Goal: Navigation & Orientation: Find specific page/section

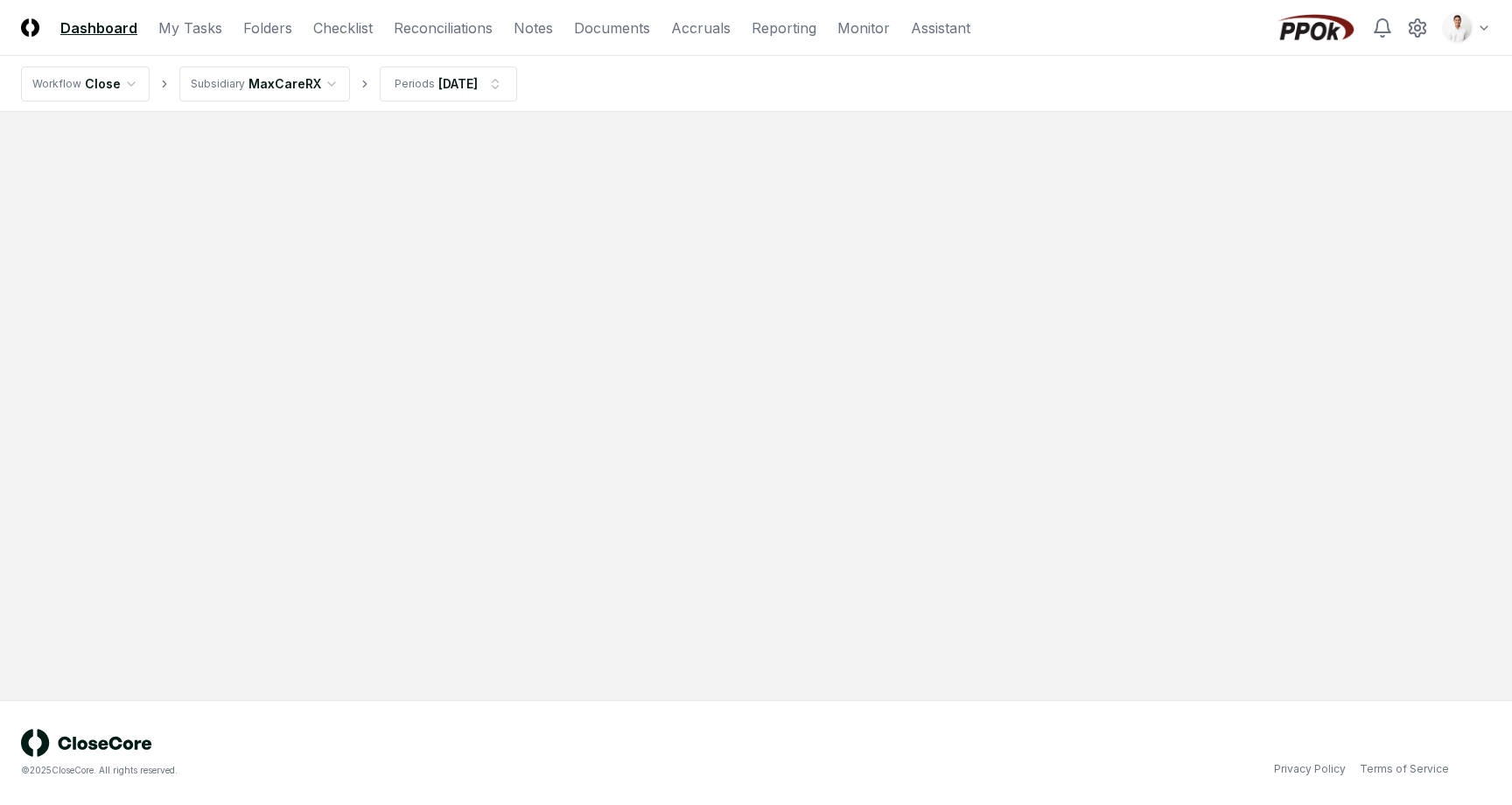
click at [1456, 29] on html "CloseCore Dashboard My Tasks Folders Checklist Reconciliations Notes Documents …" at bounding box center [756, 402] width 1512 height 805
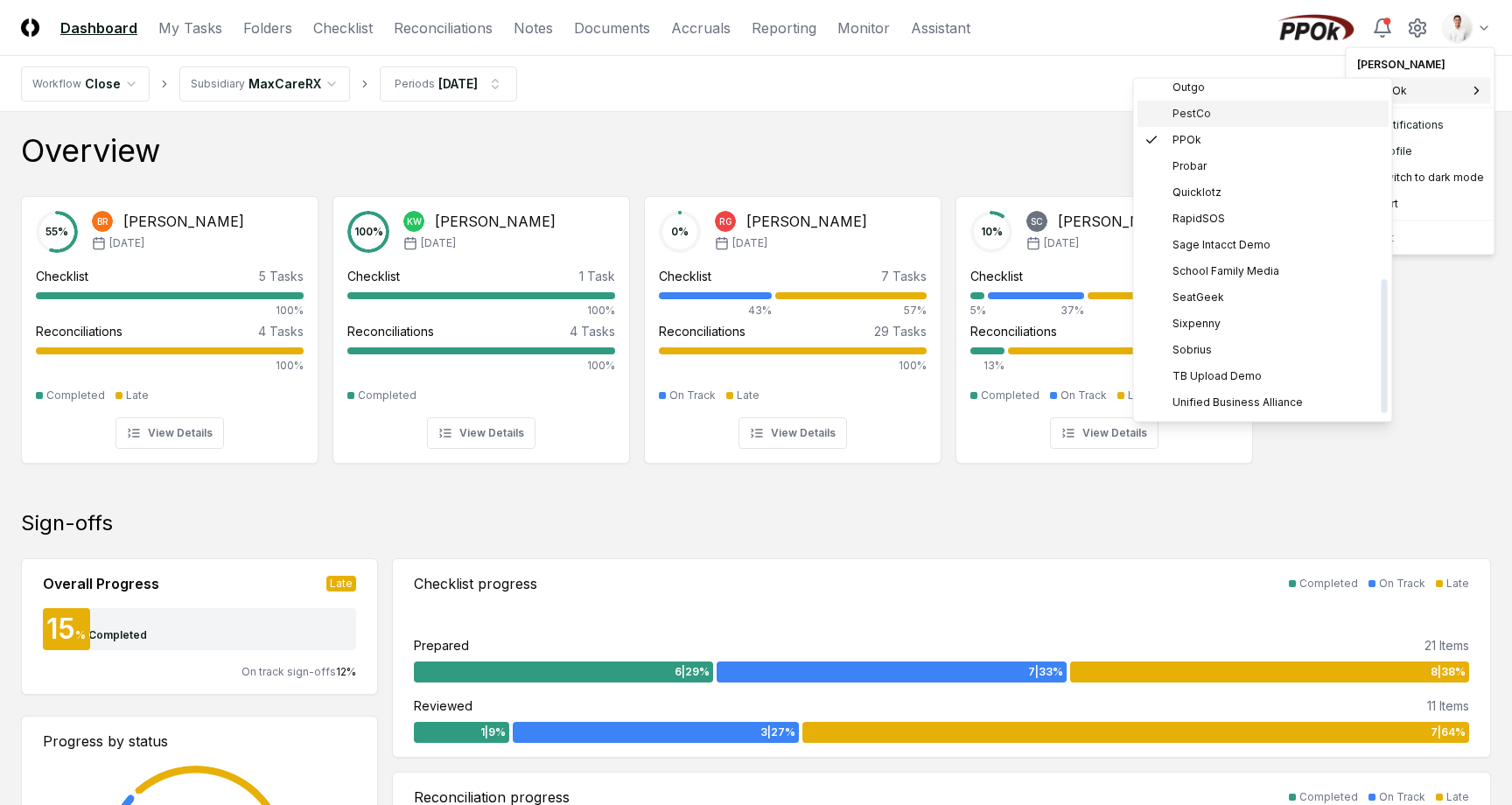
scroll to position [504, 0]
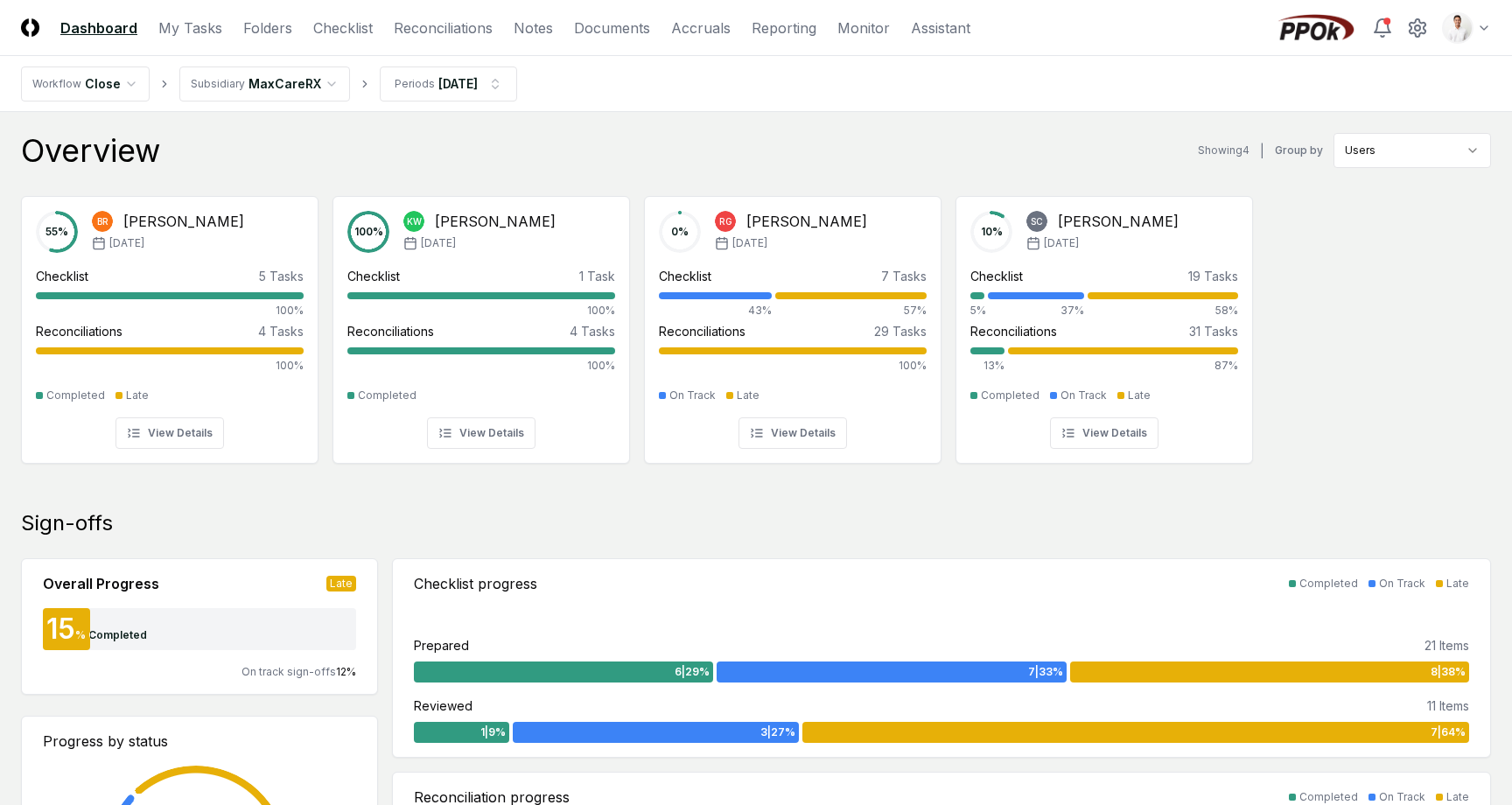
click at [925, 148] on div "Overview Showing 4 | Group by Users" at bounding box center [755, 151] width 1470 height 35
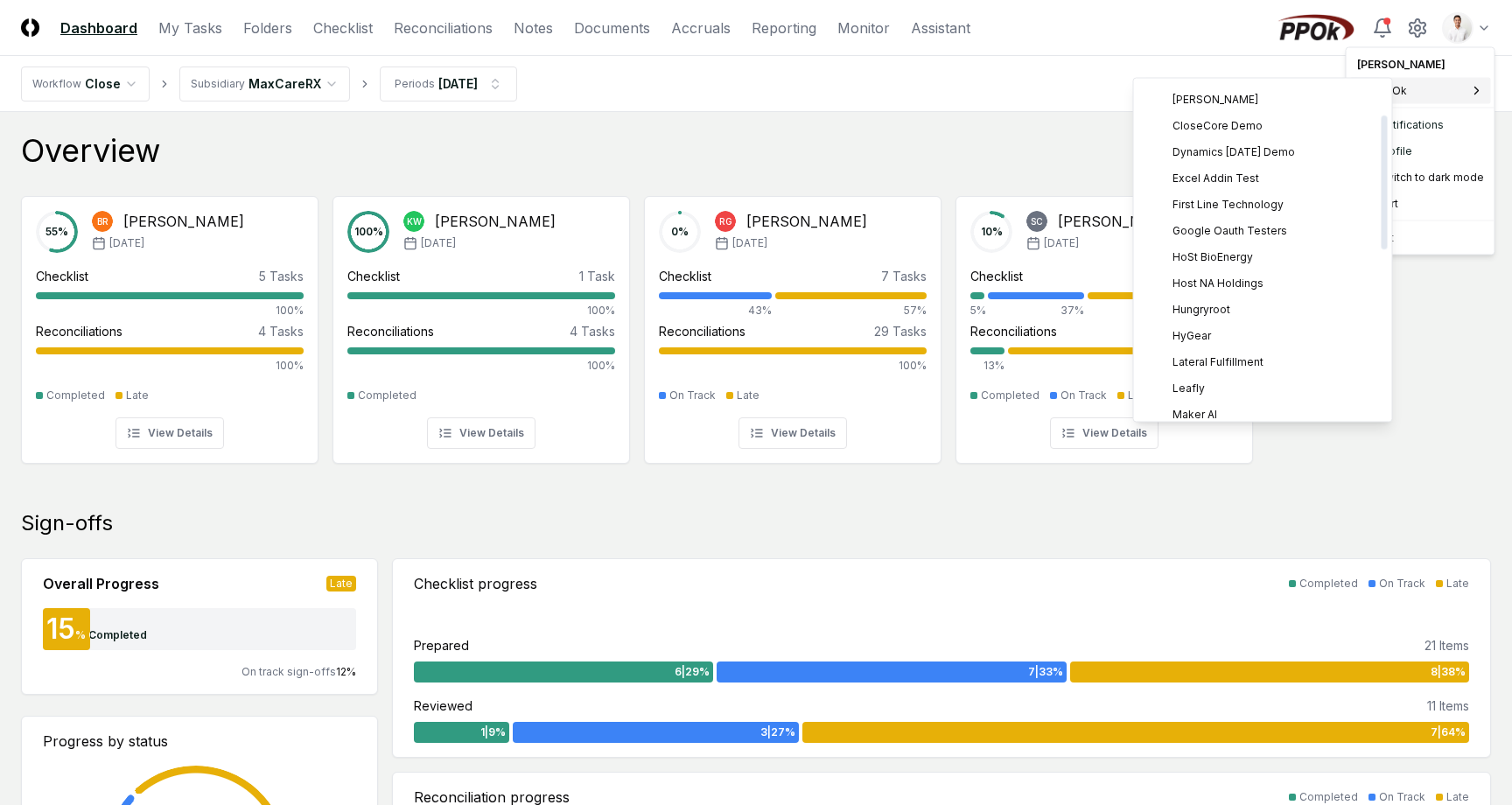
scroll to position [82, 0]
click at [1217, 277] on span "Host NA Holdings" at bounding box center [1218, 276] width 91 height 16
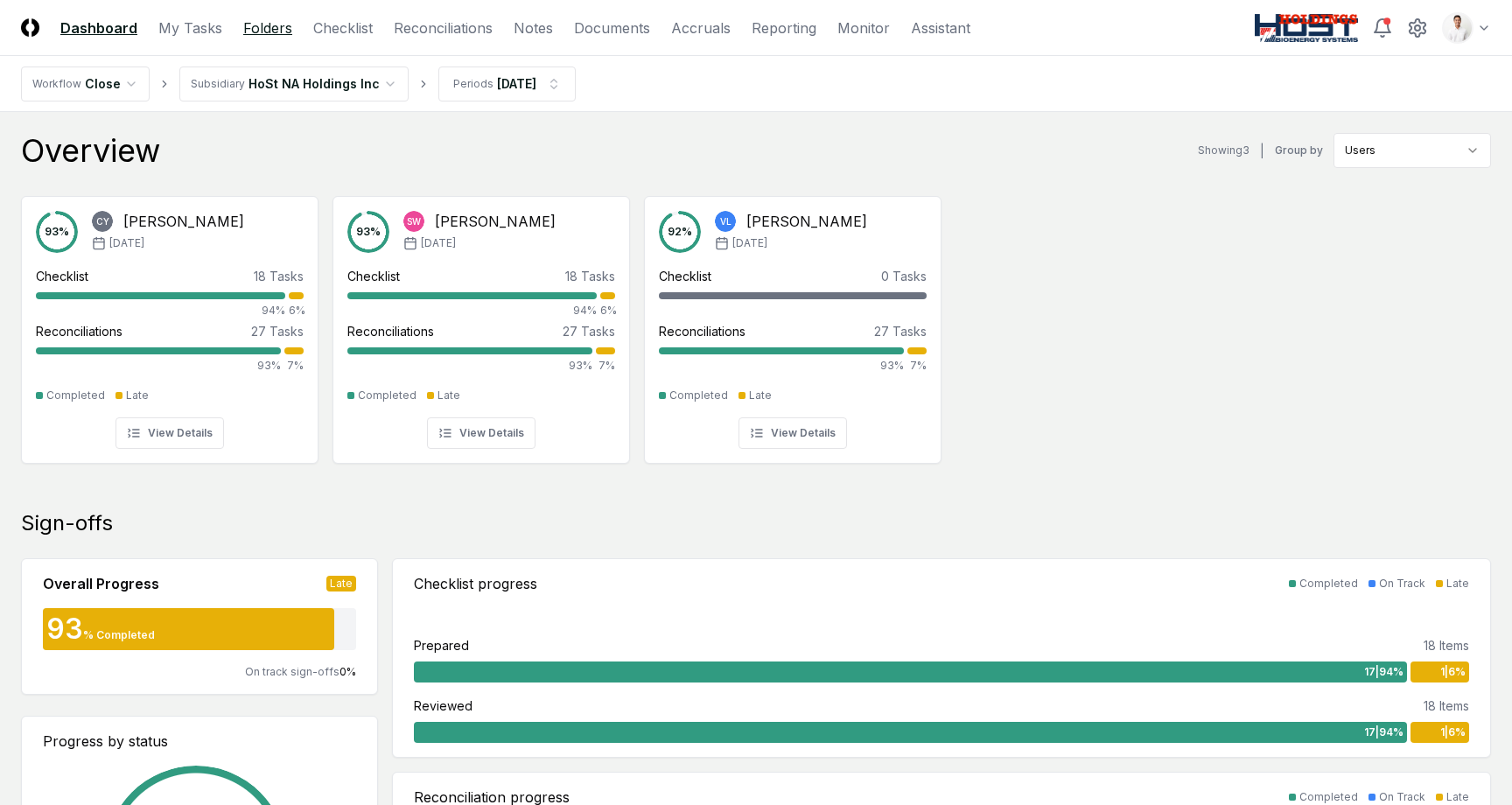
click at [277, 29] on link "Folders" at bounding box center [268, 27] width 49 height 21
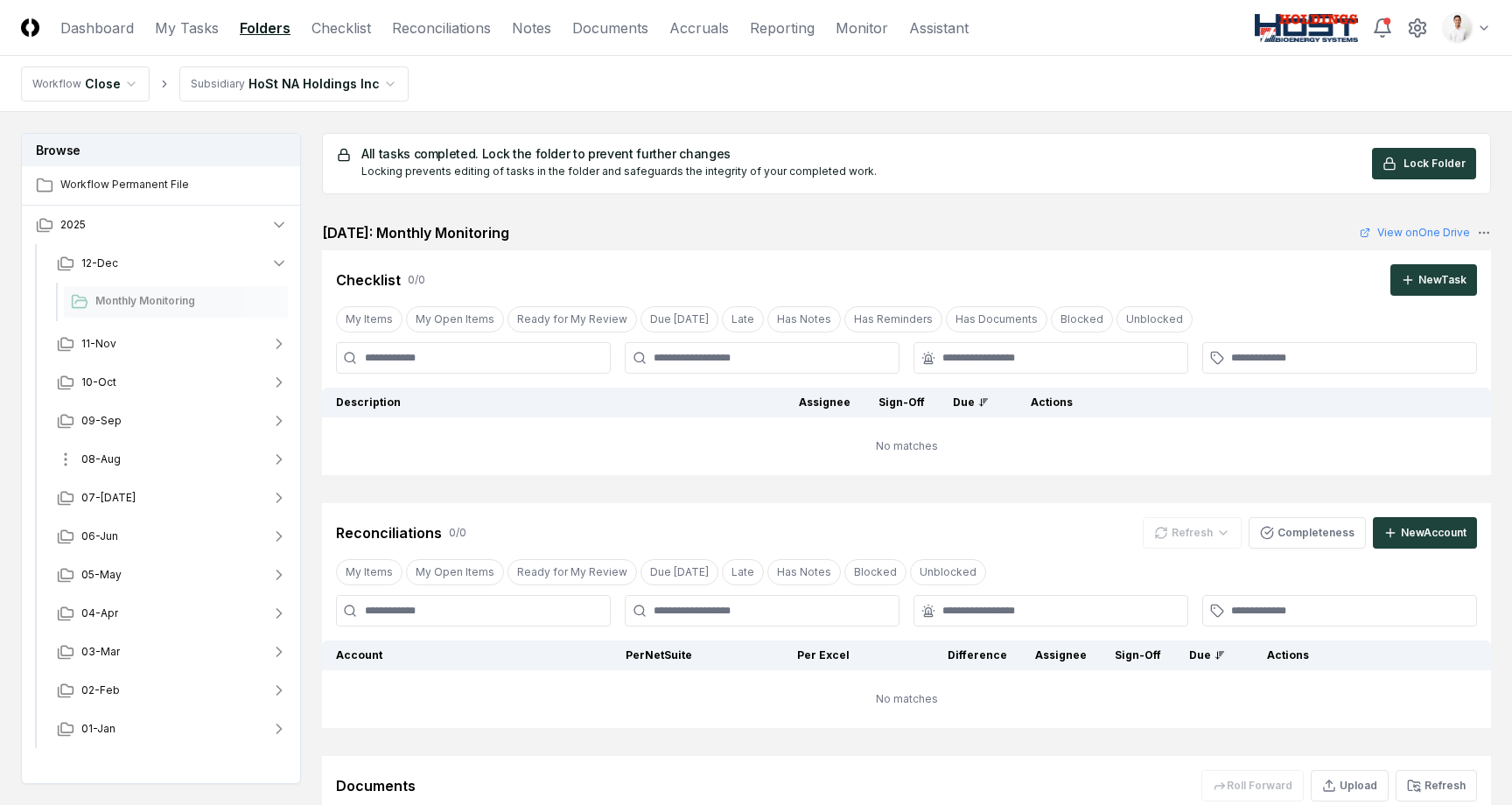
click at [144, 470] on button "08-Aug" at bounding box center [173, 459] width 259 height 38
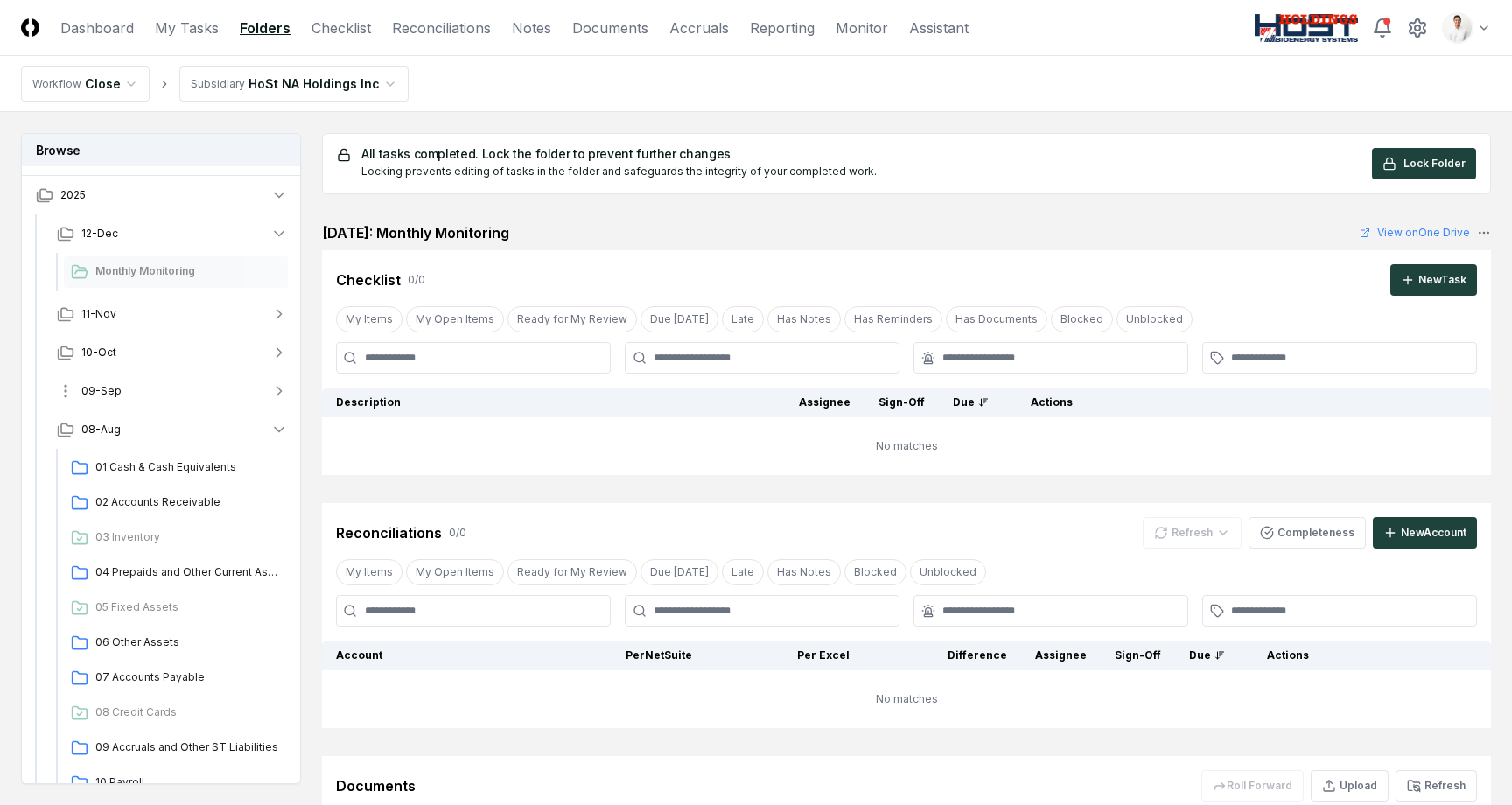
scroll to position [45, 0]
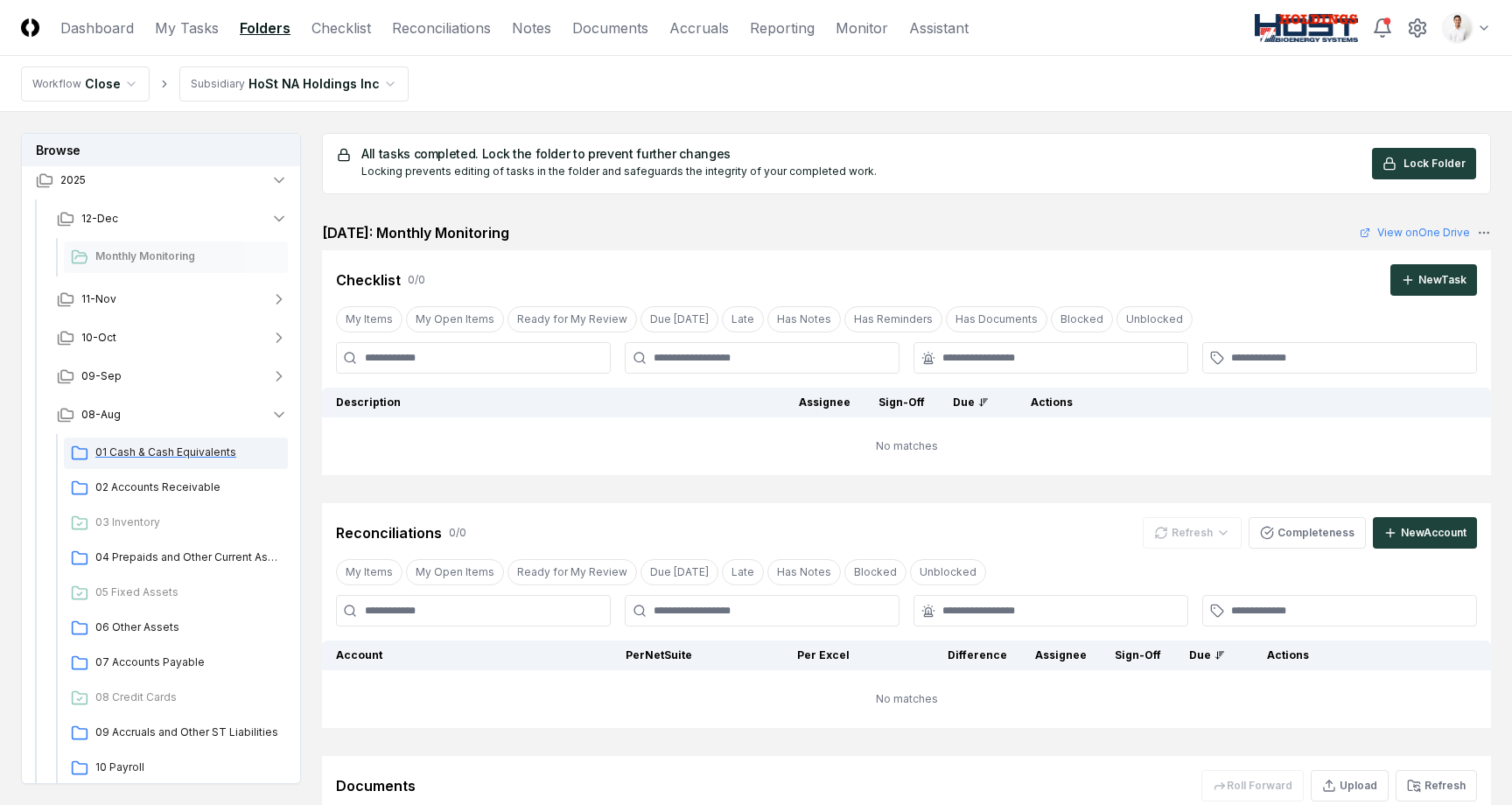
click at [163, 452] on span "01 Cash & Cash Equivalents" at bounding box center [187, 452] width 185 height 16
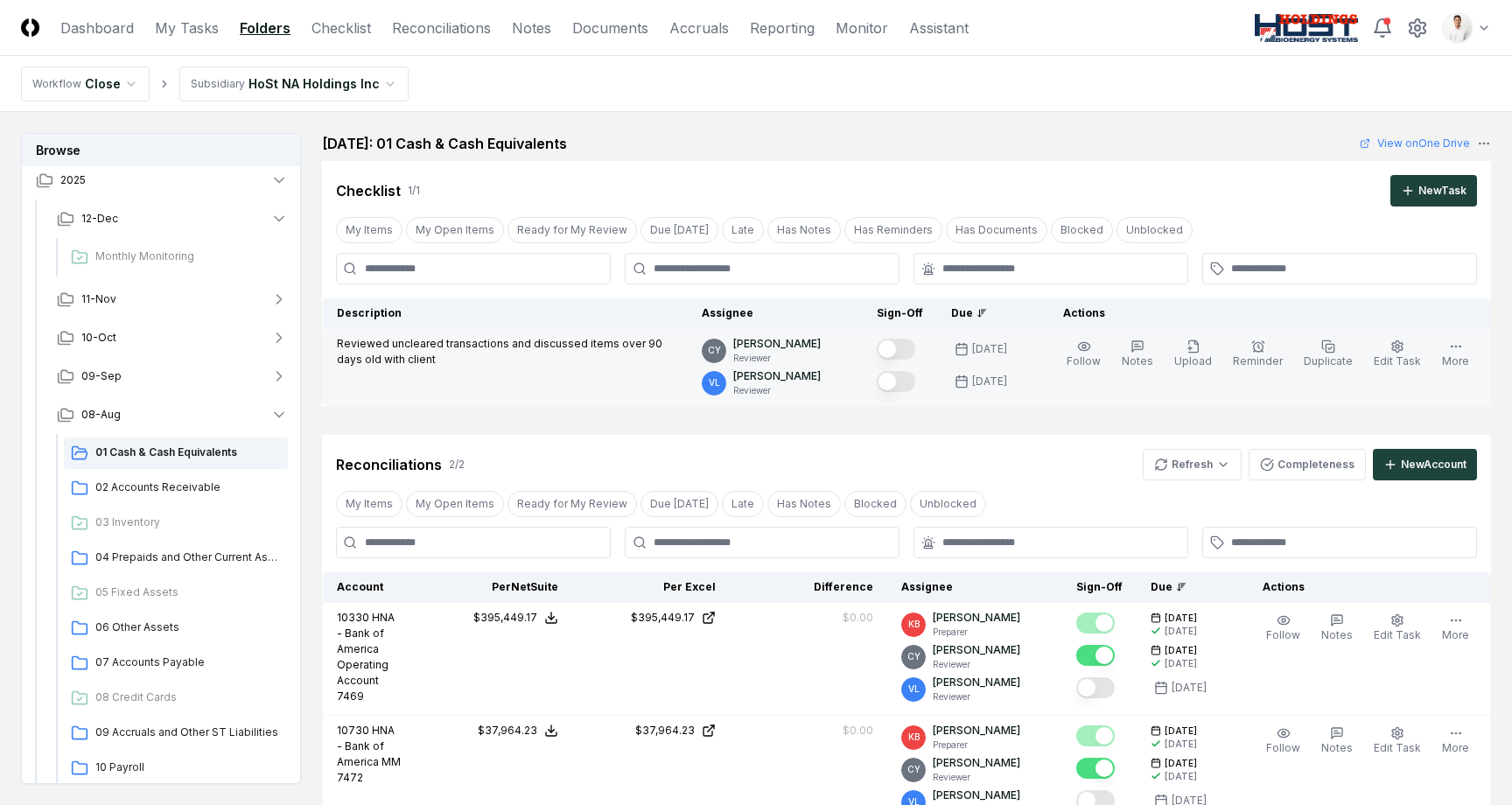
scroll to position [352, 0]
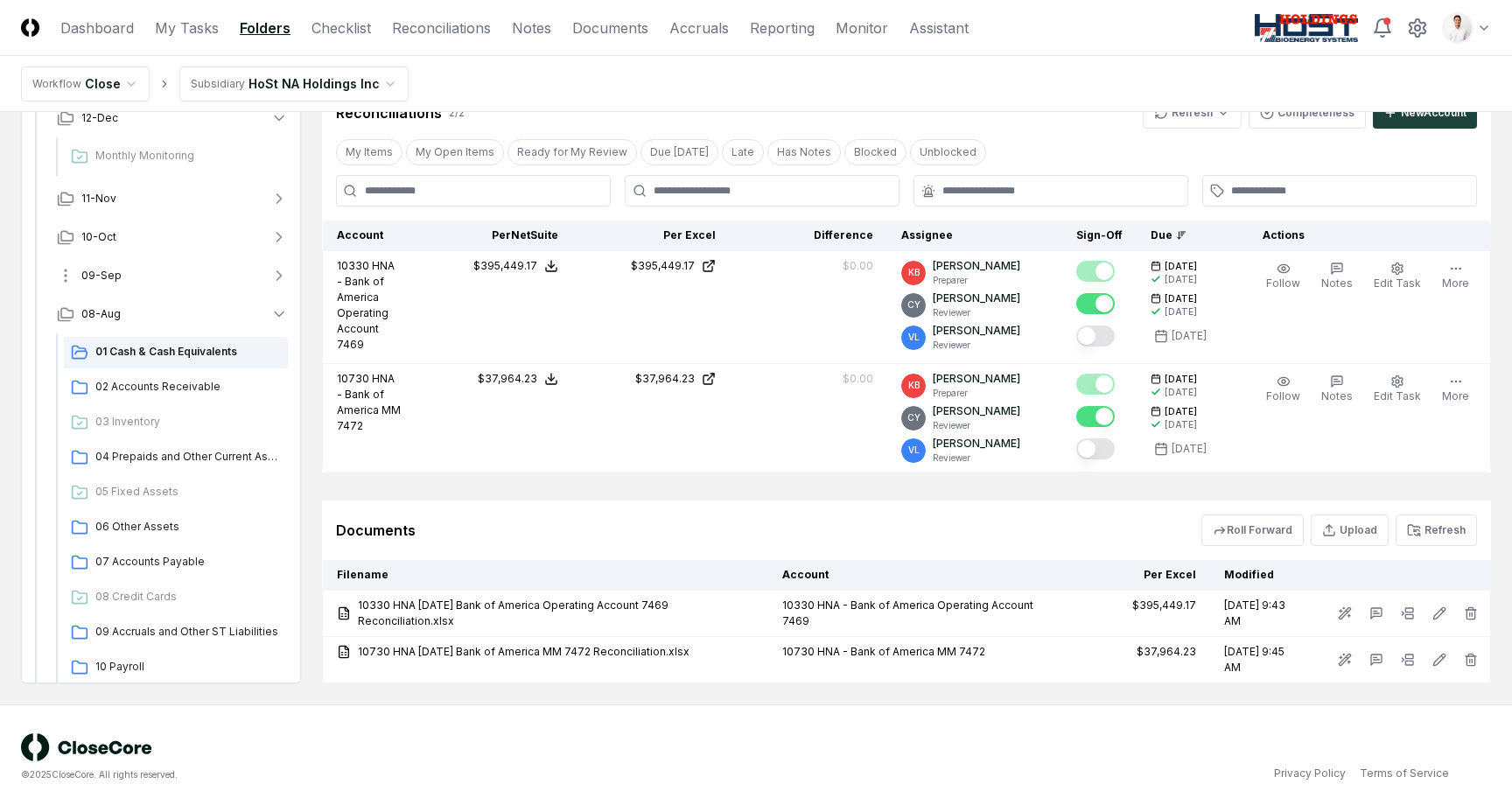
click at [187, 270] on button "09-Sep" at bounding box center [173, 276] width 259 height 38
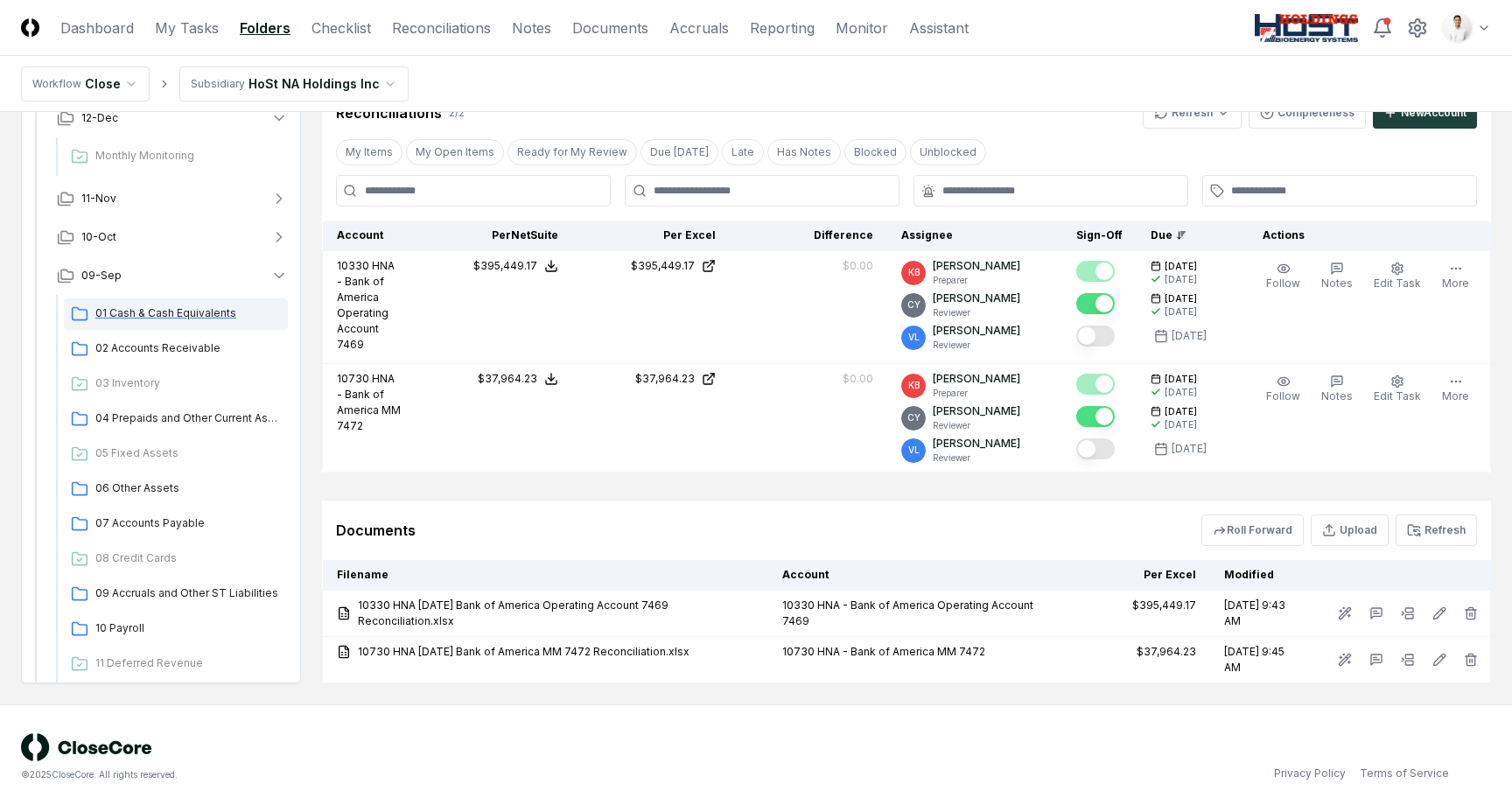
click at [174, 298] on div "01 Cash & Cash Equivalents" at bounding box center [176, 314] width 224 height 31
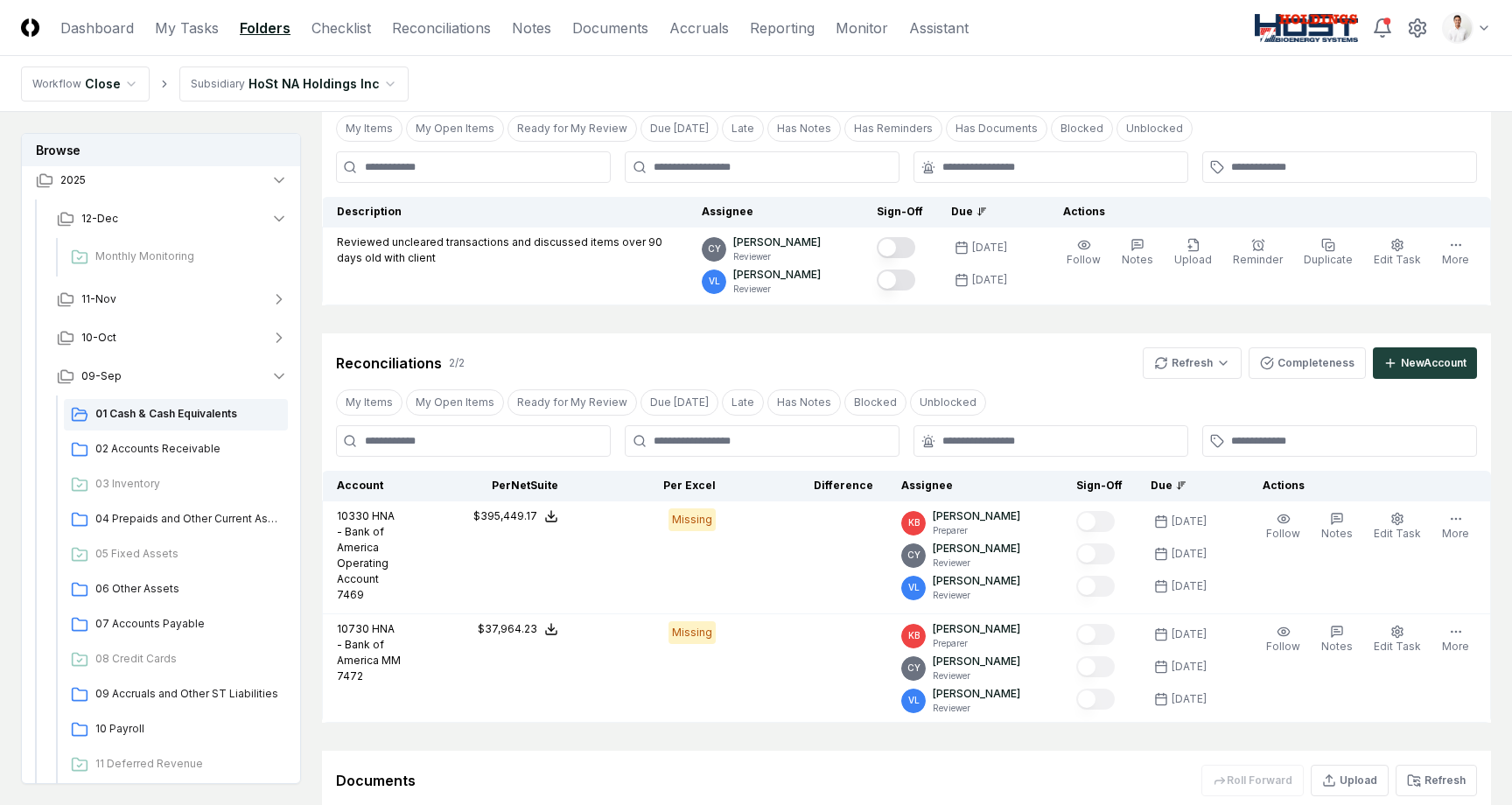
scroll to position [316, 0]
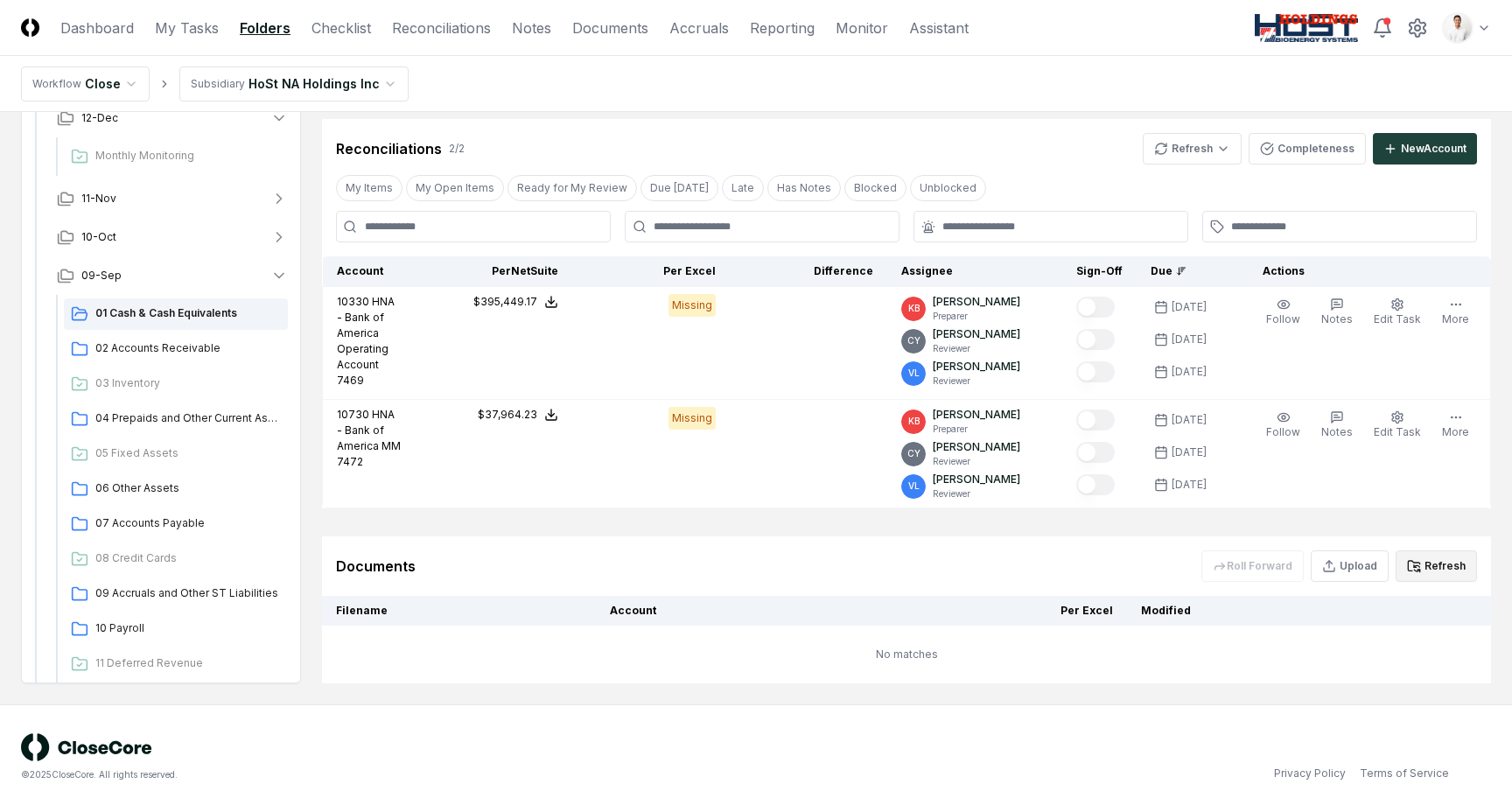
click at [1442, 568] on button "Refresh" at bounding box center [1436, 566] width 81 height 31
click at [168, 278] on button "09-Sep" at bounding box center [173, 276] width 259 height 38
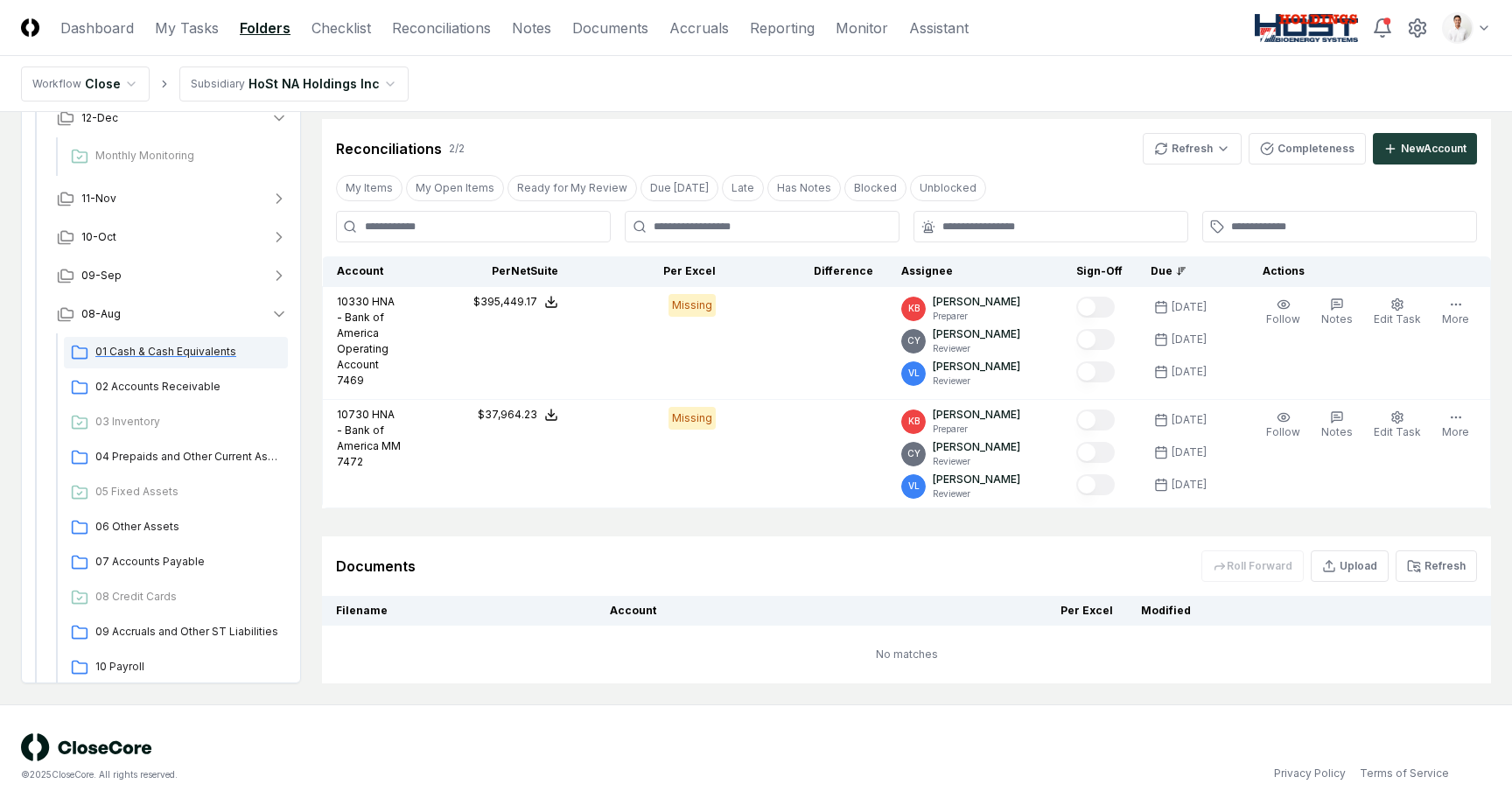
click at [155, 346] on span "01 Cash & Cash Equivalents" at bounding box center [187, 352] width 185 height 16
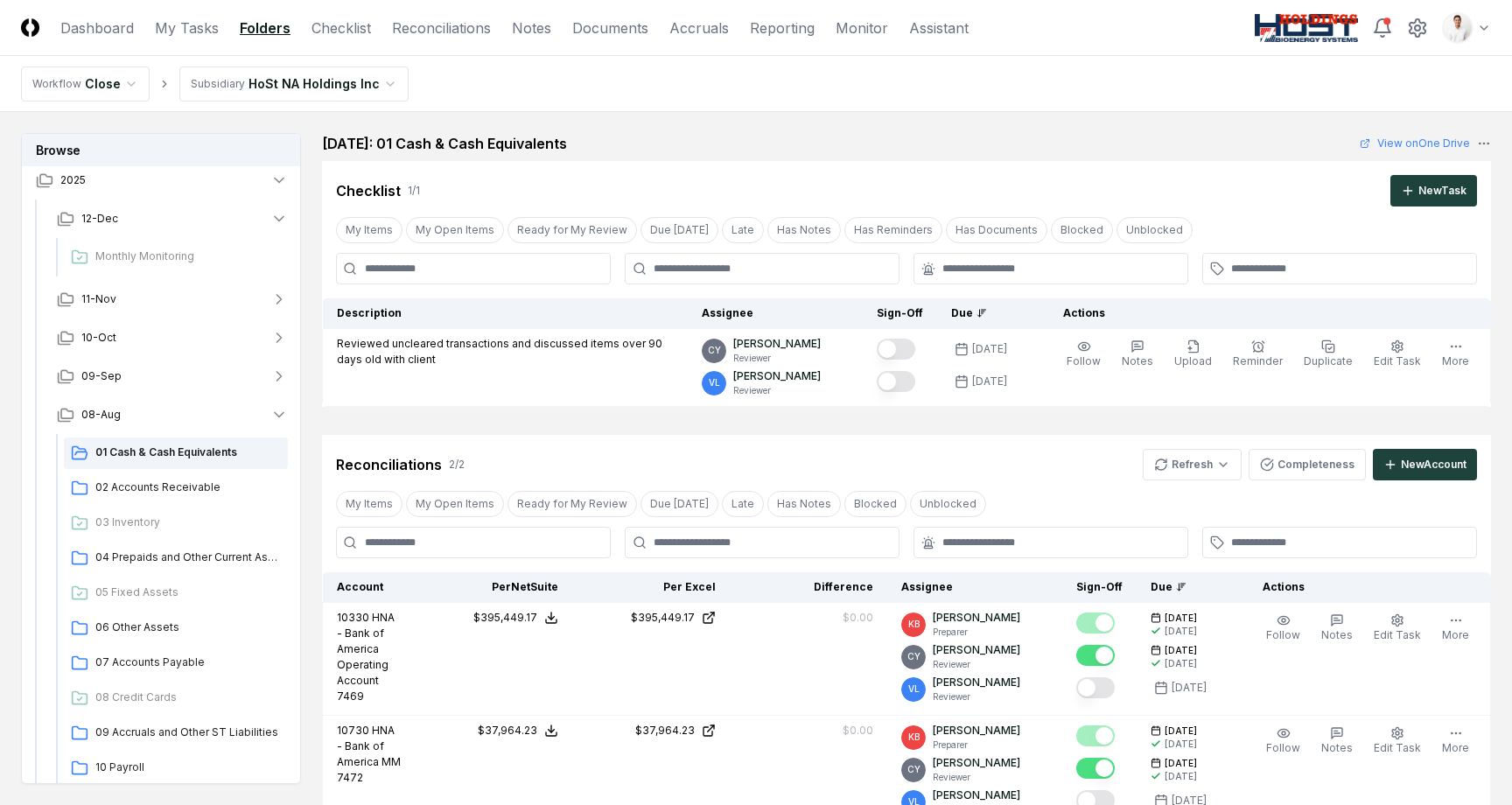
scroll to position [352, 0]
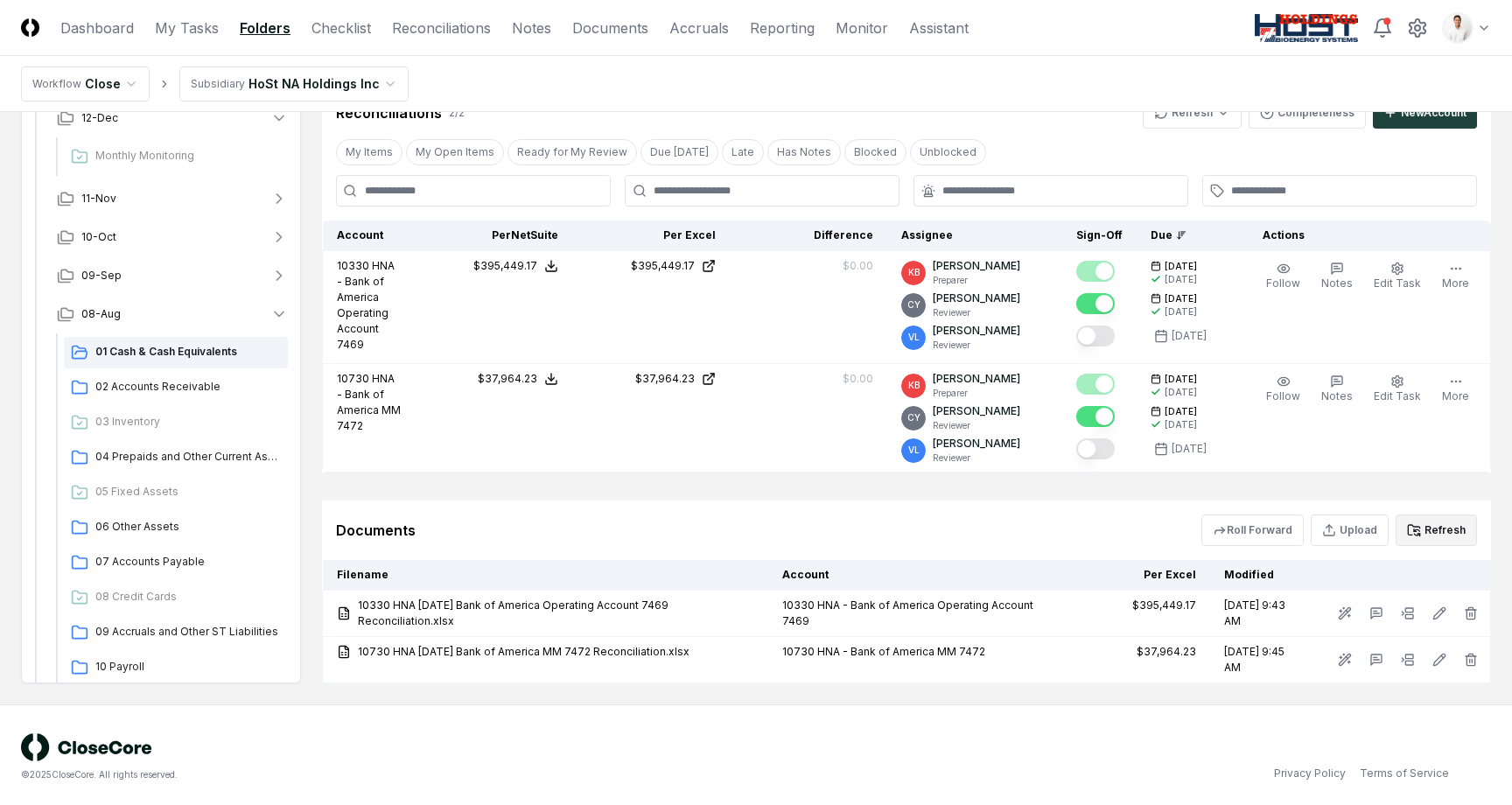
click at [1438, 535] on button "Refresh" at bounding box center [1436, 530] width 81 height 31
click at [994, 515] on div "Documents Roll Forward Upload Refresh" at bounding box center [907, 530] width 1141 height 31
click at [1430, 523] on button "Refresh" at bounding box center [1436, 530] width 81 height 31
click at [879, 60] on nav "Workflow Close Subsidiary HoSt NA Holdings Inc" at bounding box center [756, 83] width 1512 height 56
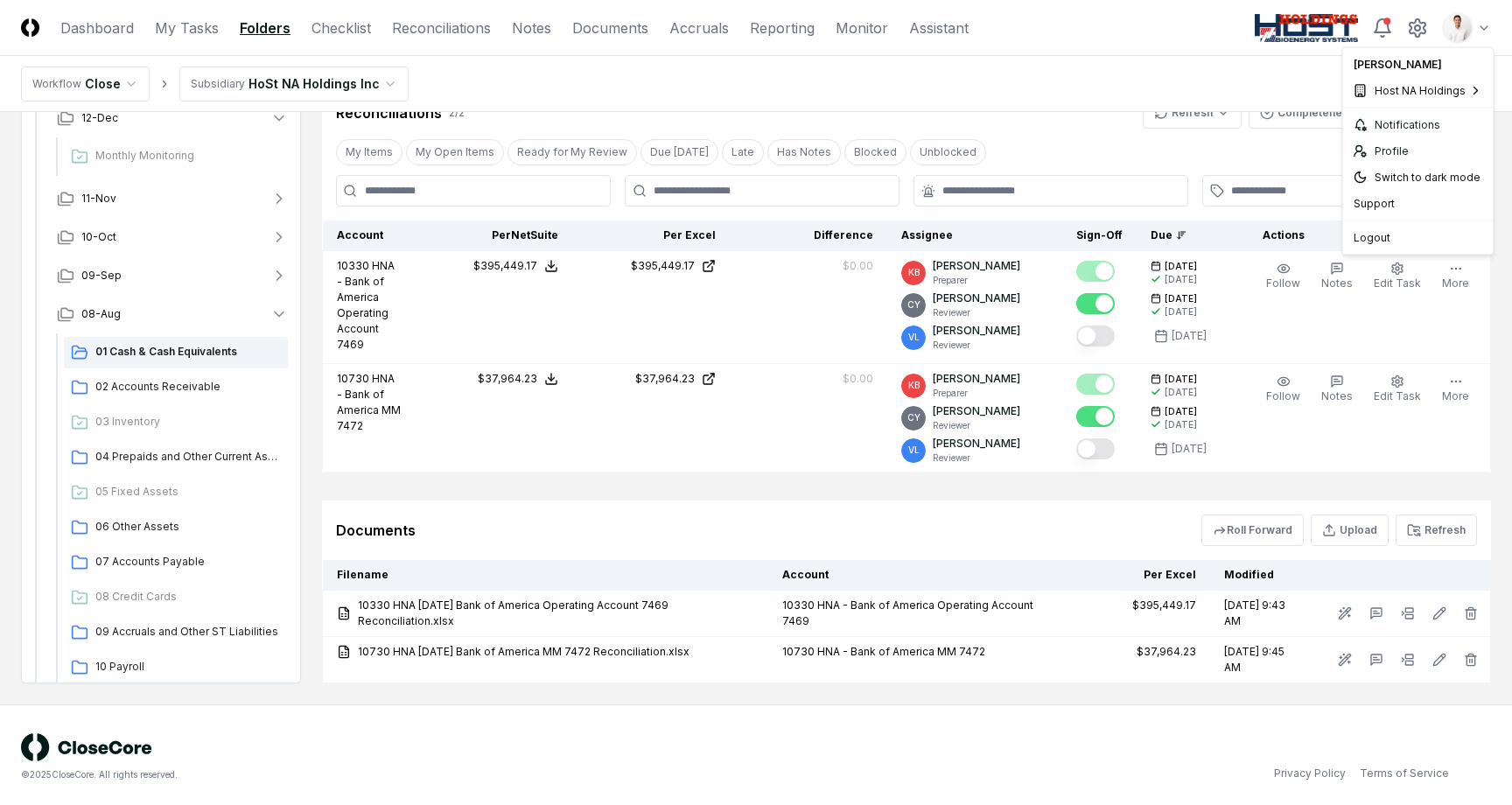
click at [1479, 28] on html "CloseCore Dashboard My Tasks Folders Checklist Reconciliations Notes Documents …" at bounding box center [756, 228] width 1512 height 1161
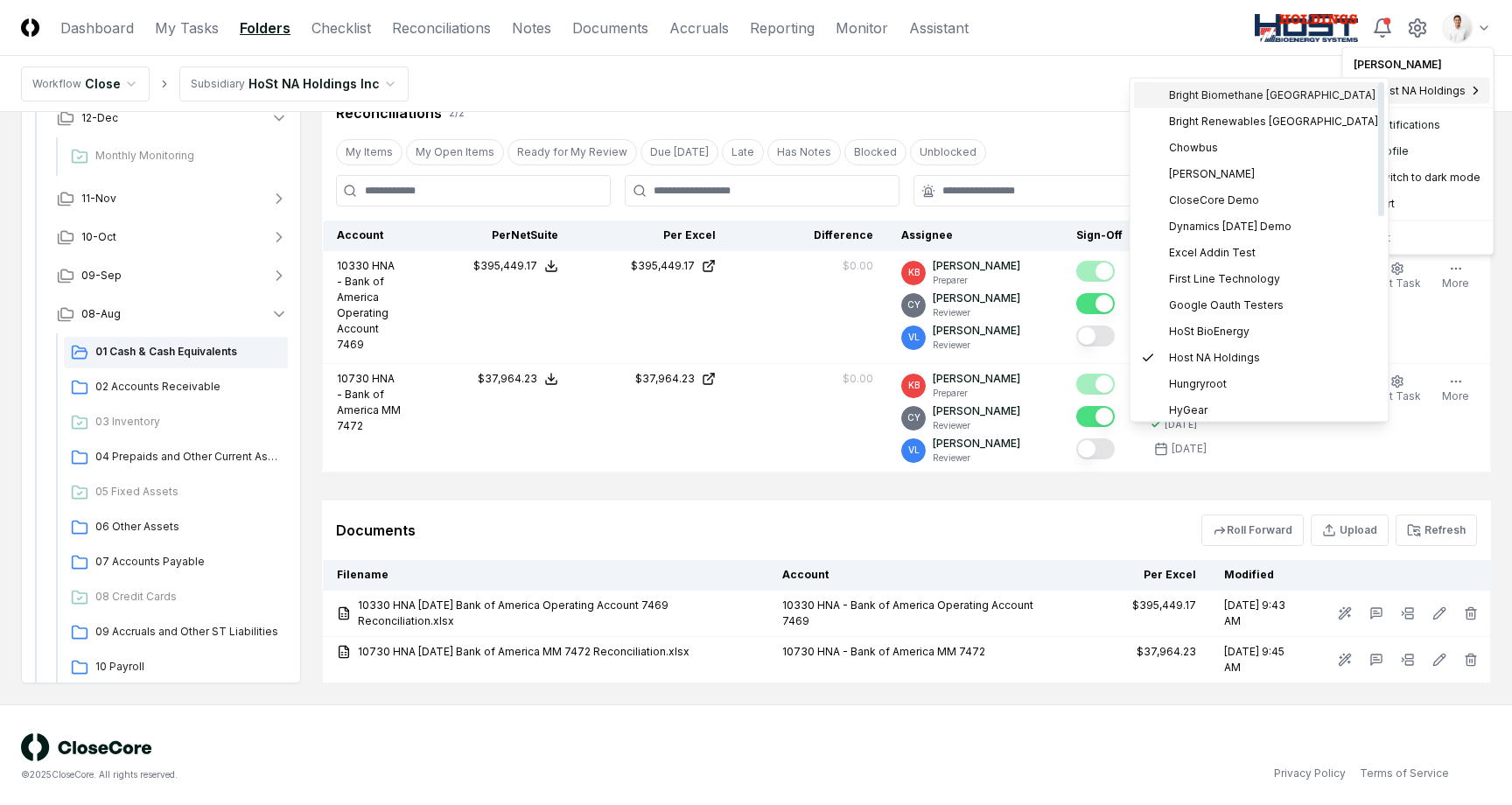
click at [1283, 88] on span "Bright Biomethane [GEOGRAPHIC_DATA]" at bounding box center [1272, 95] width 207 height 16
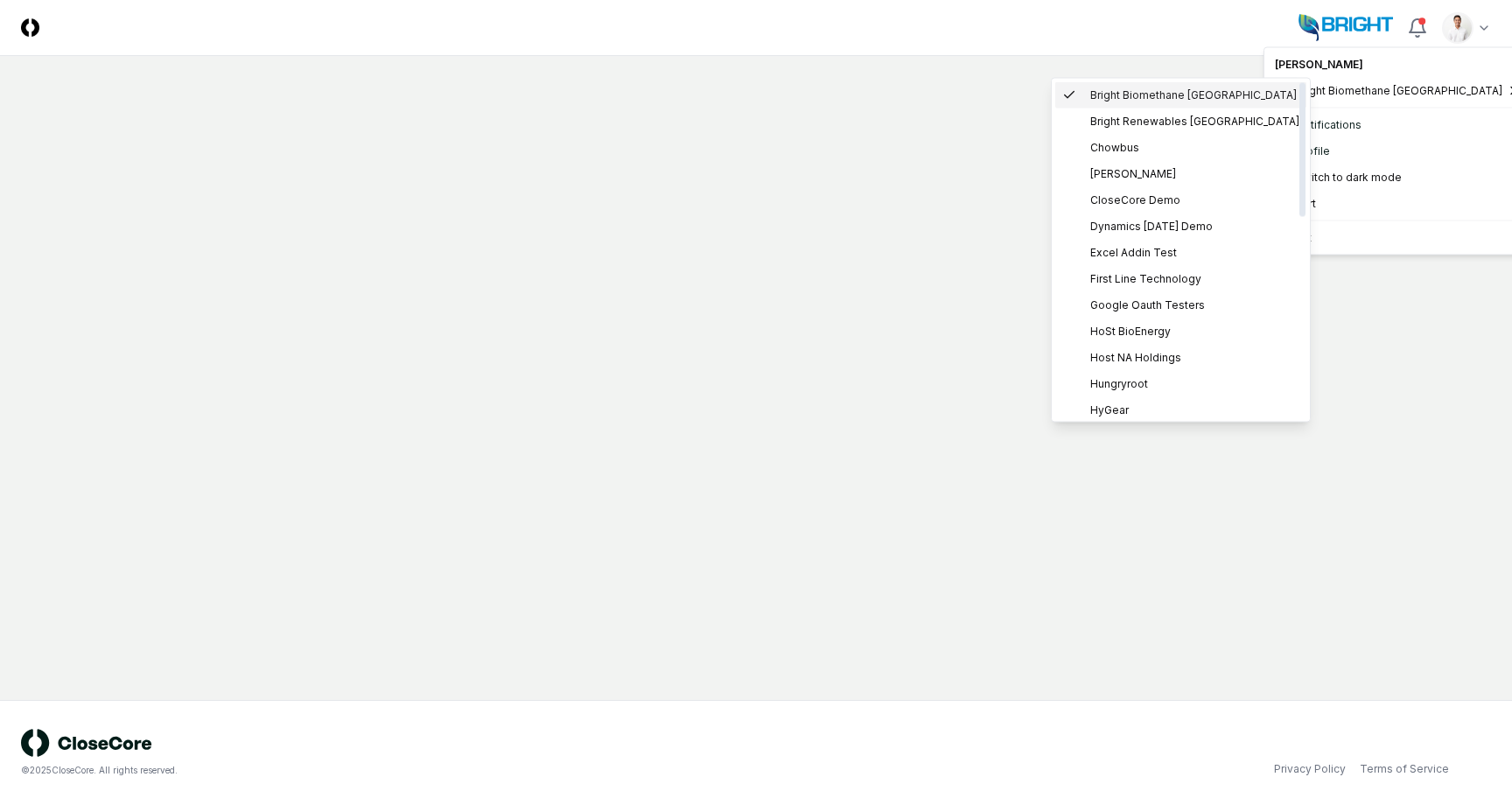
scroll to position [0, 0]
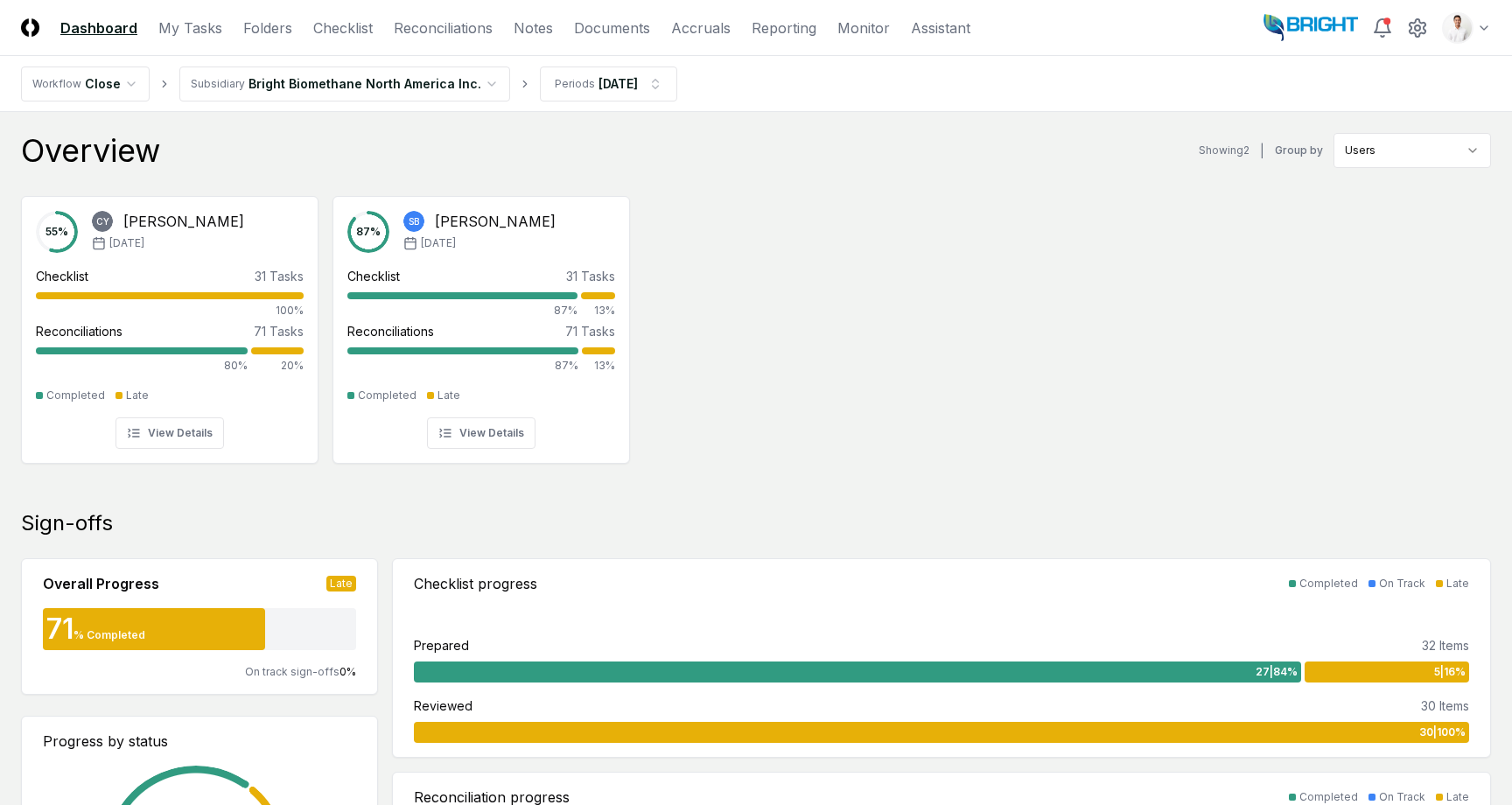
click at [894, 449] on div "55 % [PERSON_NAME] [DATE] Checklist 31 Tasks 100% Reconciliations 71 Tasks 80% …" at bounding box center [756, 328] width 1512 height 292
click at [832, 233] on div "55 % CY Candice Young Jul '25 Checklist 31 Tasks 100% Reconciliations 71 Tasks …" at bounding box center [756, 328] width 1512 height 292
click at [276, 20] on link "Folders" at bounding box center [268, 27] width 49 height 21
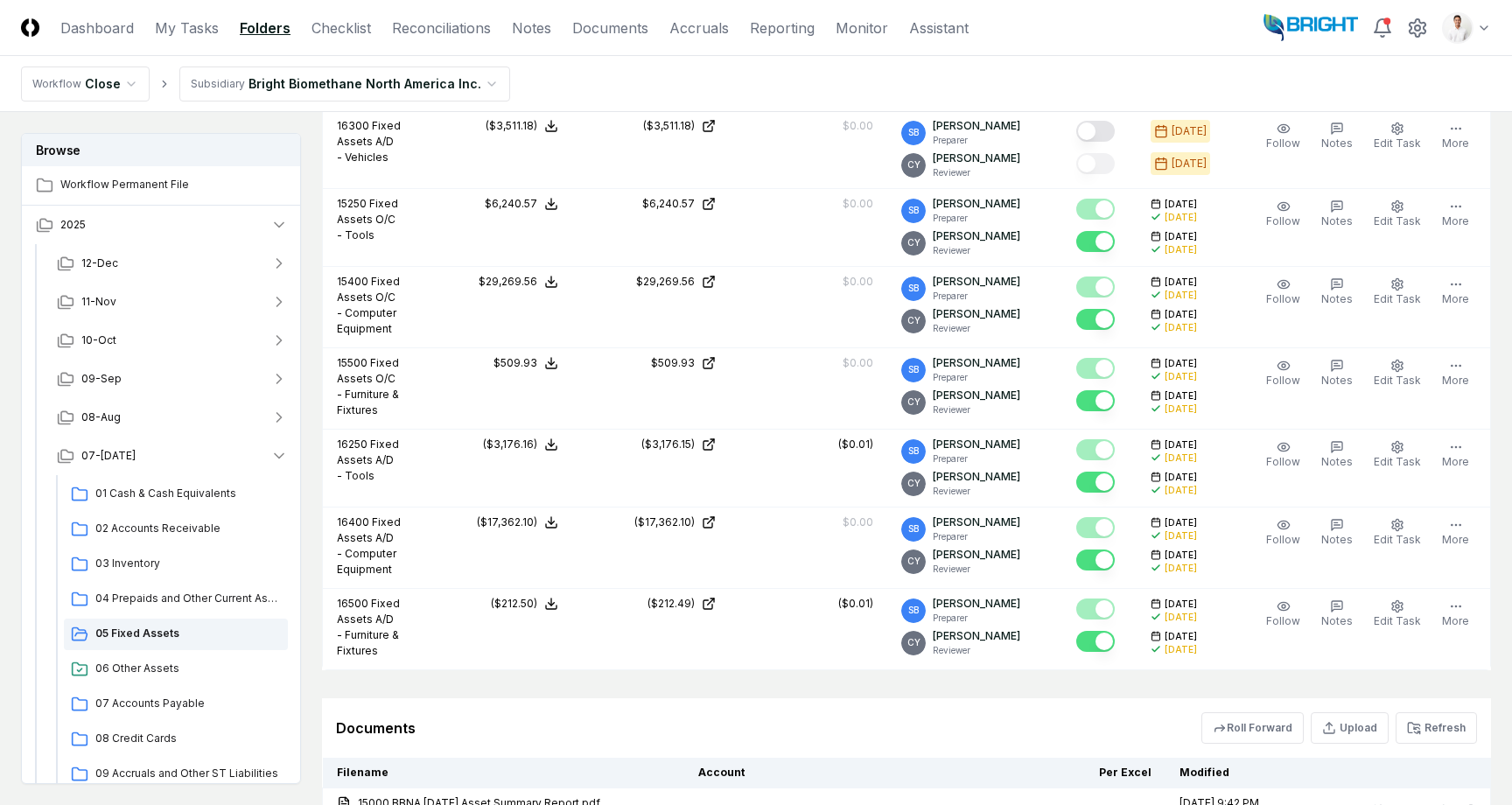
scroll to position [746, 0]
click at [208, 502] on div "01 Cash & Cash Equivalents" at bounding box center [176, 494] width 224 height 31
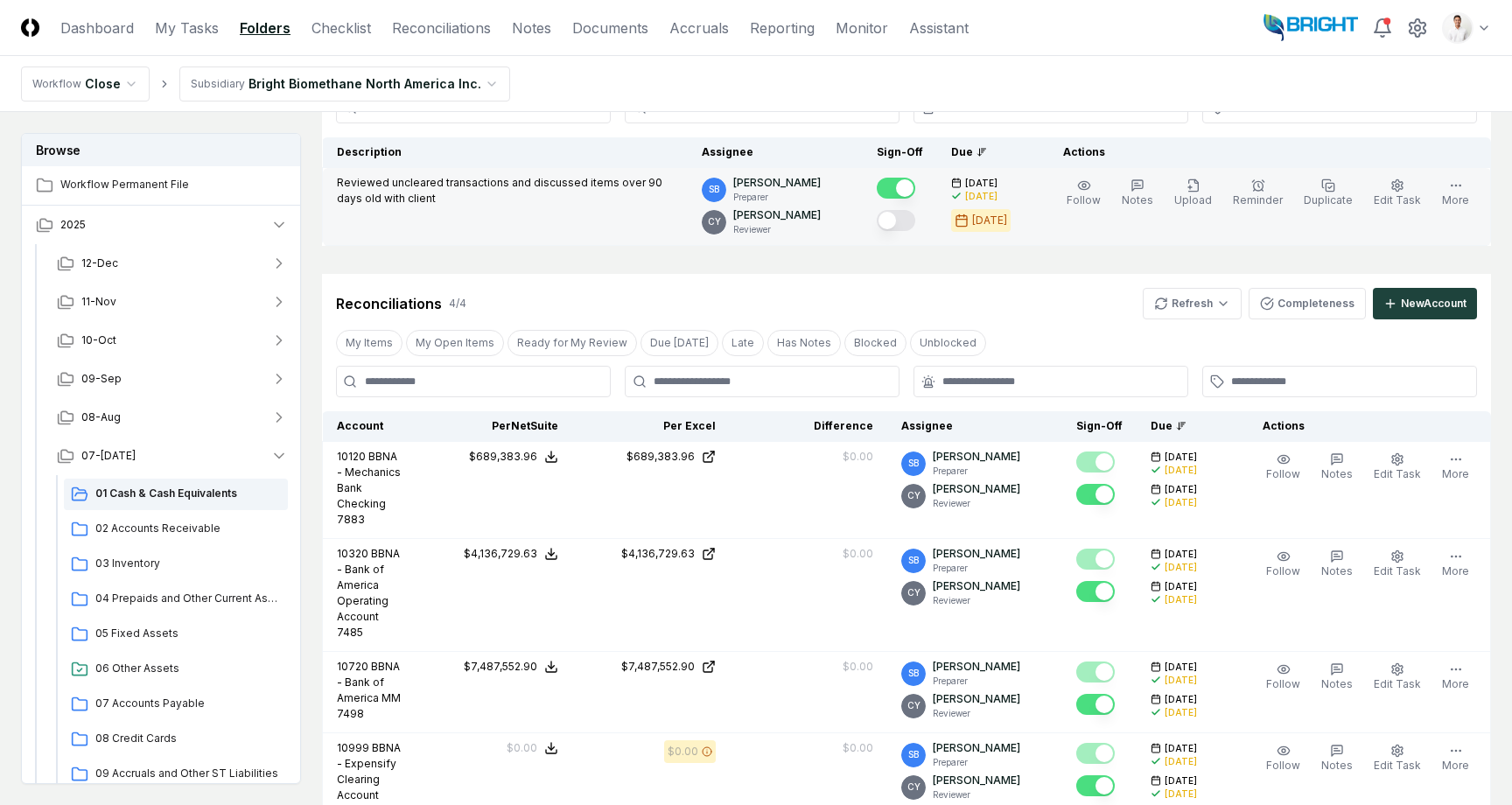
scroll to position [190, 0]
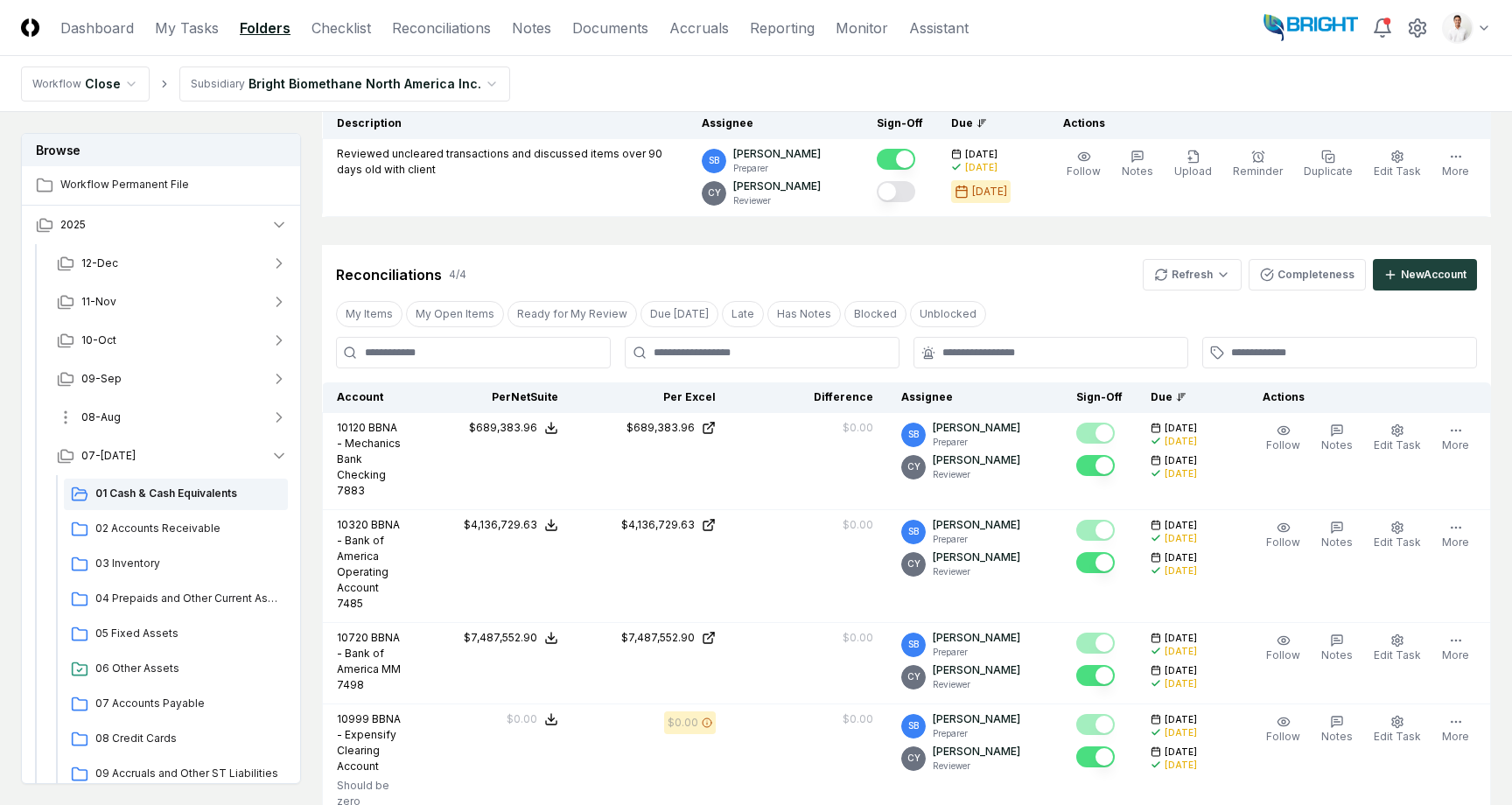
click at [197, 417] on button "08-Aug" at bounding box center [173, 417] width 259 height 38
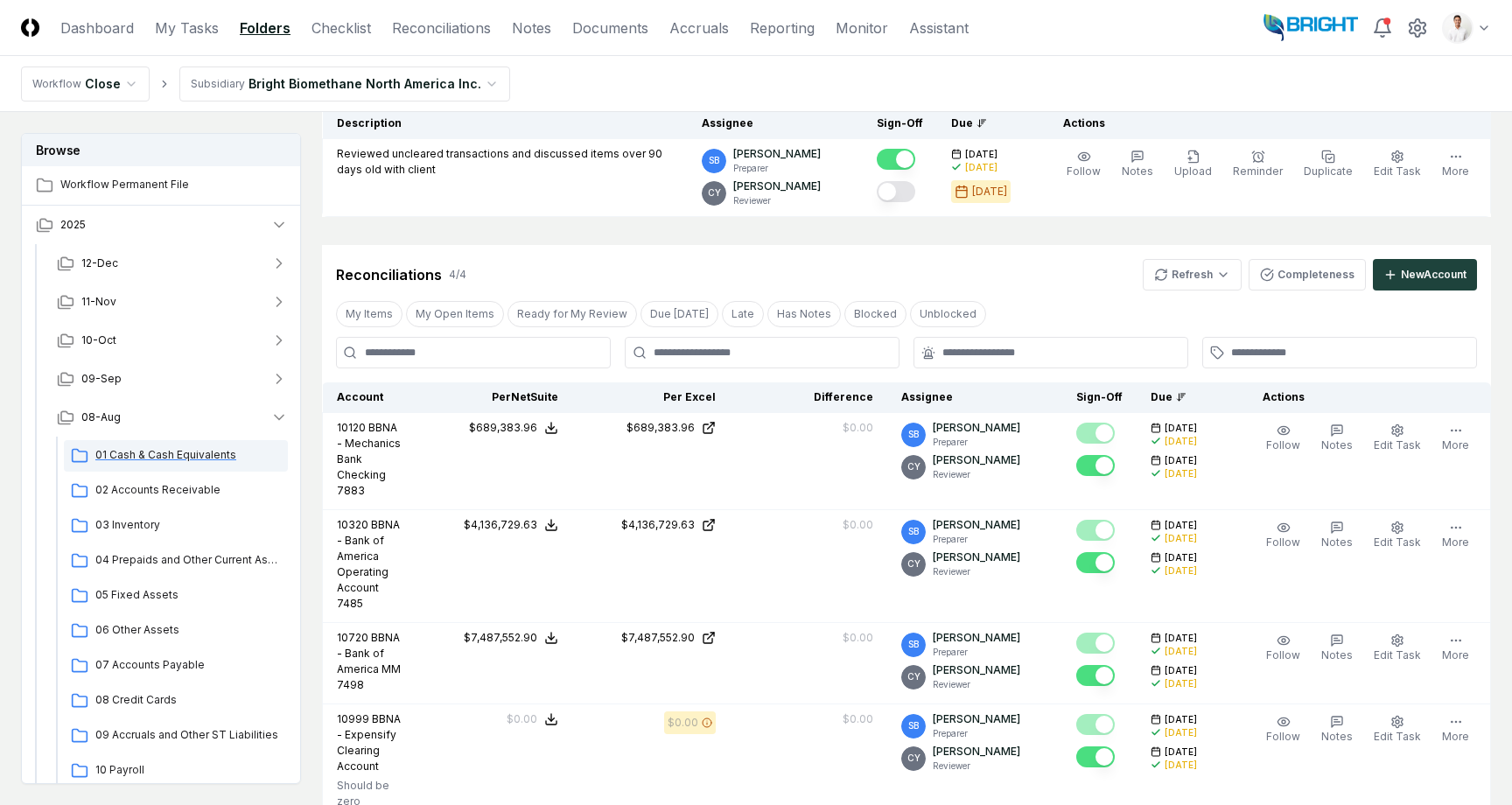
click at [191, 452] on span "01 Cash & Cash Equivalents" at bounding box center [187, 455] width 185 height 16
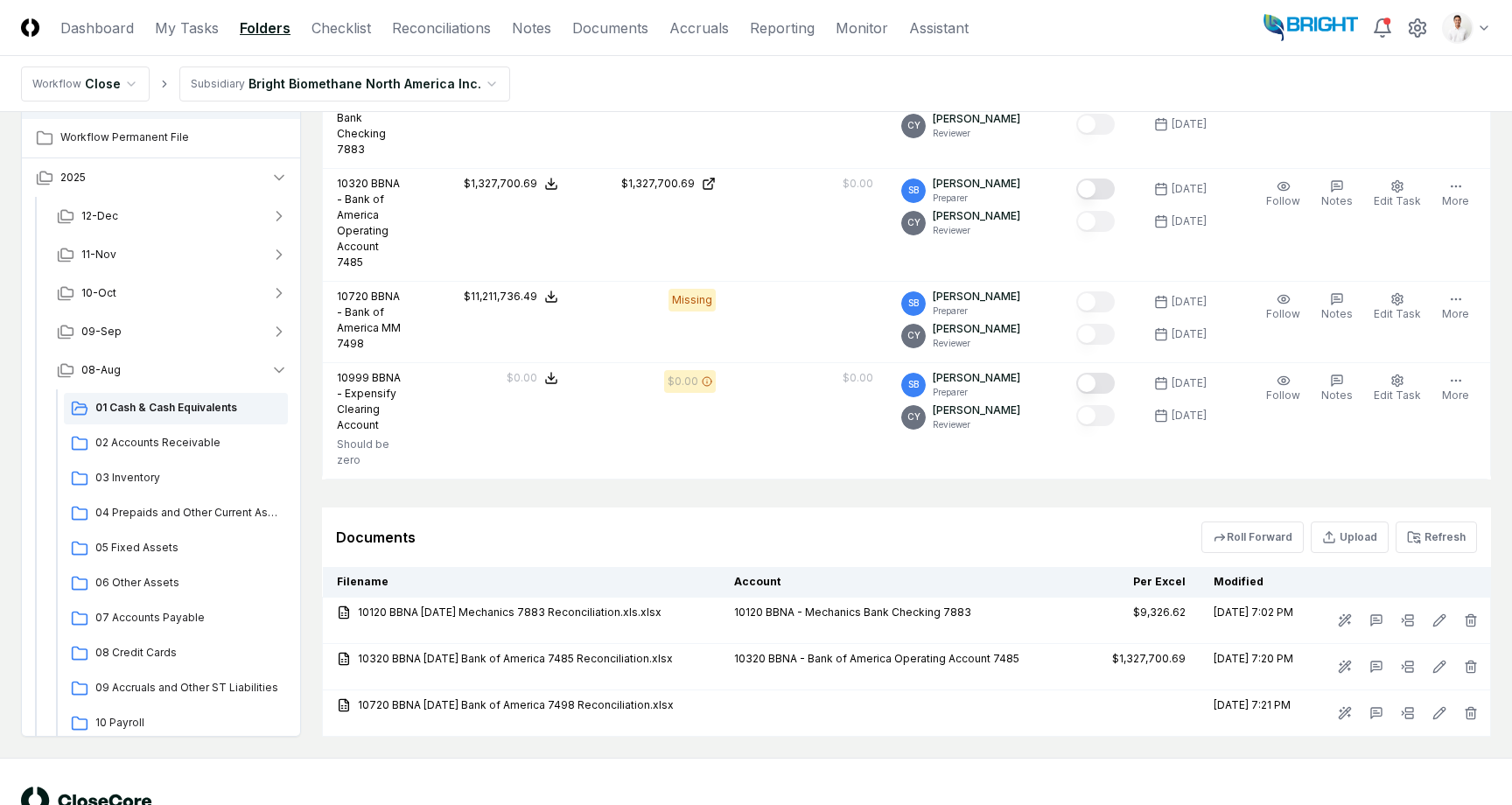
scroll to position [537, 0]
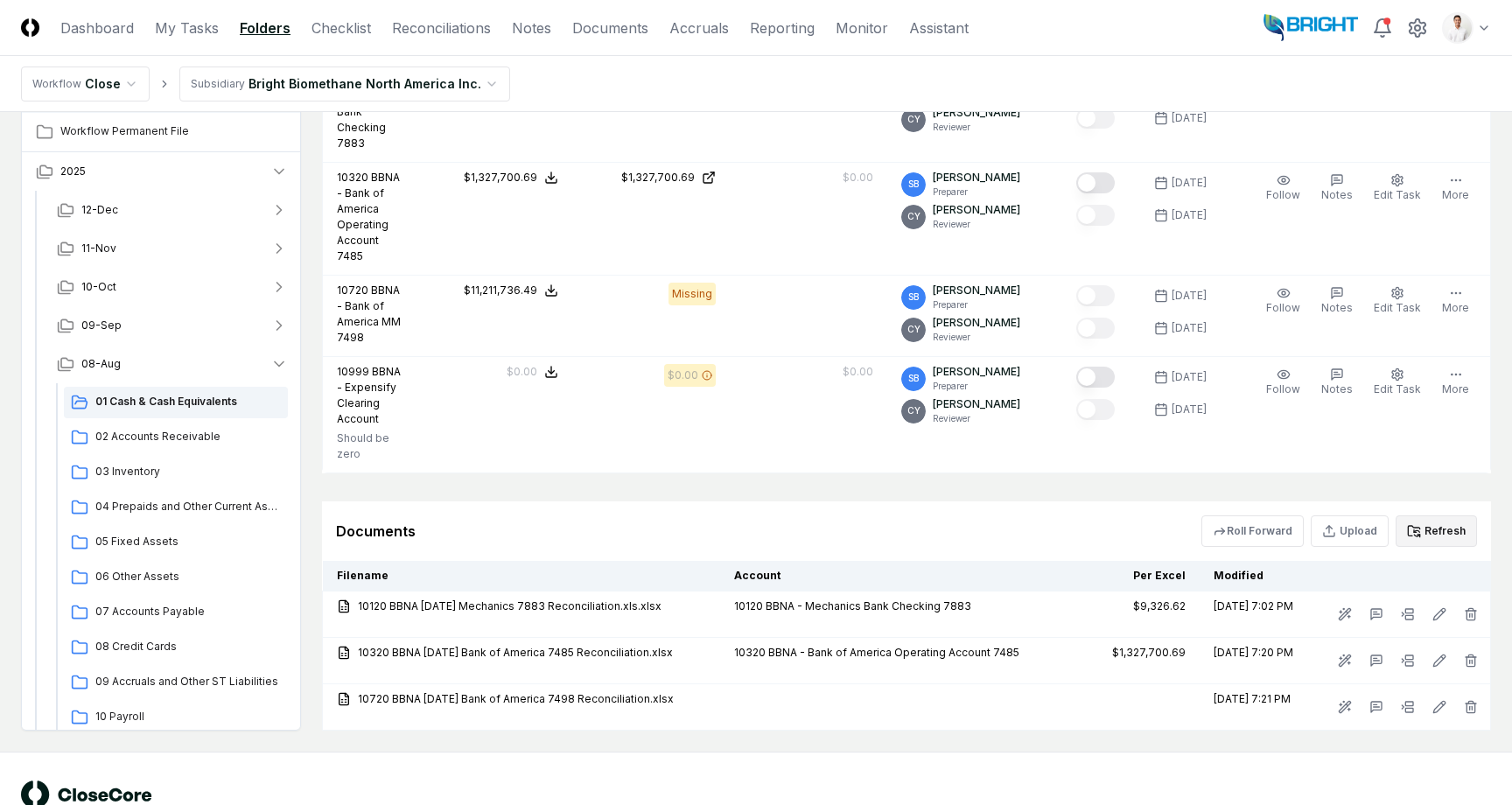
click at [1441, 516] on button "Refresh" at bounding box center [1436, 531] width 81 height 31
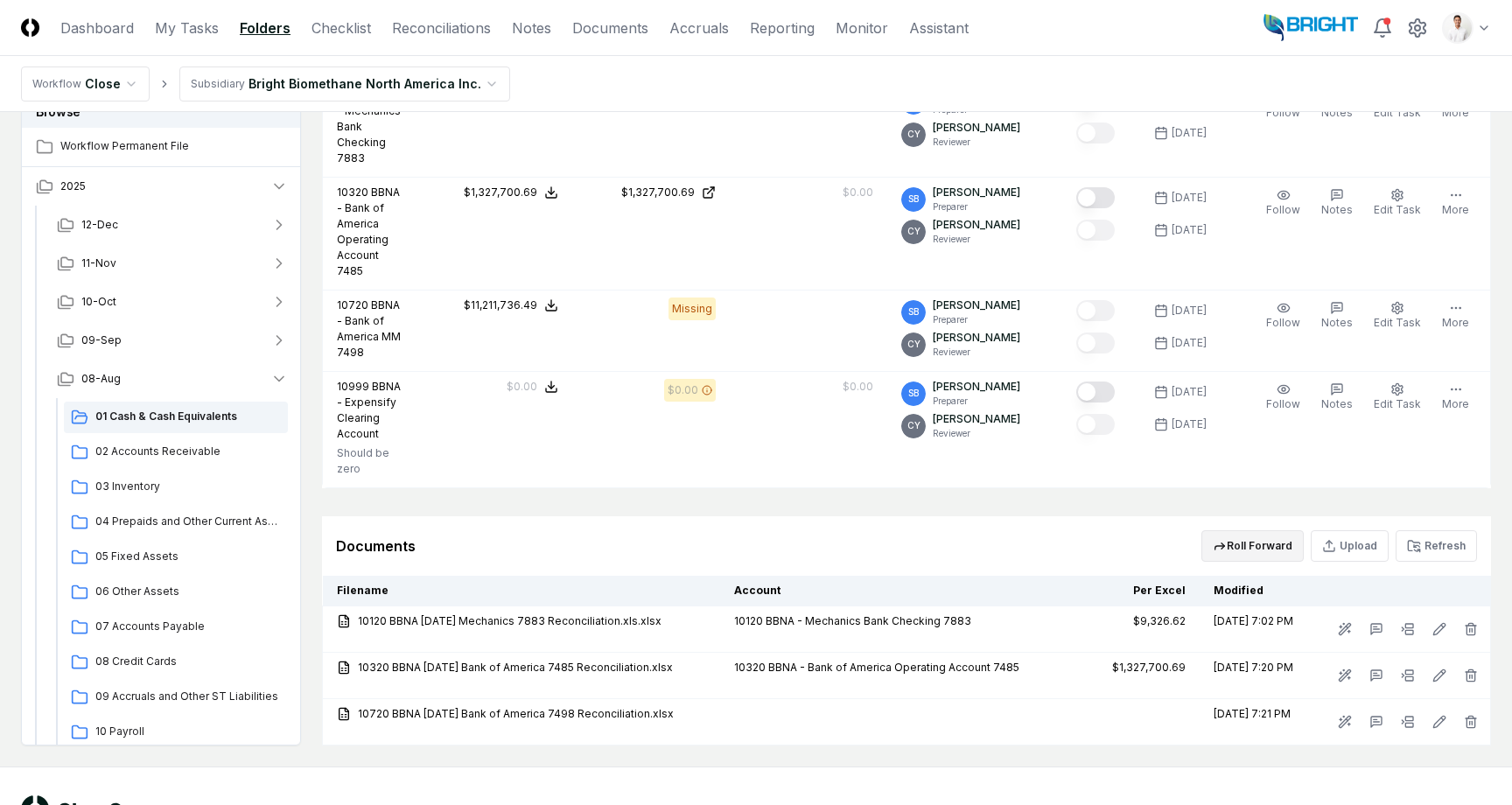
scroll to position [532, 0]
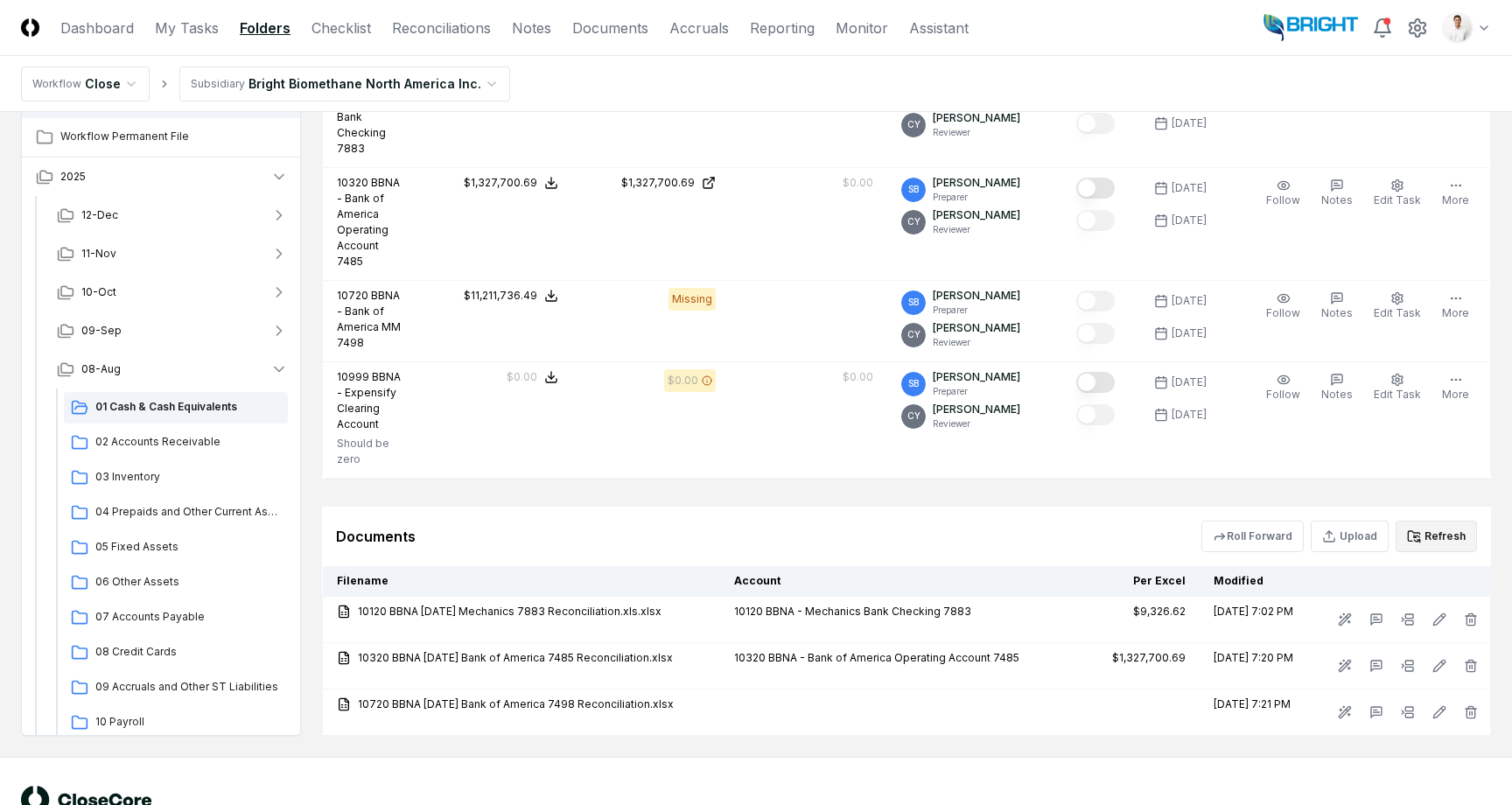
click at [1427, 521] on button "Refresh" at bounding box center [1436, 536] width 81 height 31
click at [741, 521] on div "Documents Roll Forward Upload Refresh" at bounding box center [907, 536] width 1141 height 31
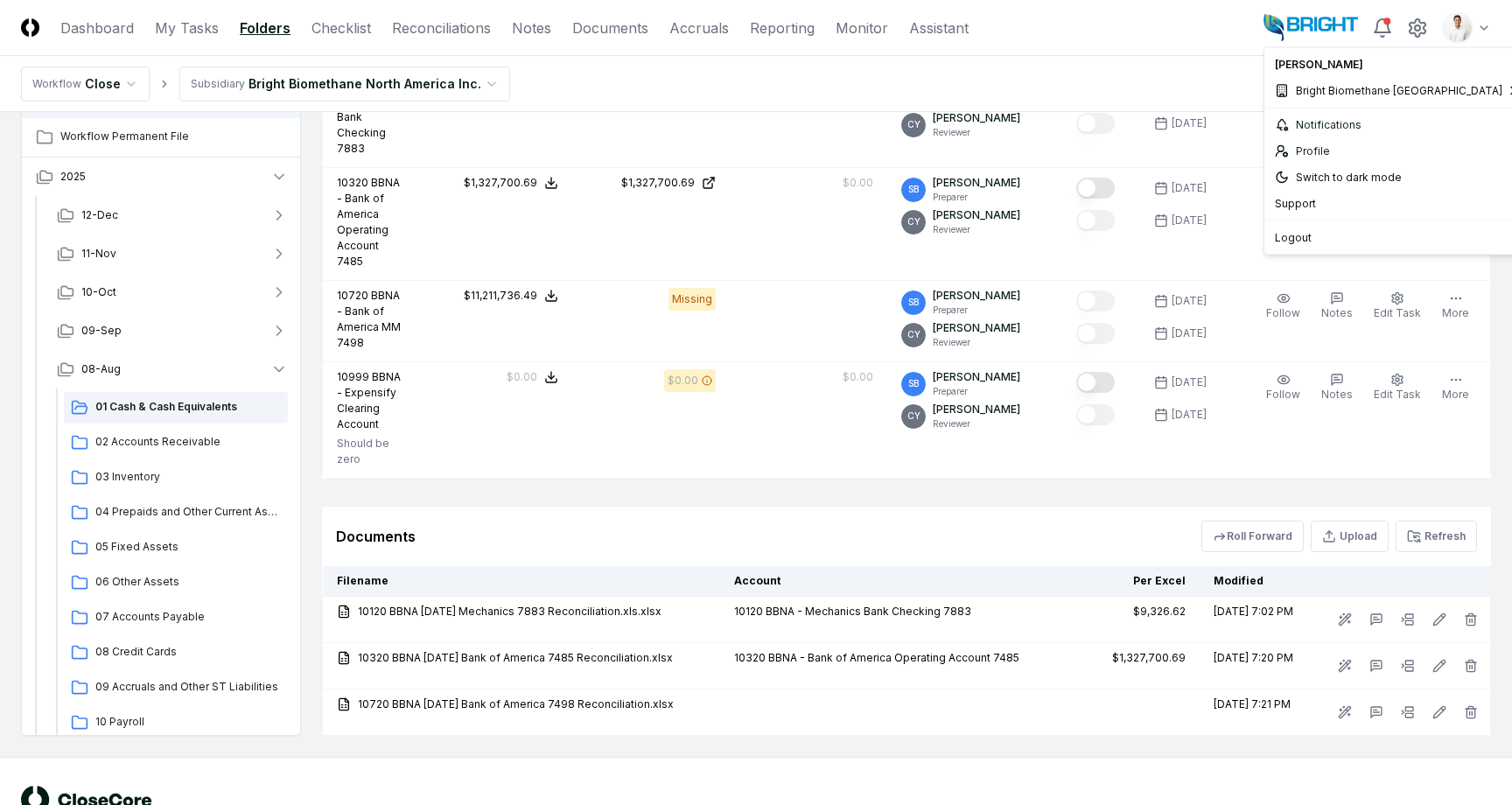
click at [1468, 20] on html "CloseCore Dashboard My Tasks Folders Checklist Reconciliations Notes Documents …" at bounding box center [756, 165] width 1512 height 1394
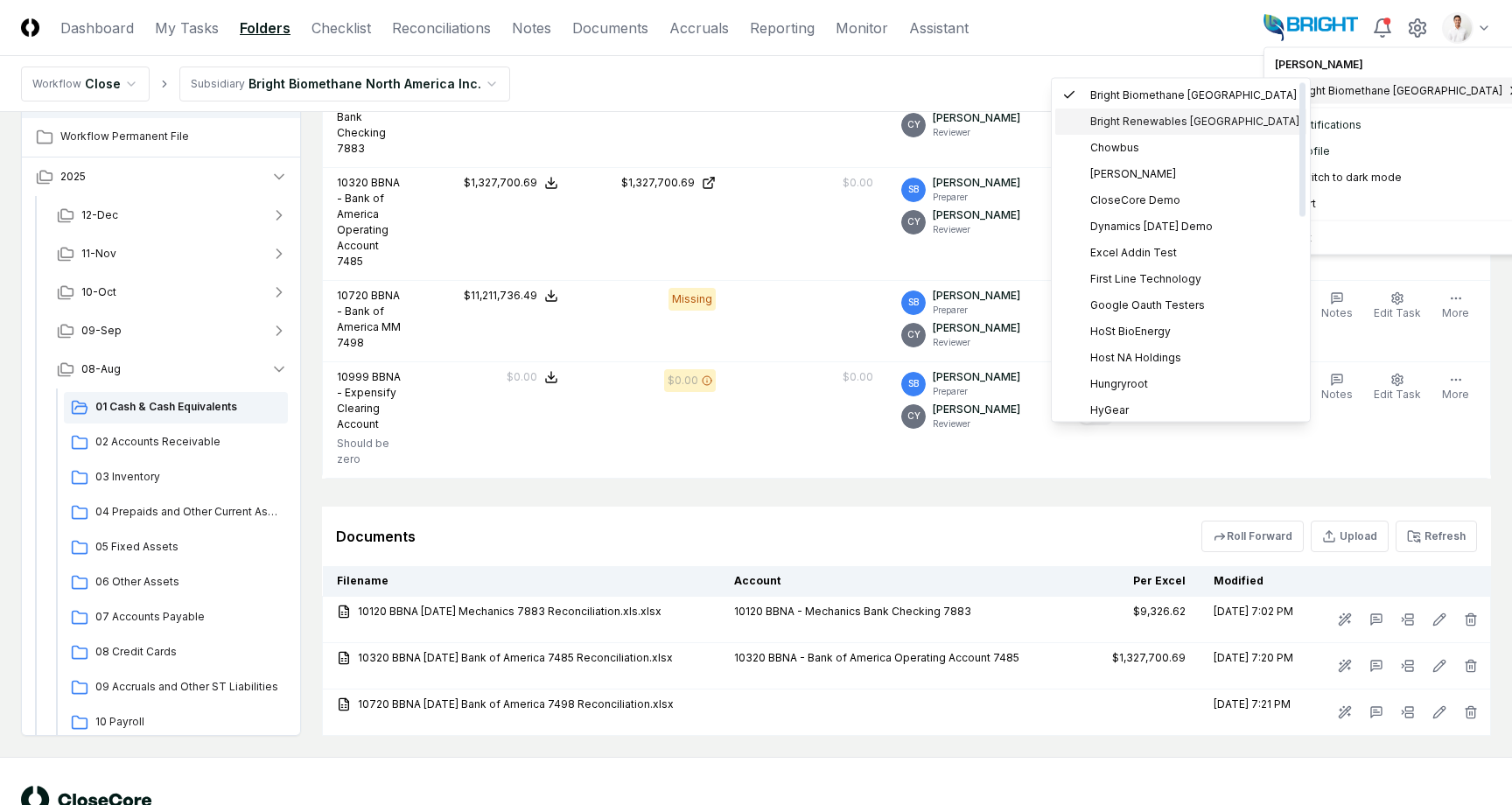
click at [1191, 123] on span "Bright Renewables Canada" at bounding box center [1194, 122] width 209 height 16
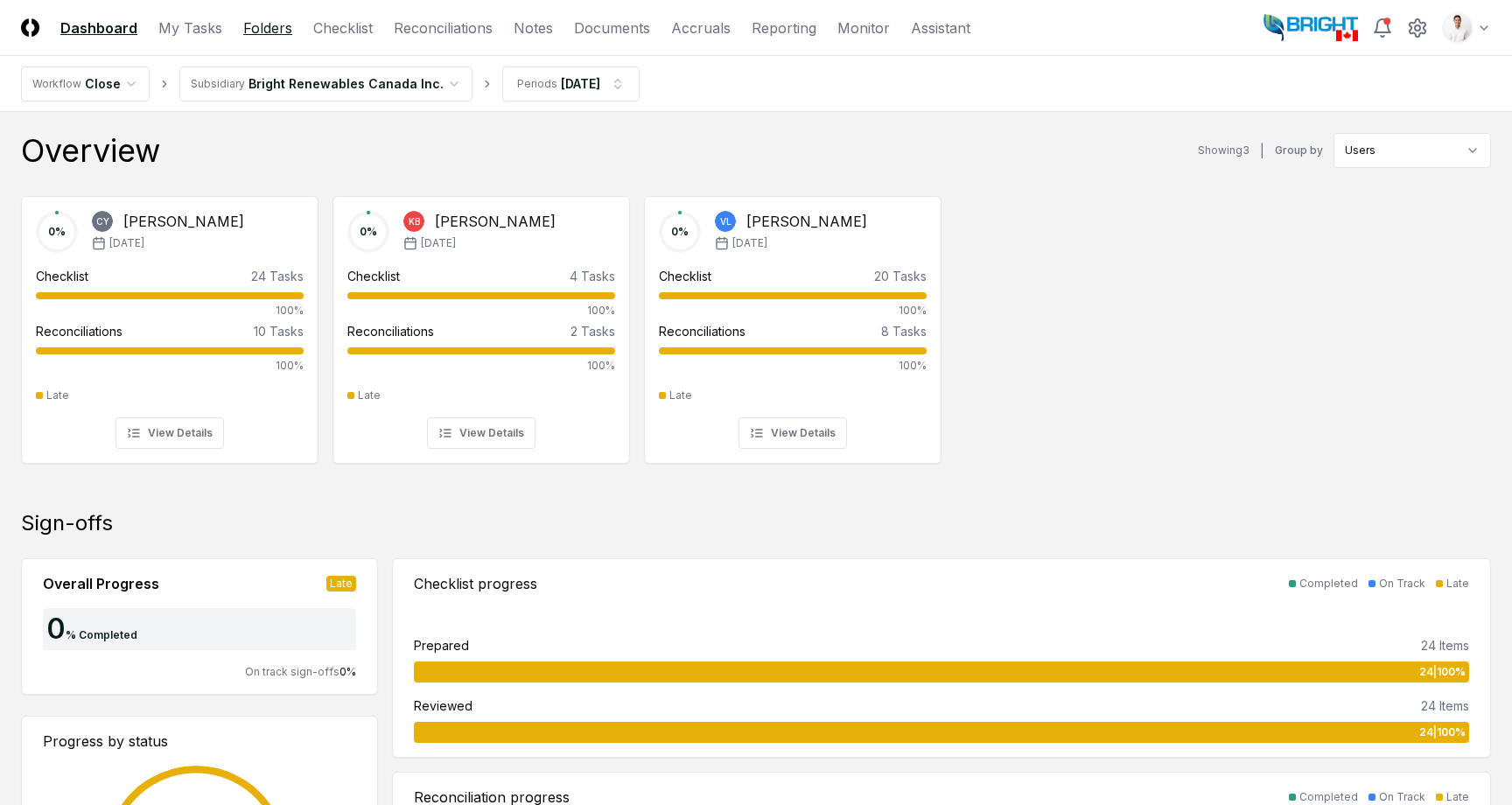
click at [268, 30] on link "Folders" at bounding box center [268, 27] width 49 height 21
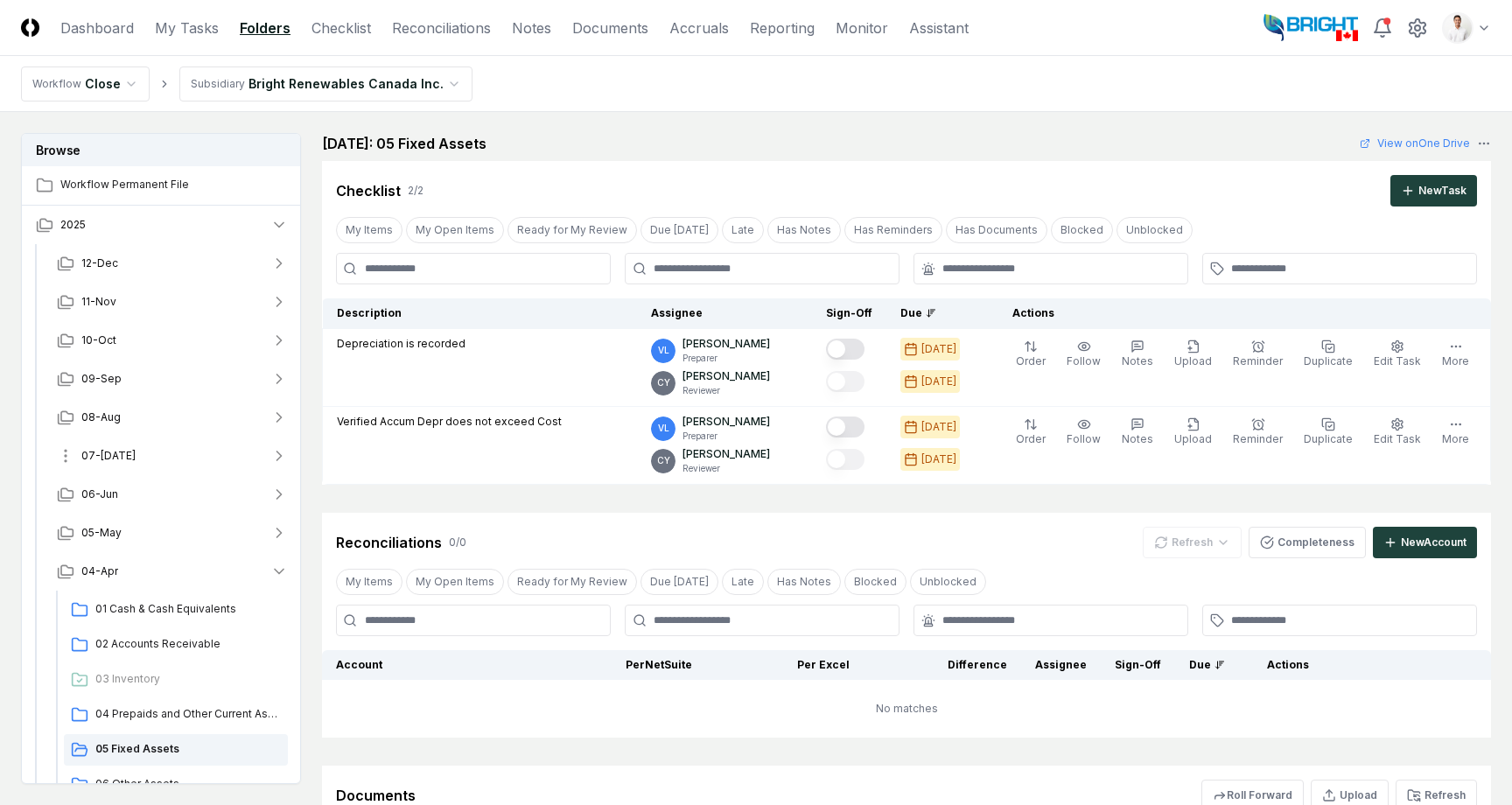
click at [127, 458] on button "07-[DATE]" at bounding box center [173, 455] width 259 height 38
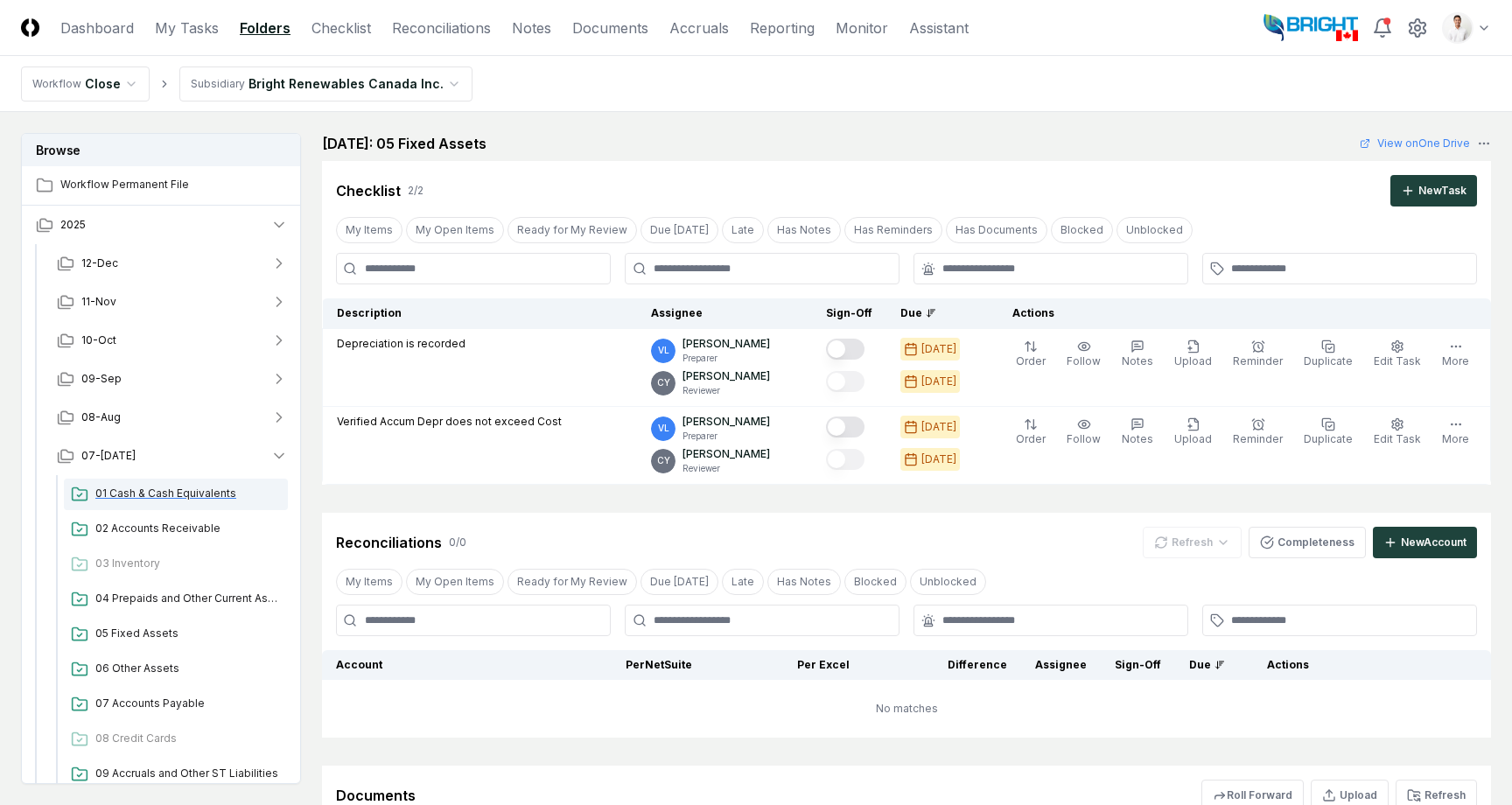
click at [132, 489] on span "01 Cash & Cash Equivalents" at bounding box center [187, 493] width 185 height 16
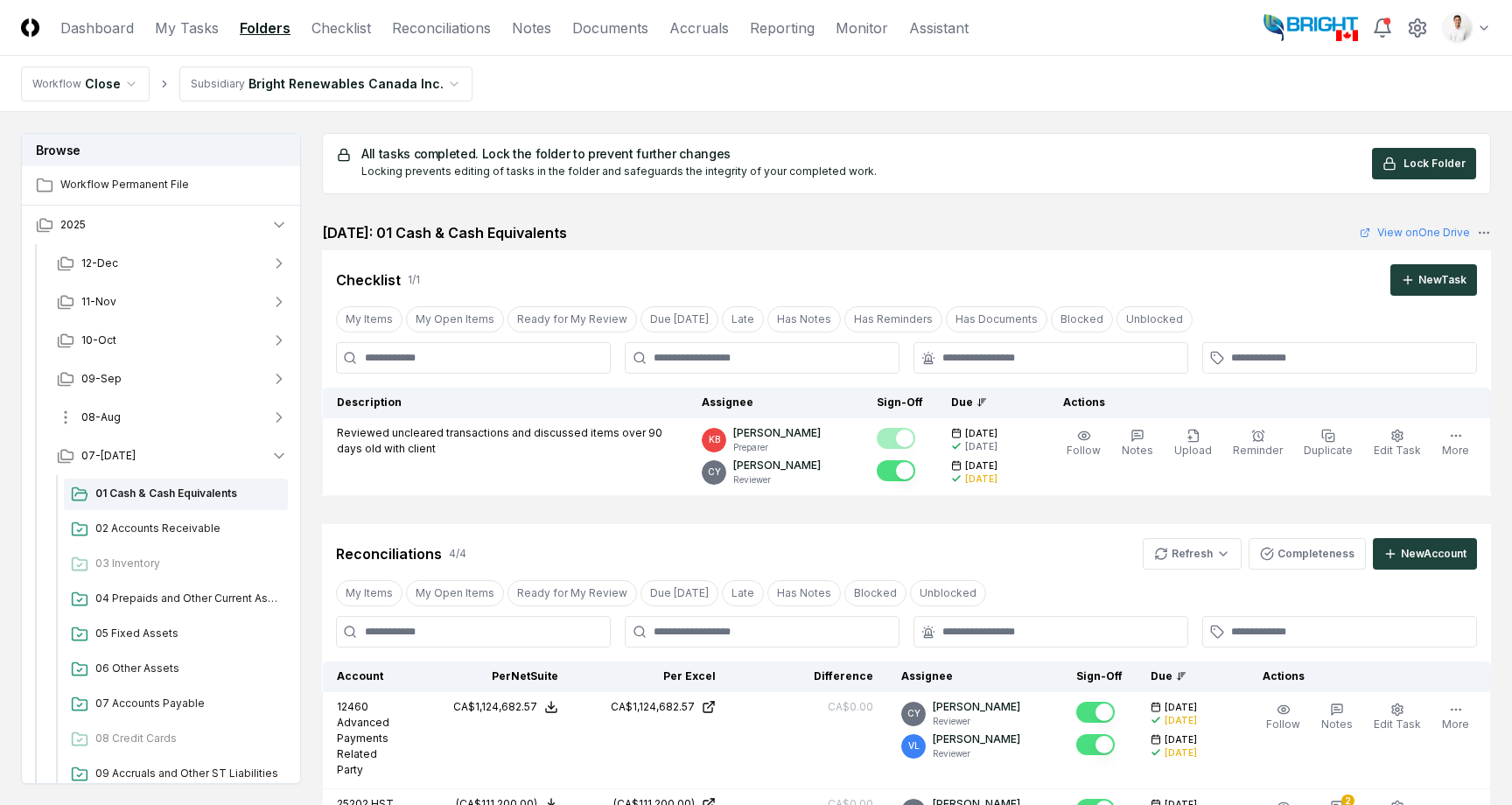
click at [145, 410] on button "08-Aug" at bounding box center [173, 417] width 259 height 38
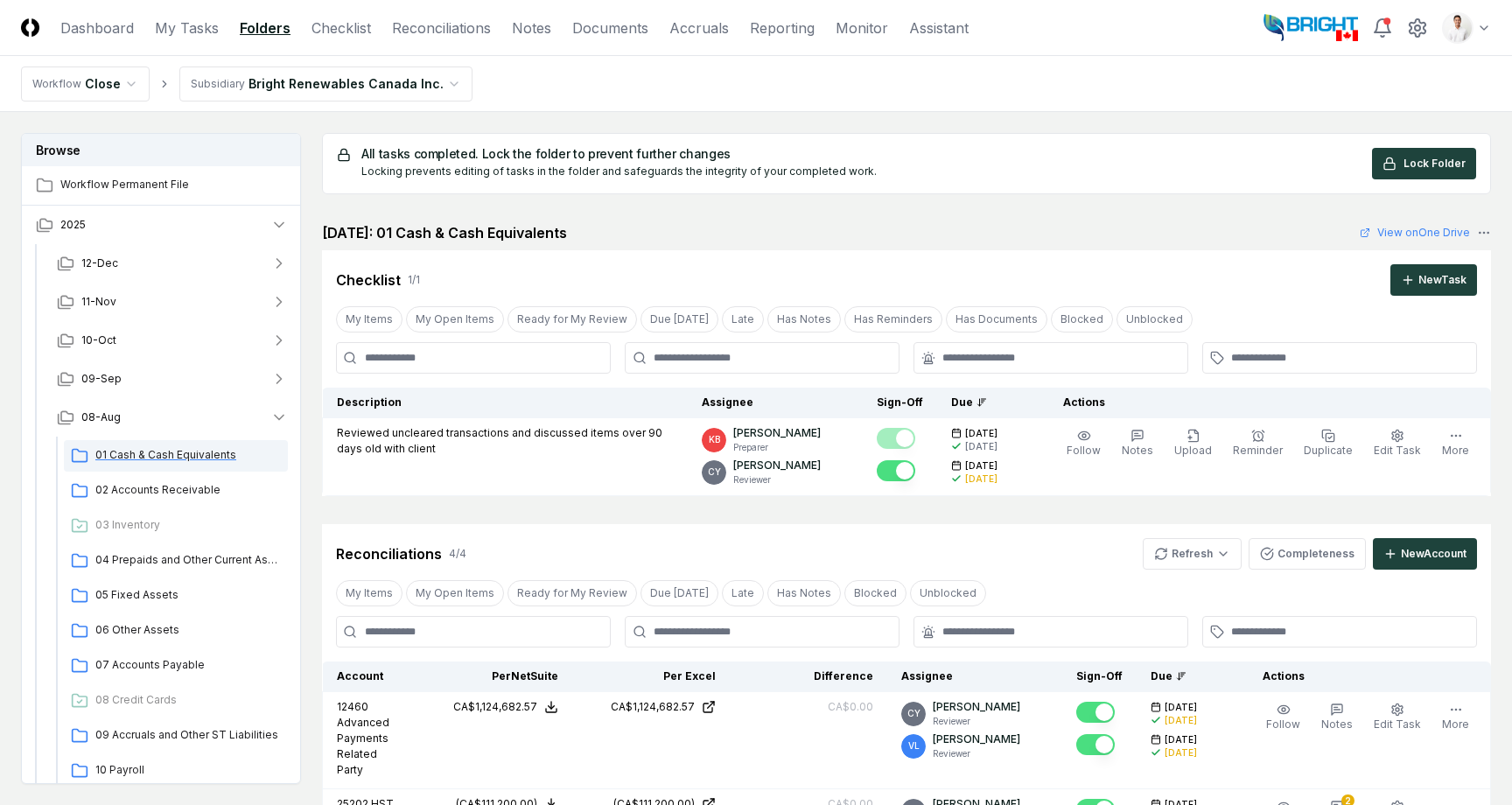
click at [145, 449] on span "01 Cash & Cash Equivalents" at bounding box center [187, 455] width 185 height 16
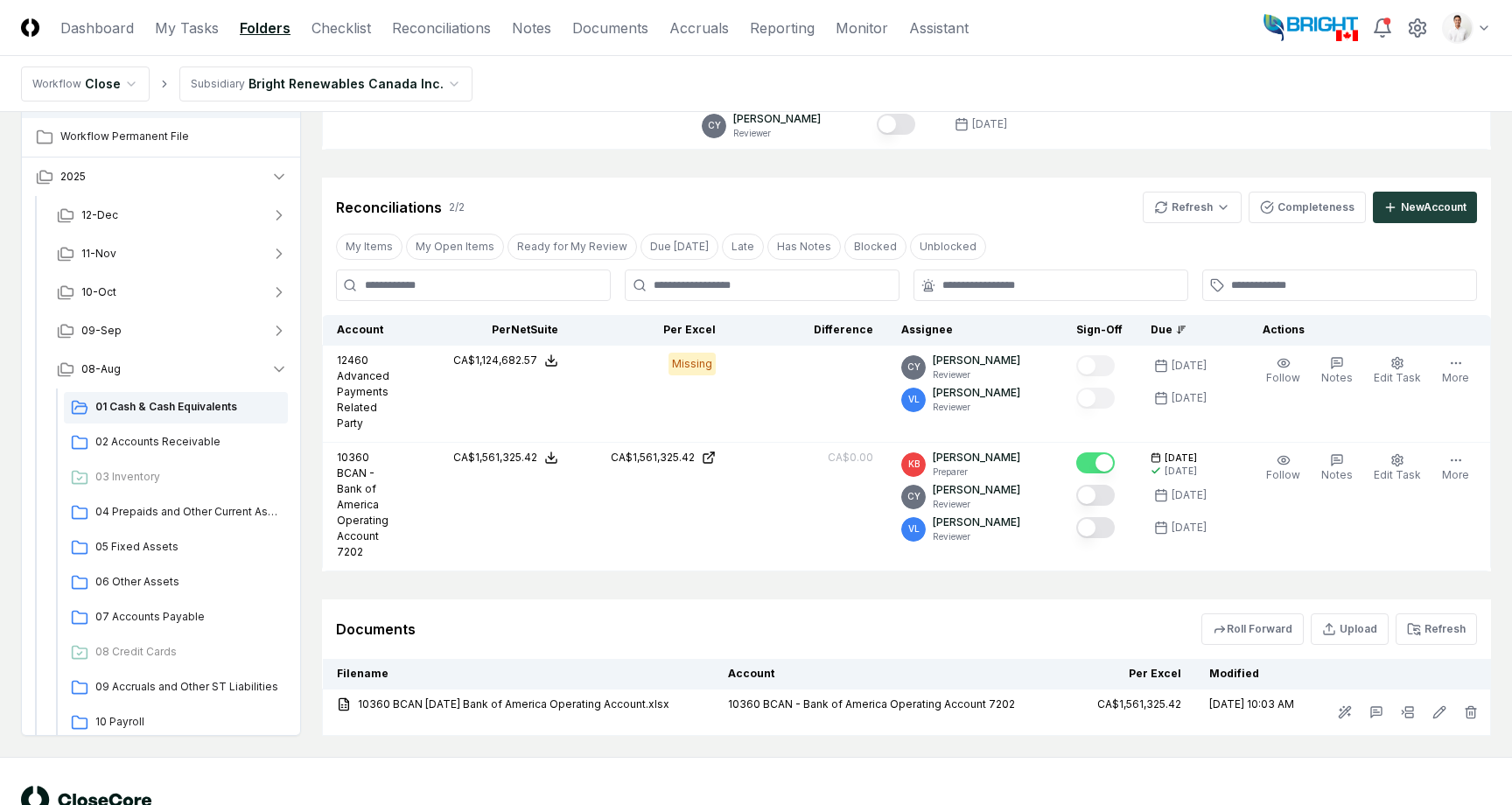
scroll to position [278, 0]
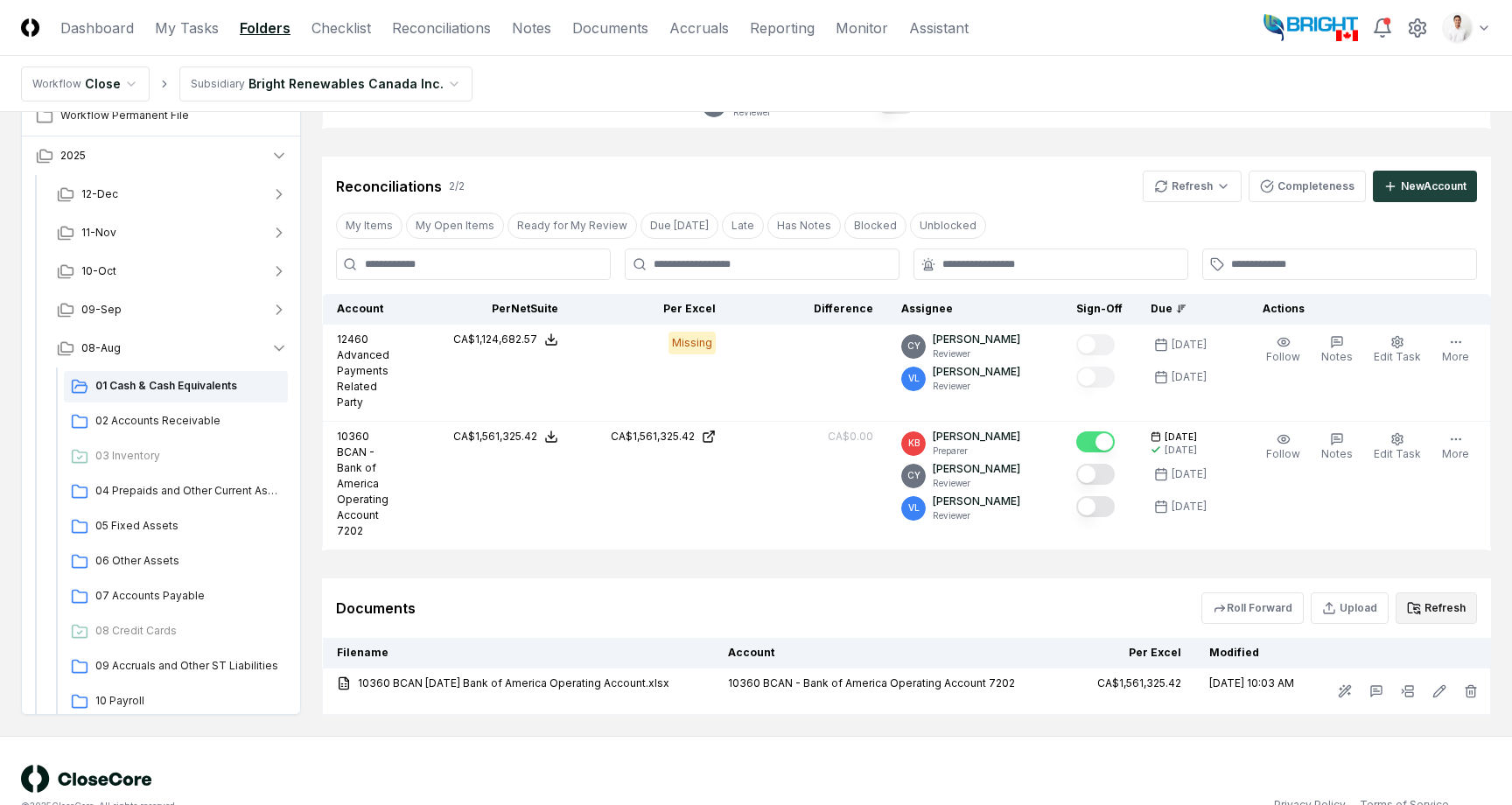
click at [1428, 592] on button "Refresh" at bounding box center [1436, 608] width 81 height 31
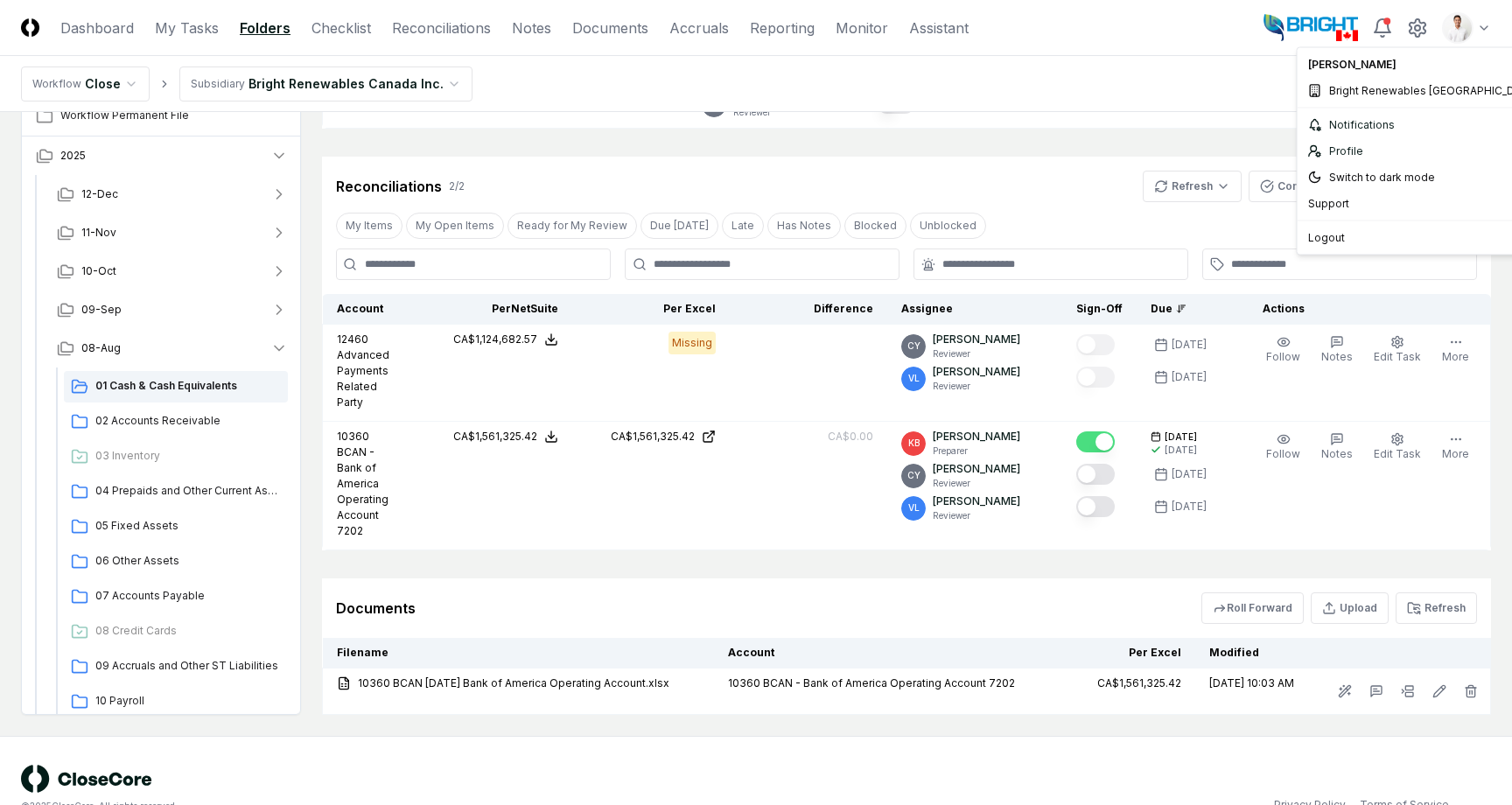
click at [1469, 26] on html "CloseCore Dashboard My Tasks Folders Checklist Reconciliations Notes Documents …" at bounding box center [756, 281] width 1512 height 1120
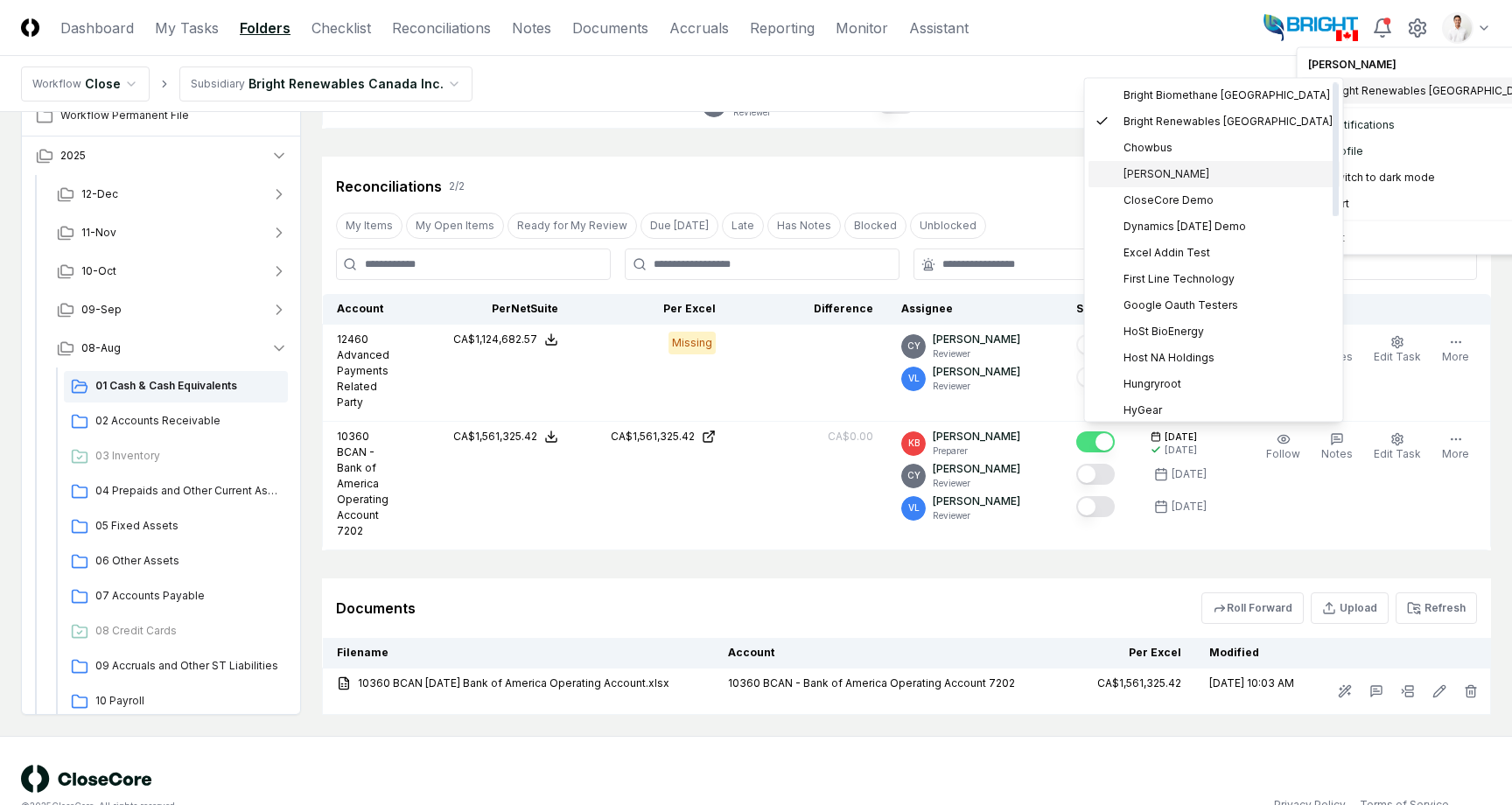
click at [1139, 179] on span "[PERSON_NAME]" at bounding box center [1166, 175] width 85 height 16
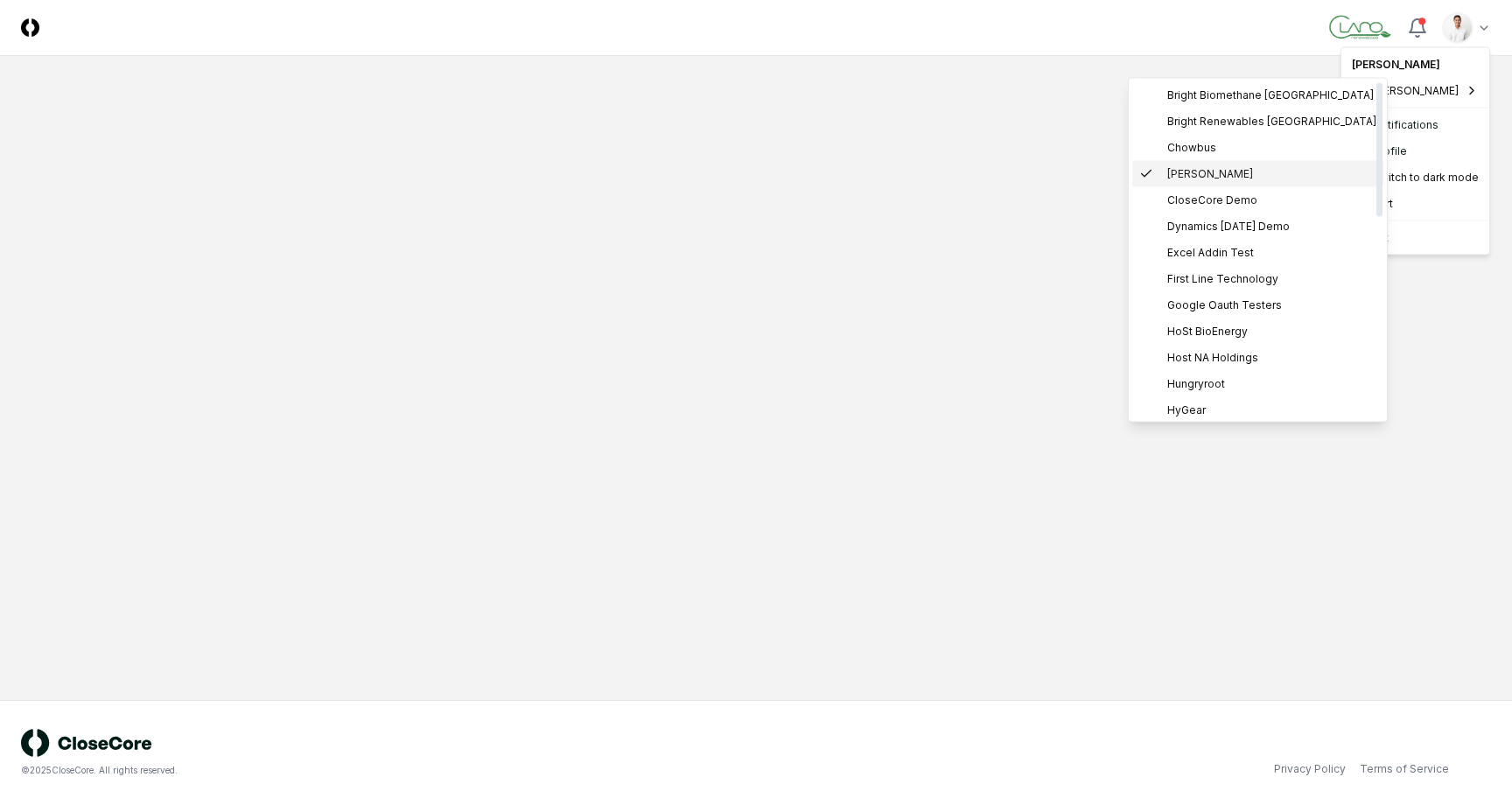
scroll to position [0, 0]
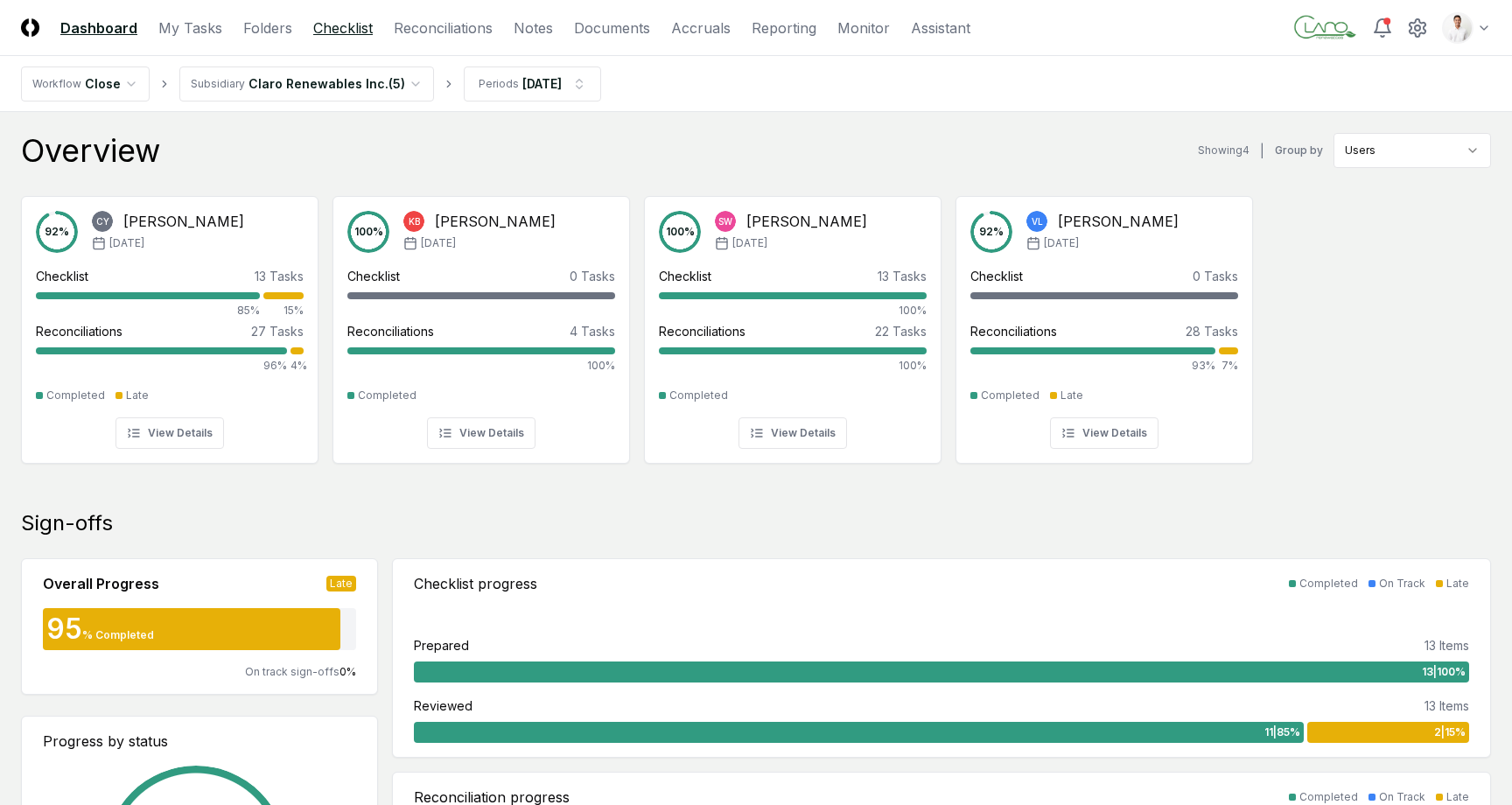
click at [337, 30] on link "Checklist" at bounding box center [343, 27] width 60 height 21
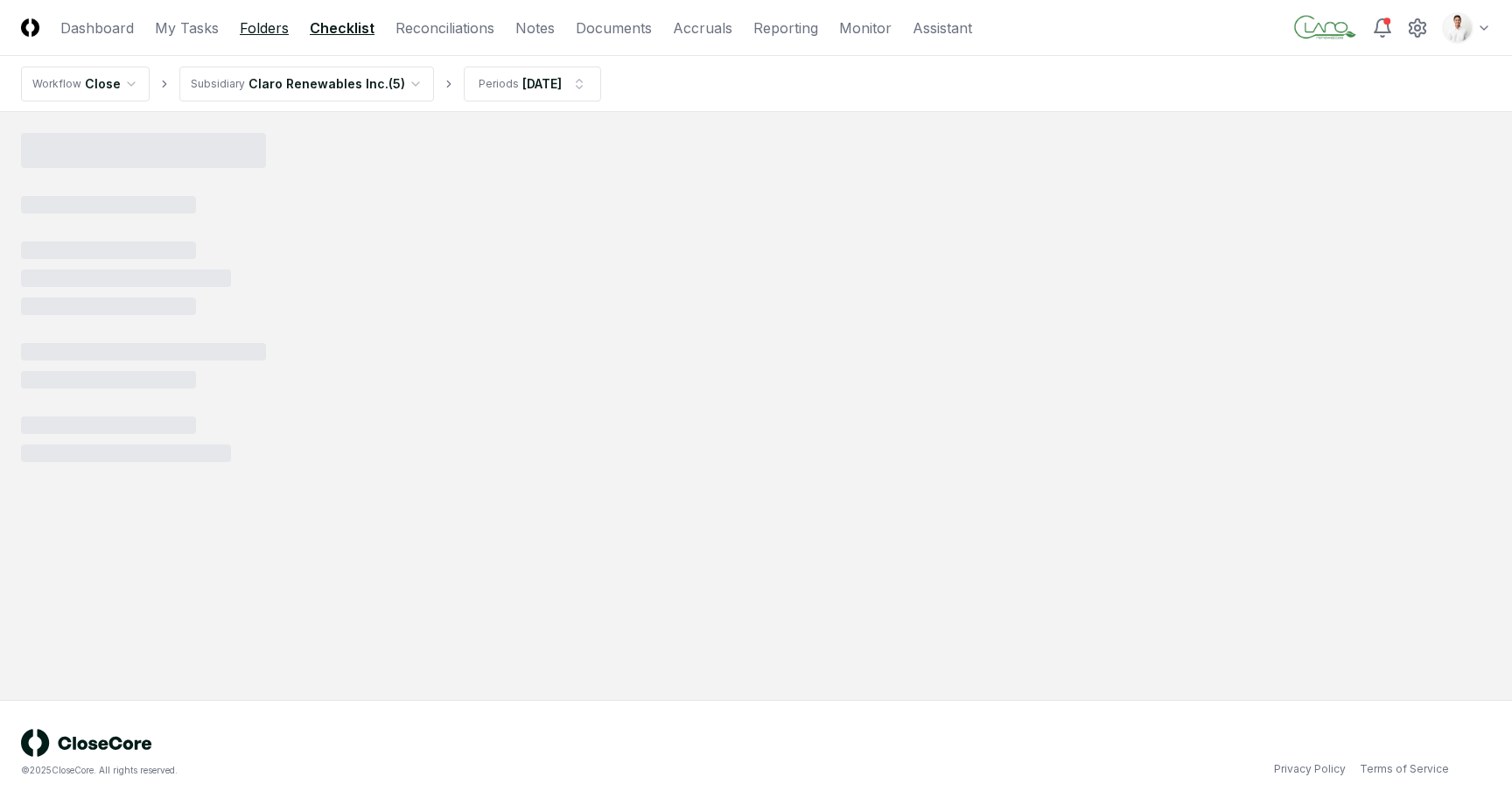
click at [260, 30] on link "Folders" at bounding box center [265, 27] width 49 height 21
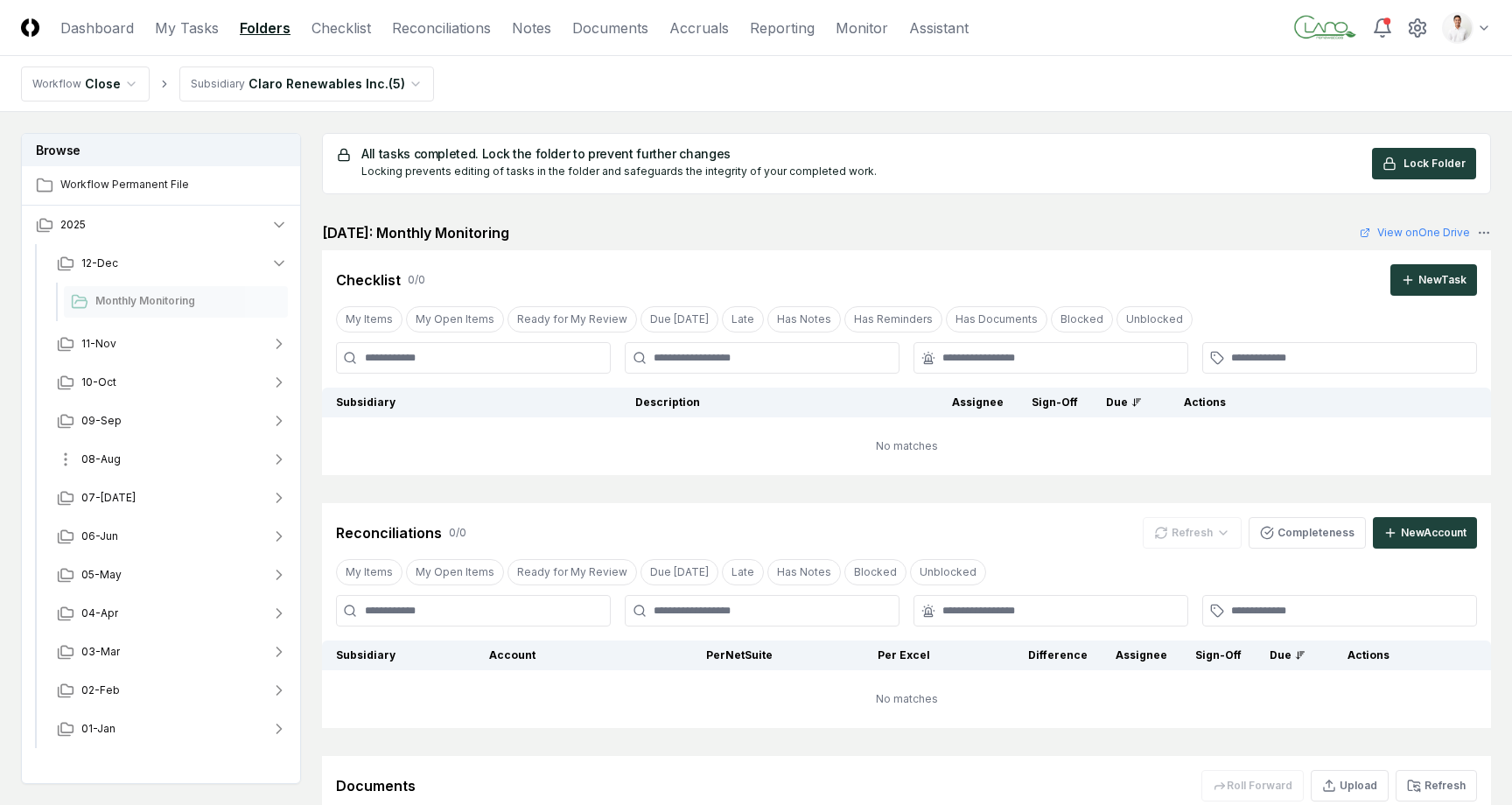
click at [132, 463] on button "08-Aug" at bounding box center [173, 459] width 259 height 38
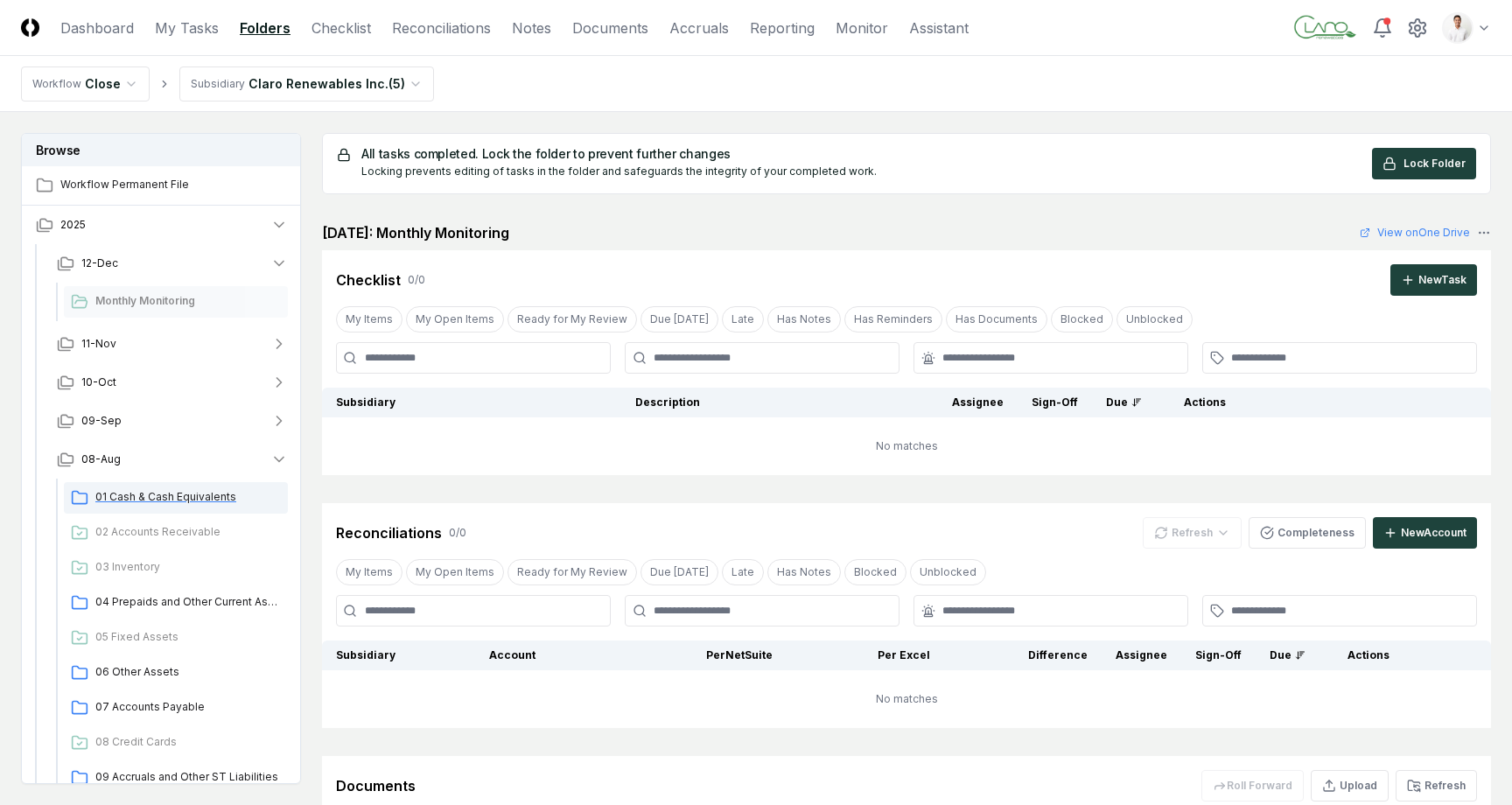
click at [131, 494] on span "01 Cash & Cash Equivalents" at bounding box center [187, 497] width 185 height 16
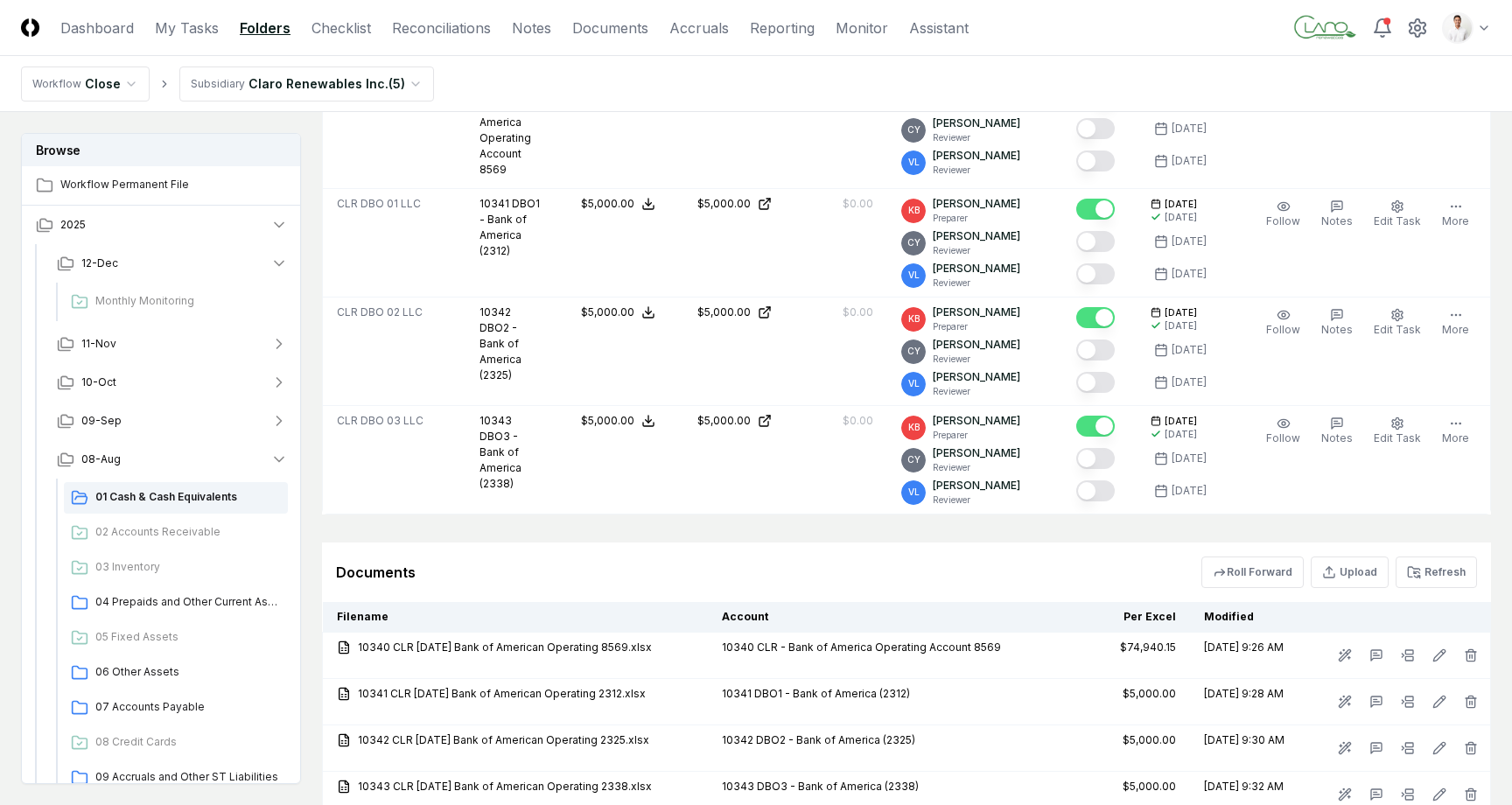
scroll to position [528, 0]
click at [1420, 569] on icon at bounding box center [1414, 571] width 12 height 10
click at [1493, 39] on header "CloseCore Dashboard My Tasks Folders Checklist Reconciliations Notes Documents …" at bounding box center [756, 27] width 1512 height 56
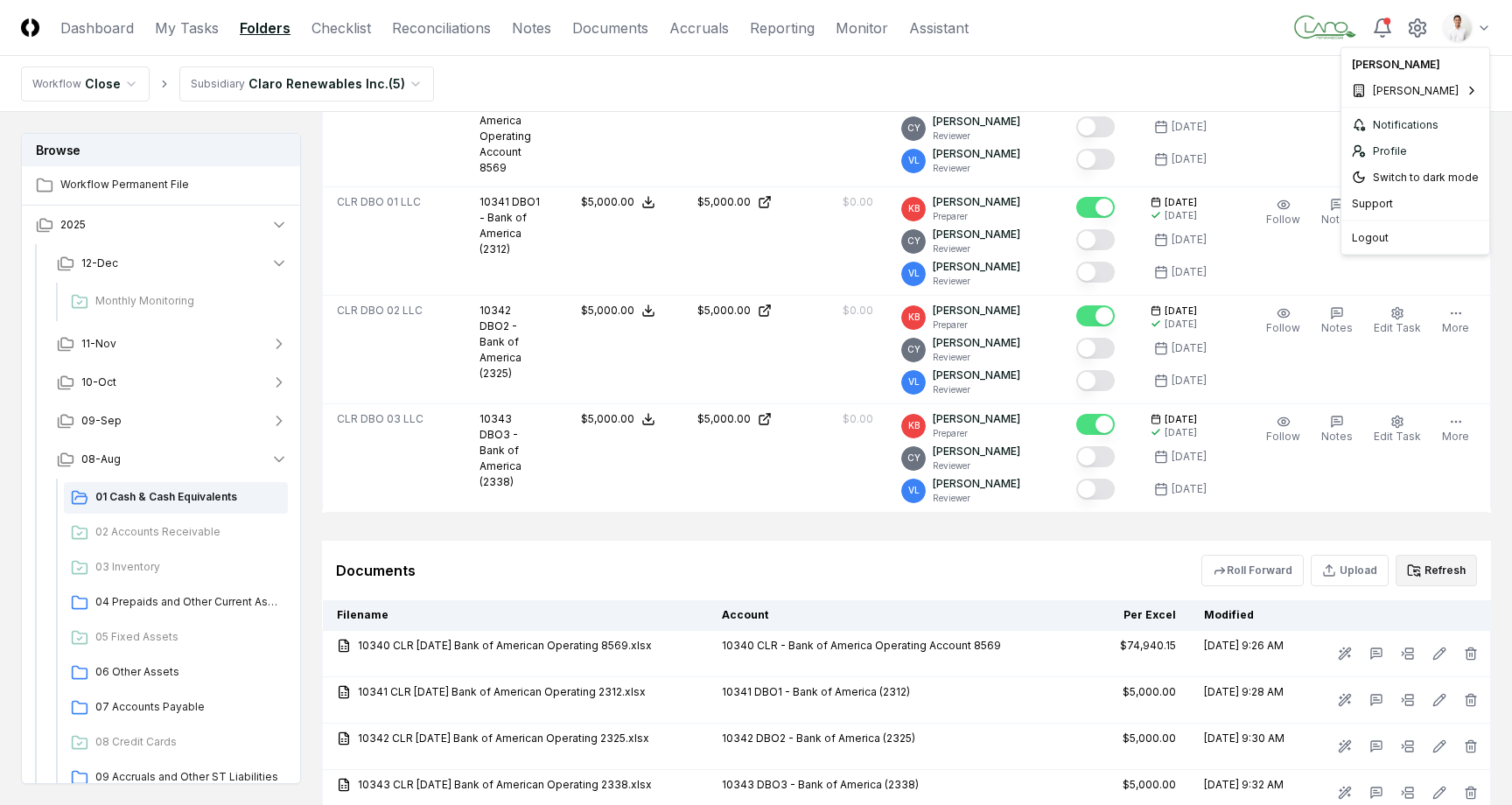
click at [1454, 29] on html "CloseCore Dashboard My Tasks Folders Checklist Reconciliations Notes Documents …" at bounding box center [756, 207] width 1512 height 1471
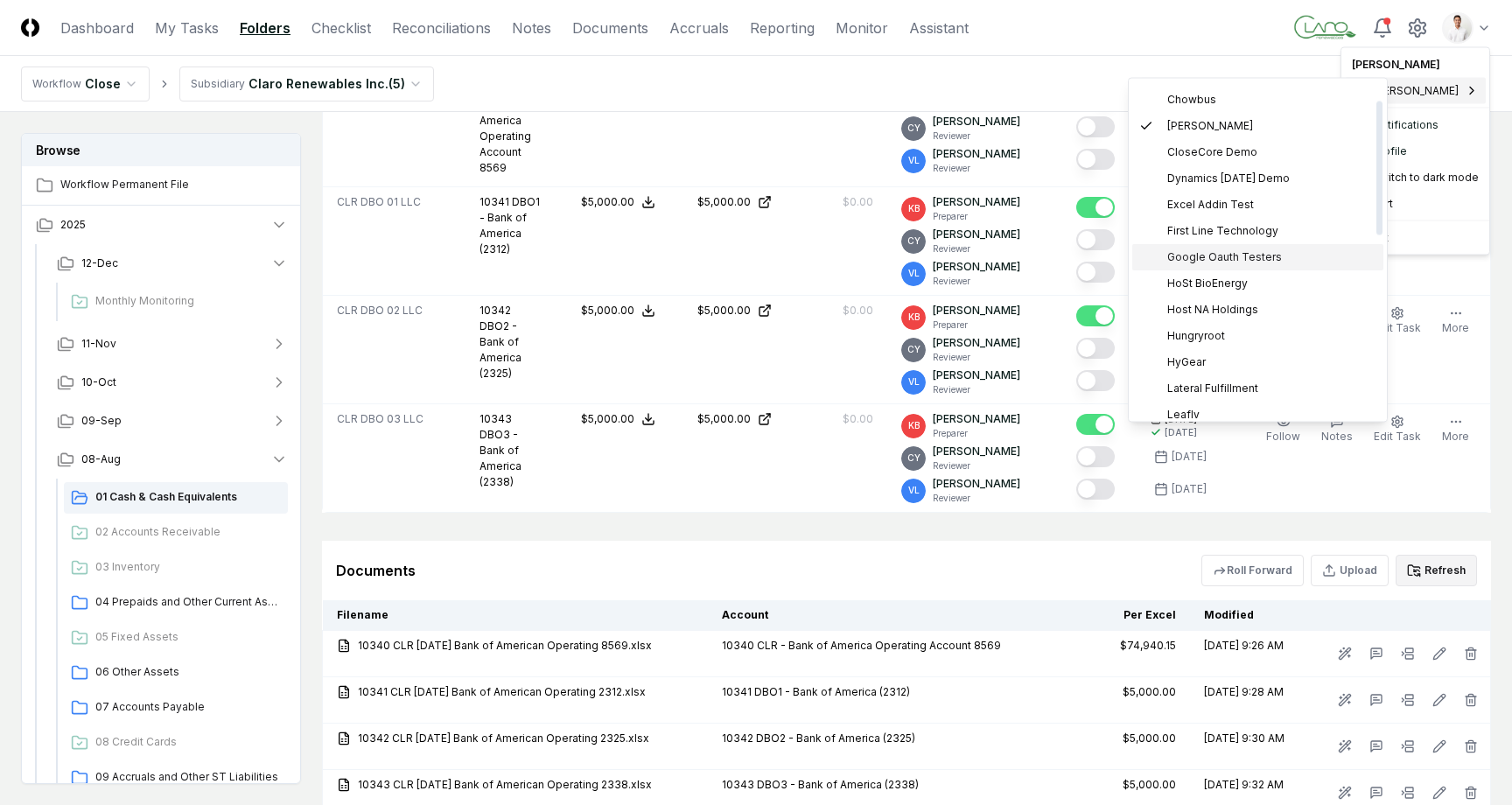
scroll to position [49, 0]
click at [1222, 281] on span "HoSt BioEnergy" at bounding box center [1208, 282] width 80 height 16
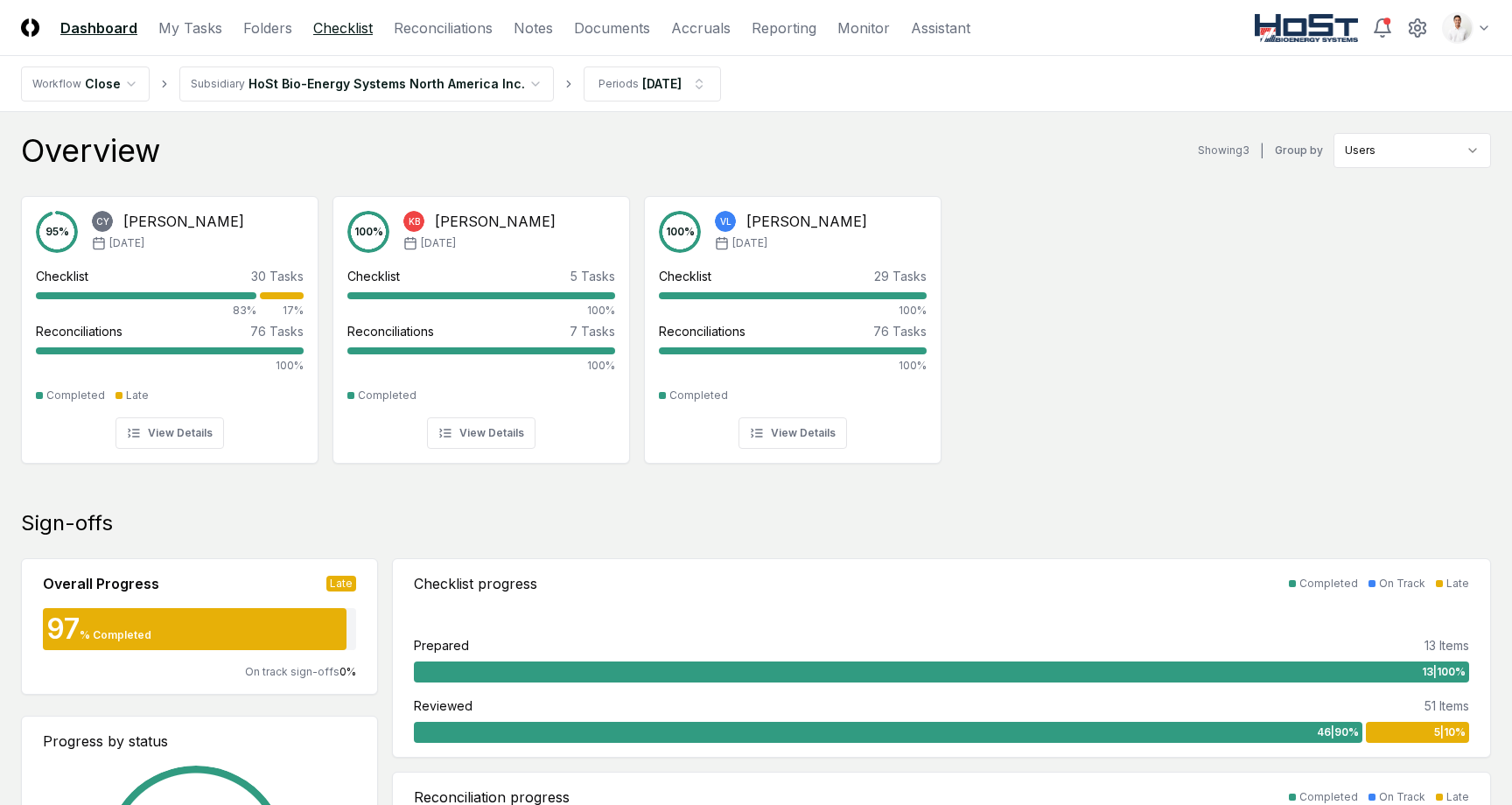
click at [341, 32] on link "Checklist" at bounding box center [343, 27] width 60 height 21
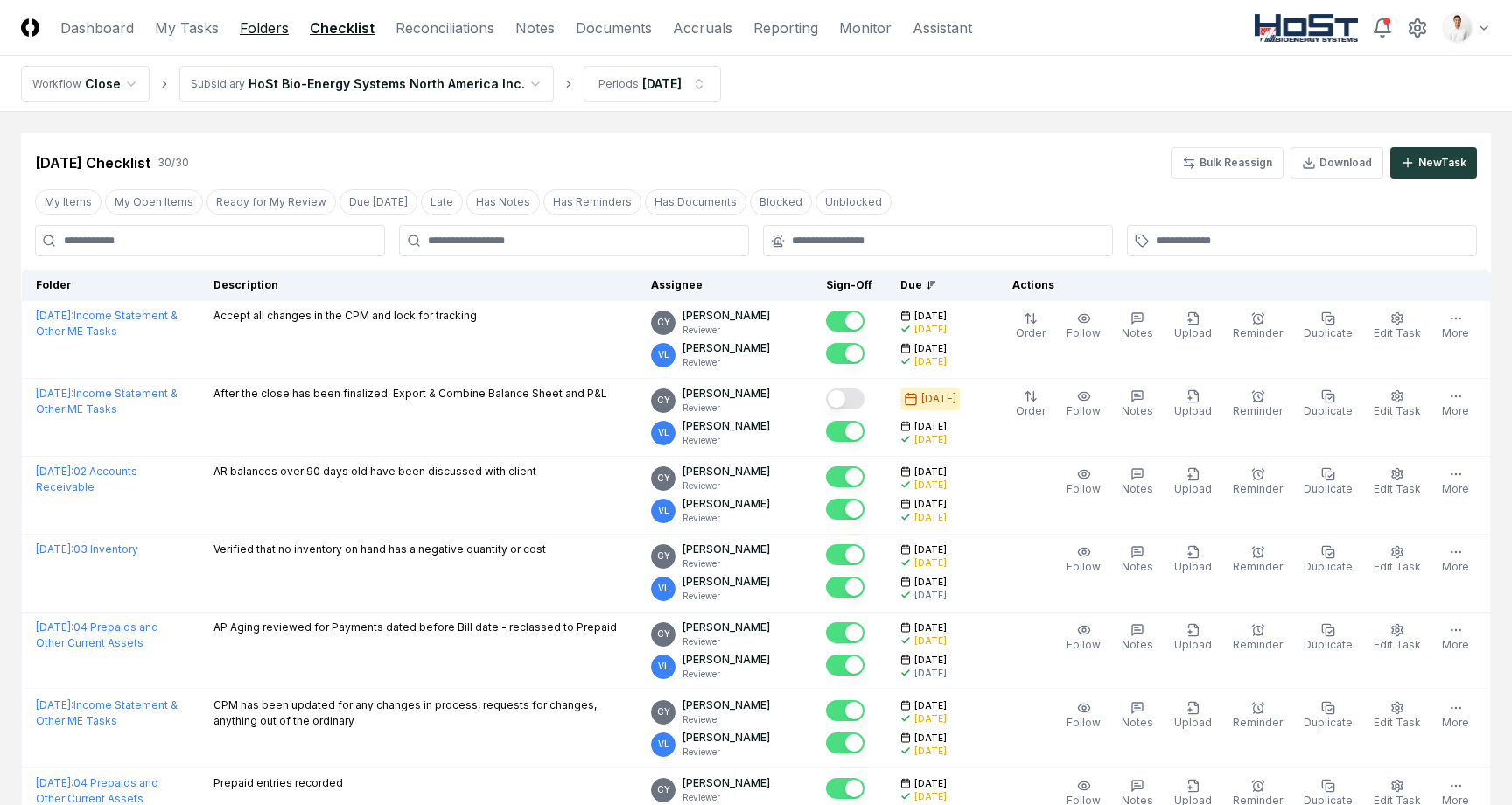
click at [273, 28] on link "Folders" at bounding box center [265, 27] width 49 height 21
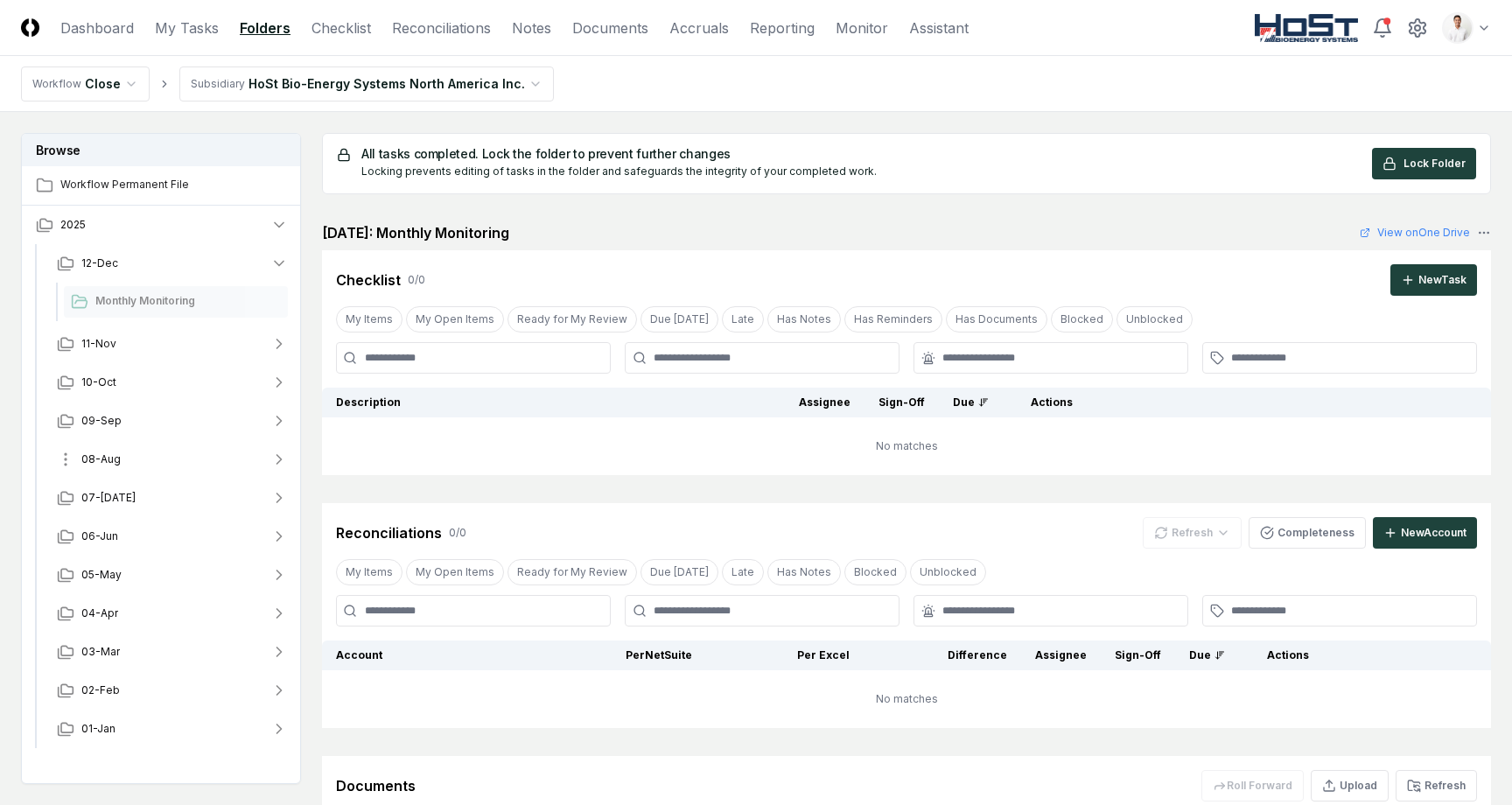
click at [159, 447] on button "08-Aug" at bounding box center [173, 459] width 259 height 38
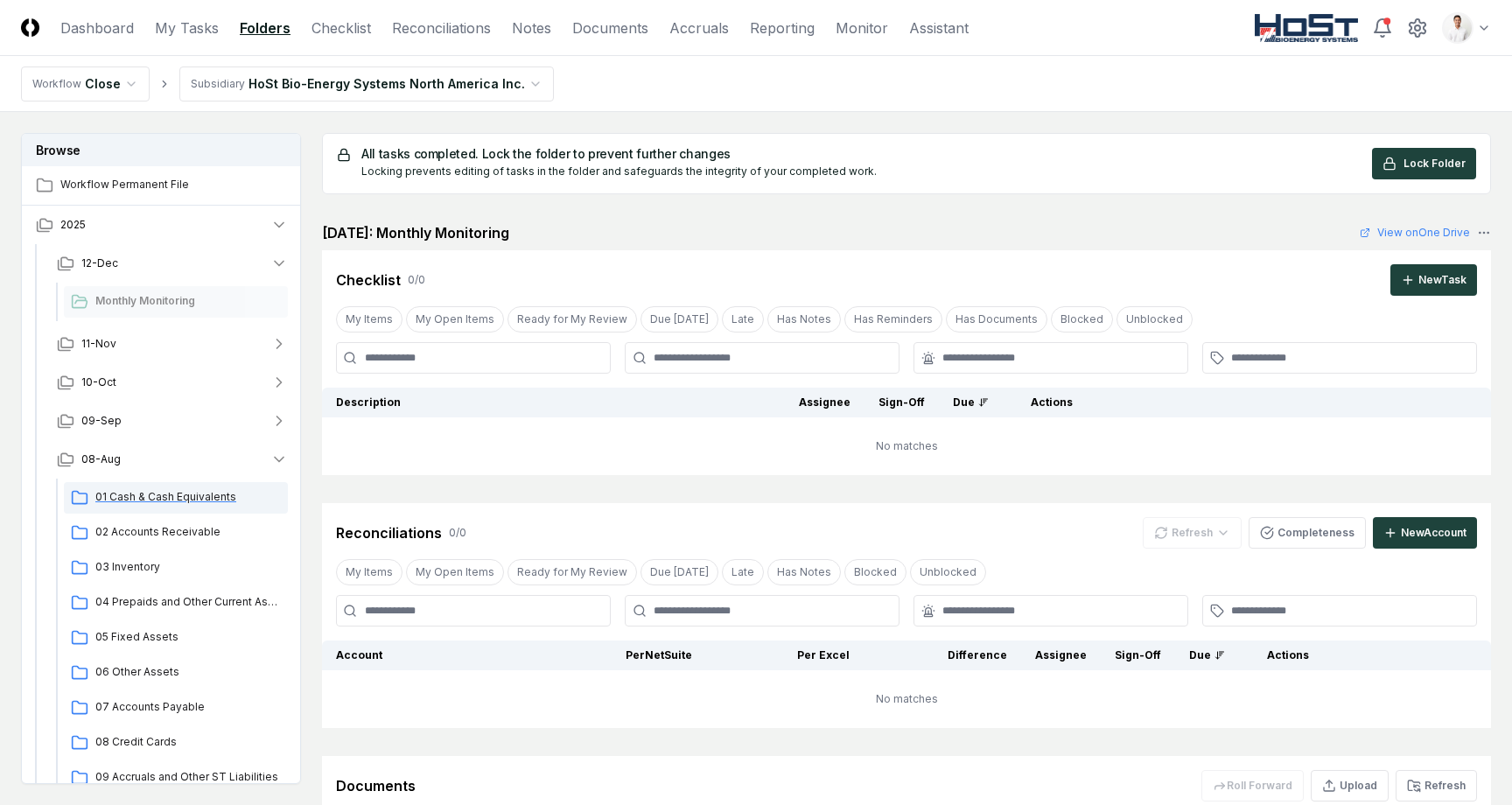
click at [146, 491] on span "01 Cash & Cash Equivalents" at bounding box center [187, 497] width 185 height 16
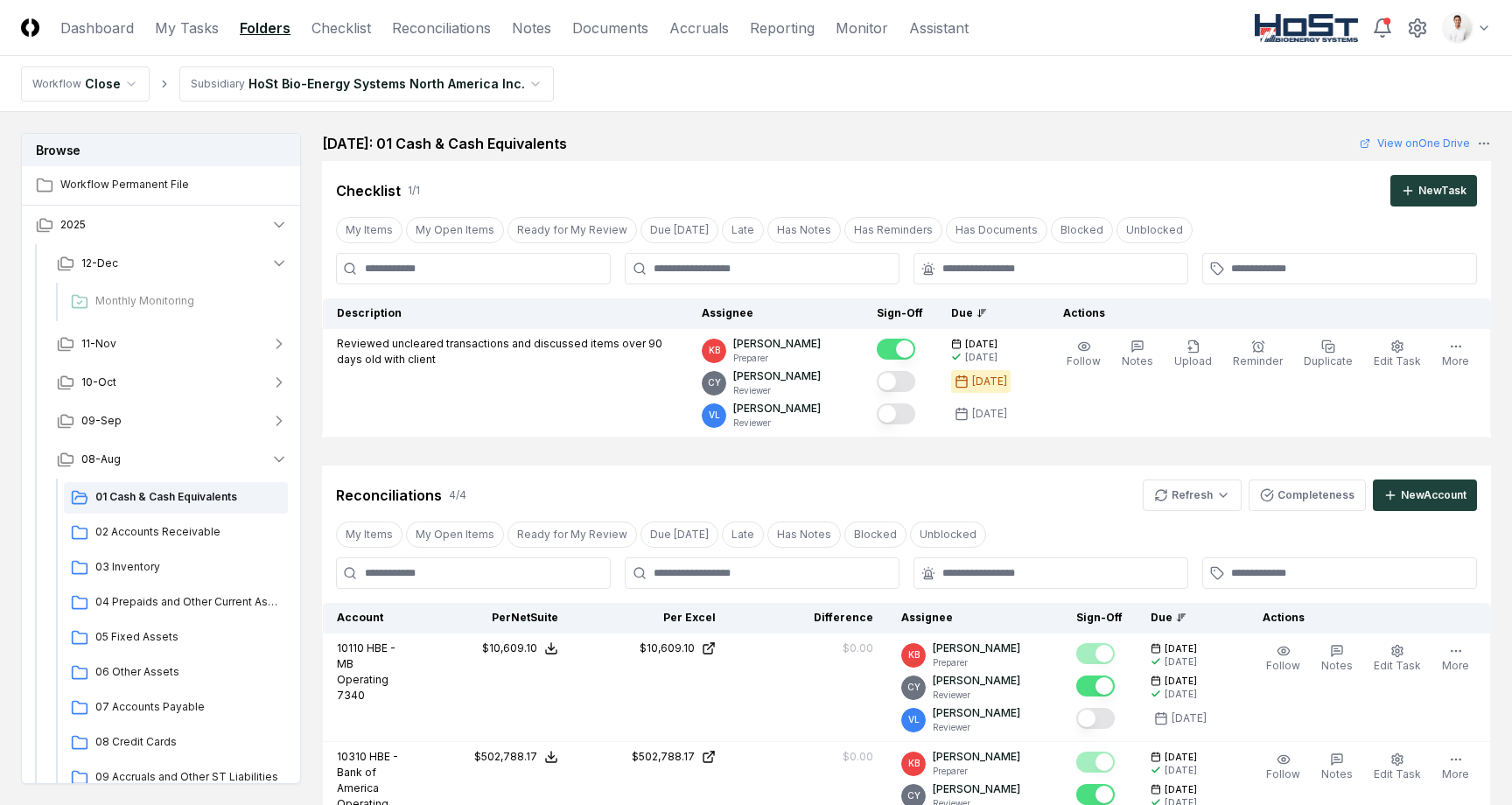
scroll to position [646, 0]
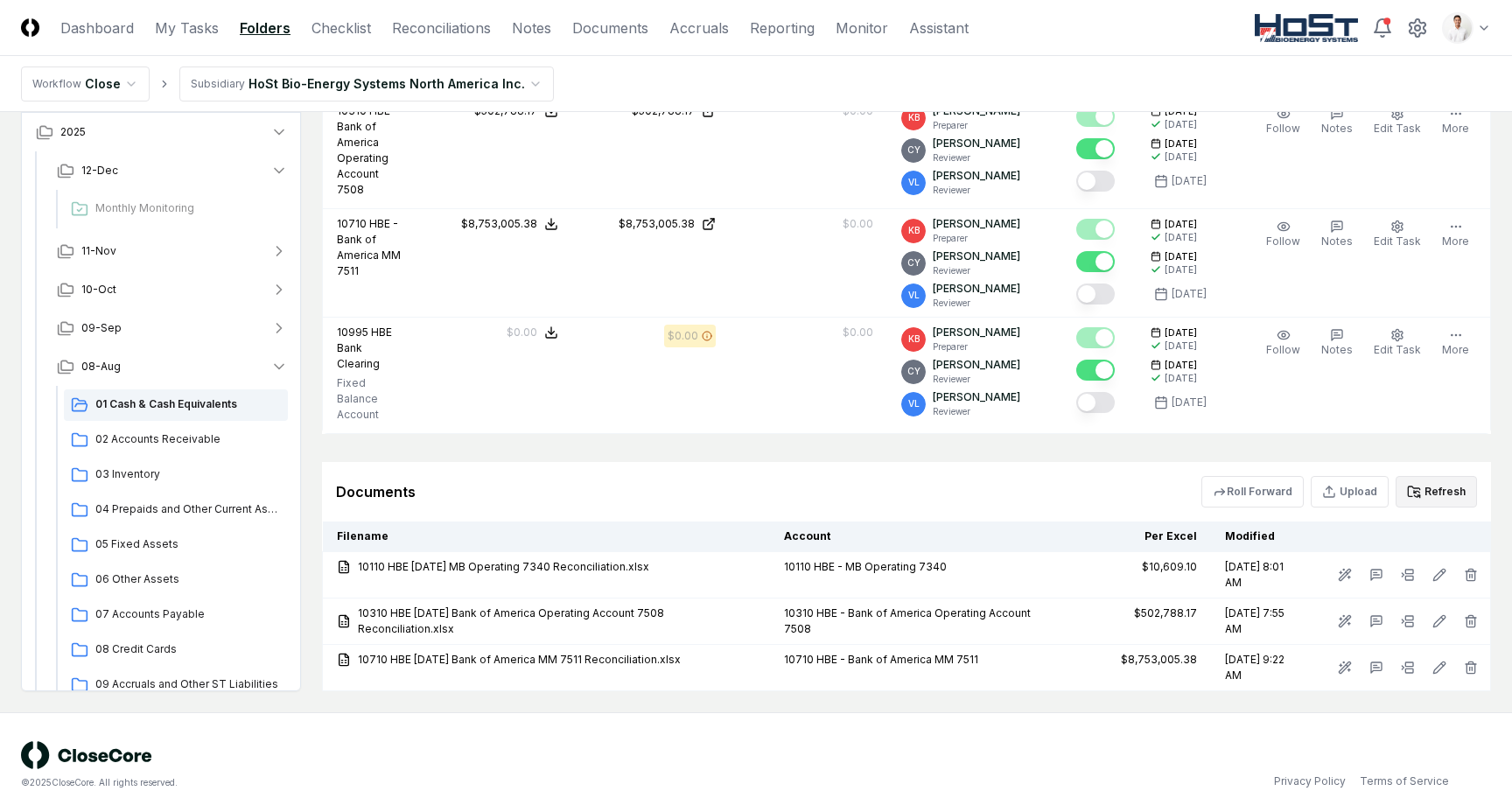
click at [1430, 477] on button "Refresh" at bounding box center [1436, 492] width 81 height 31
click at [1455, 11] on header "CloseCore Dashboard My Tasks Folders Checklist Reconciliations Notes Documents …" at bounding box center [756, 27] width 1512 height 56
click at [1458, 22] on html "CloseCore Dashboard My Tasks Folders Checklist Reconciliations Notes Documents …" at bounding box center [756, 85] width 1512 height 1463
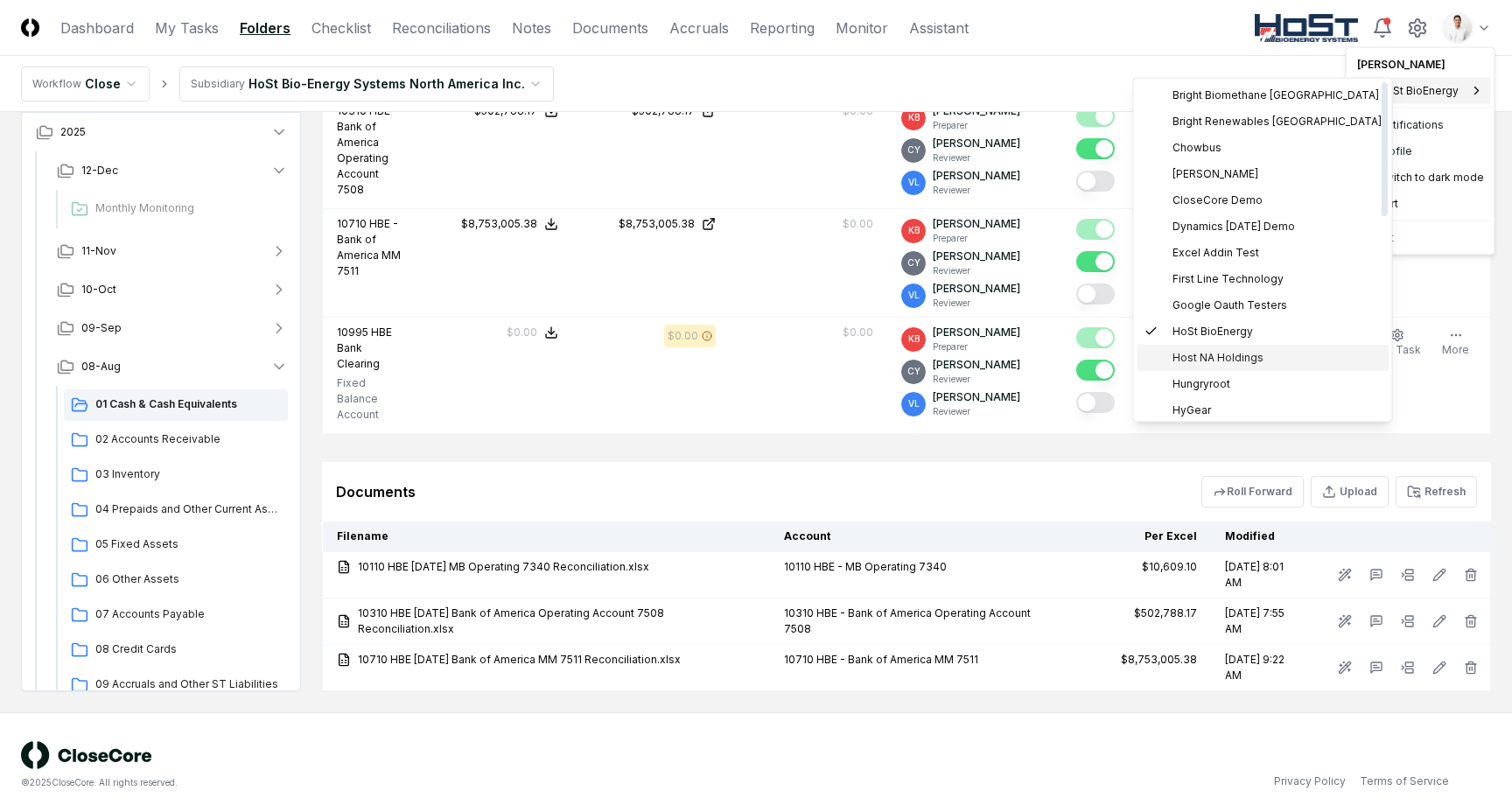
click at [1217, 353] on span "Host NA Holdings" at bounding box center [1218, 358] width 91 height 16
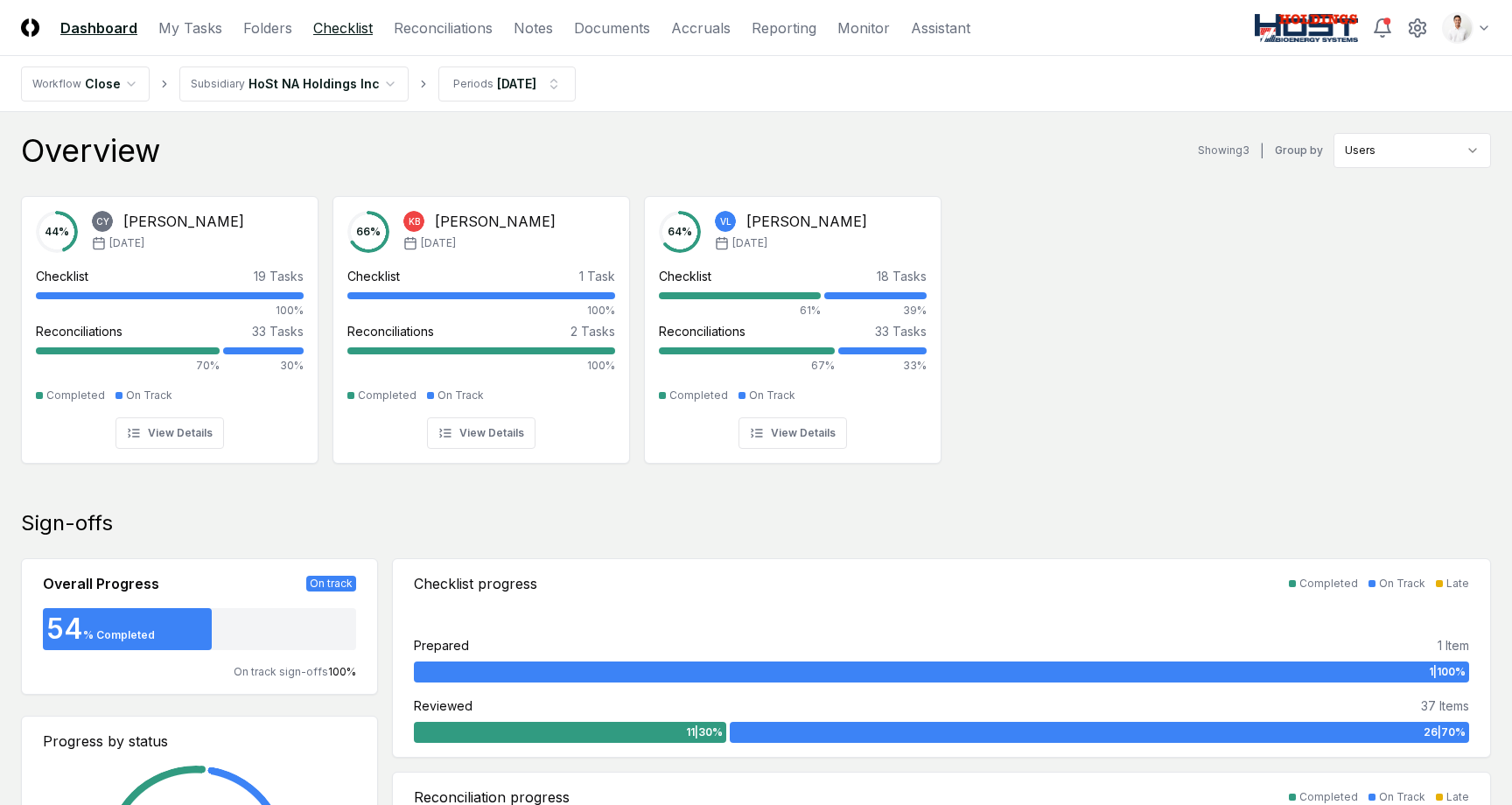
click at [344, 21] on link "Checklist" at bounding box center [343, 27] width 60 height 21
click at [262, 27] on link "Folders" at bounding box center [268, 27] width 49 height 21
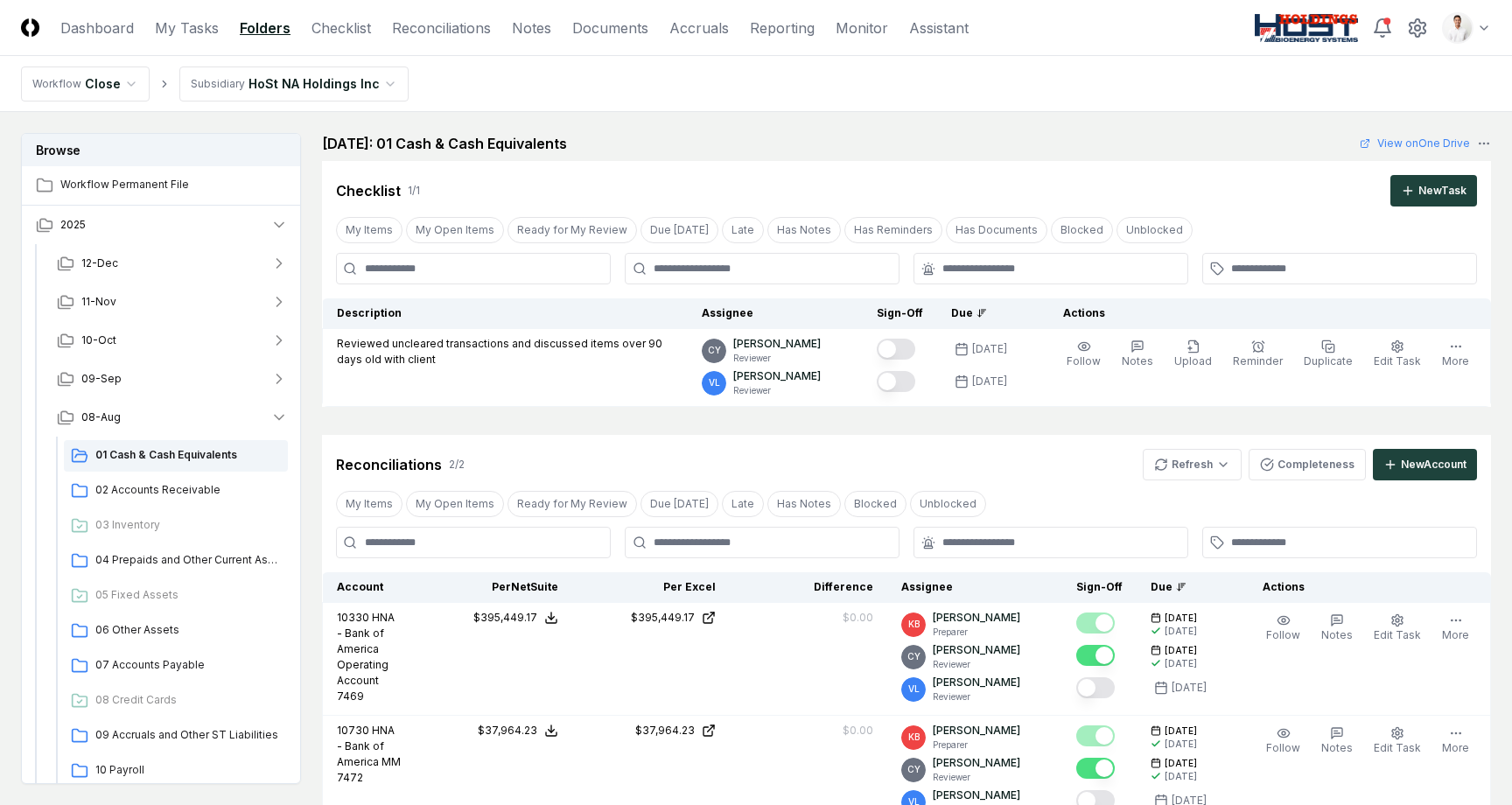
scroll to position [352, 0]
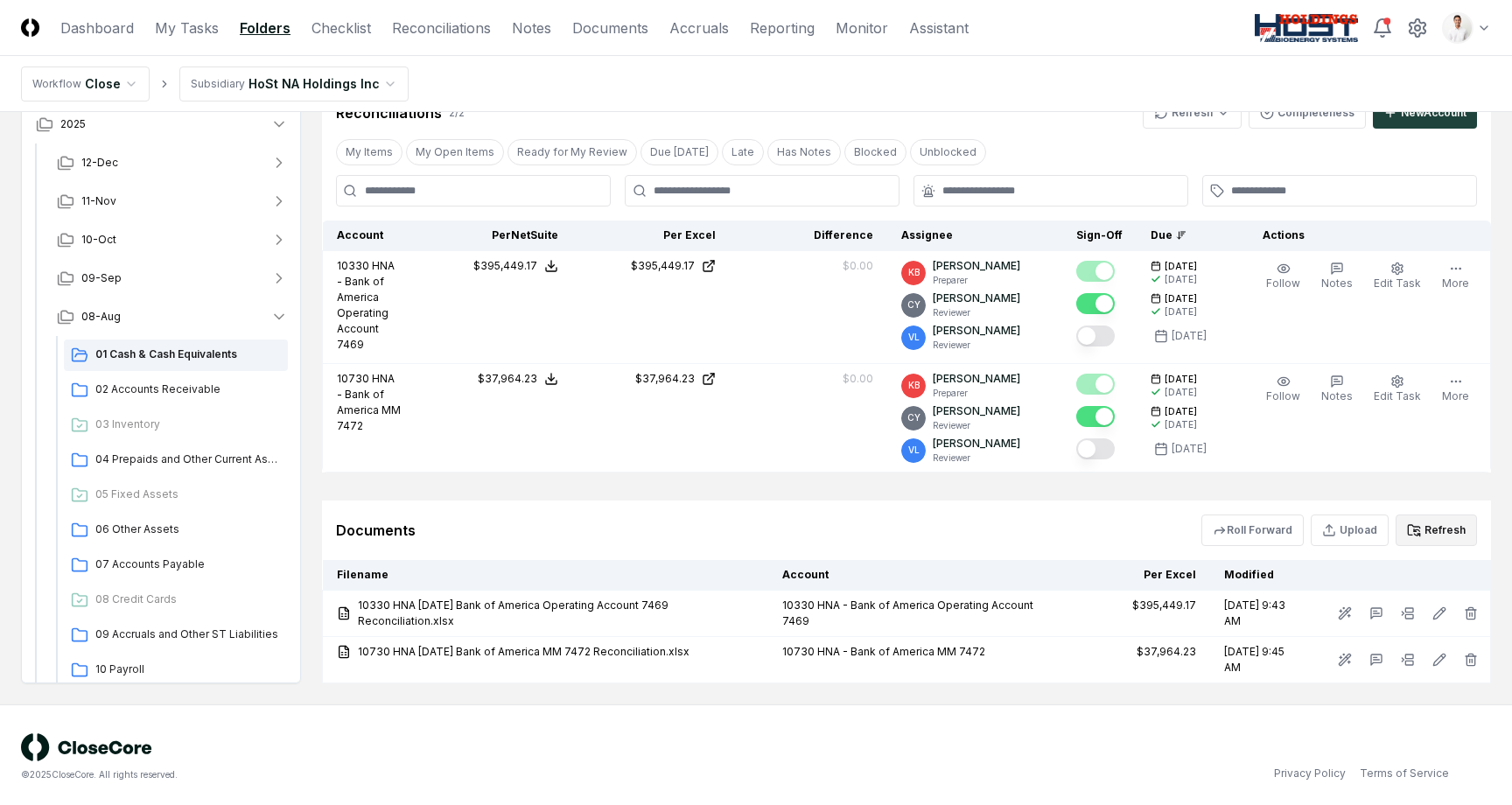
click at [1420, 526] on icon at bounding box center [1414, 530] width 12 height 10
click at [1487, 28] on html "CloseCore Dashboard My Tasks Folders Checklist Reconciliations Notes Documents …" at bounding box center [756, 228] width 1512 height 1161
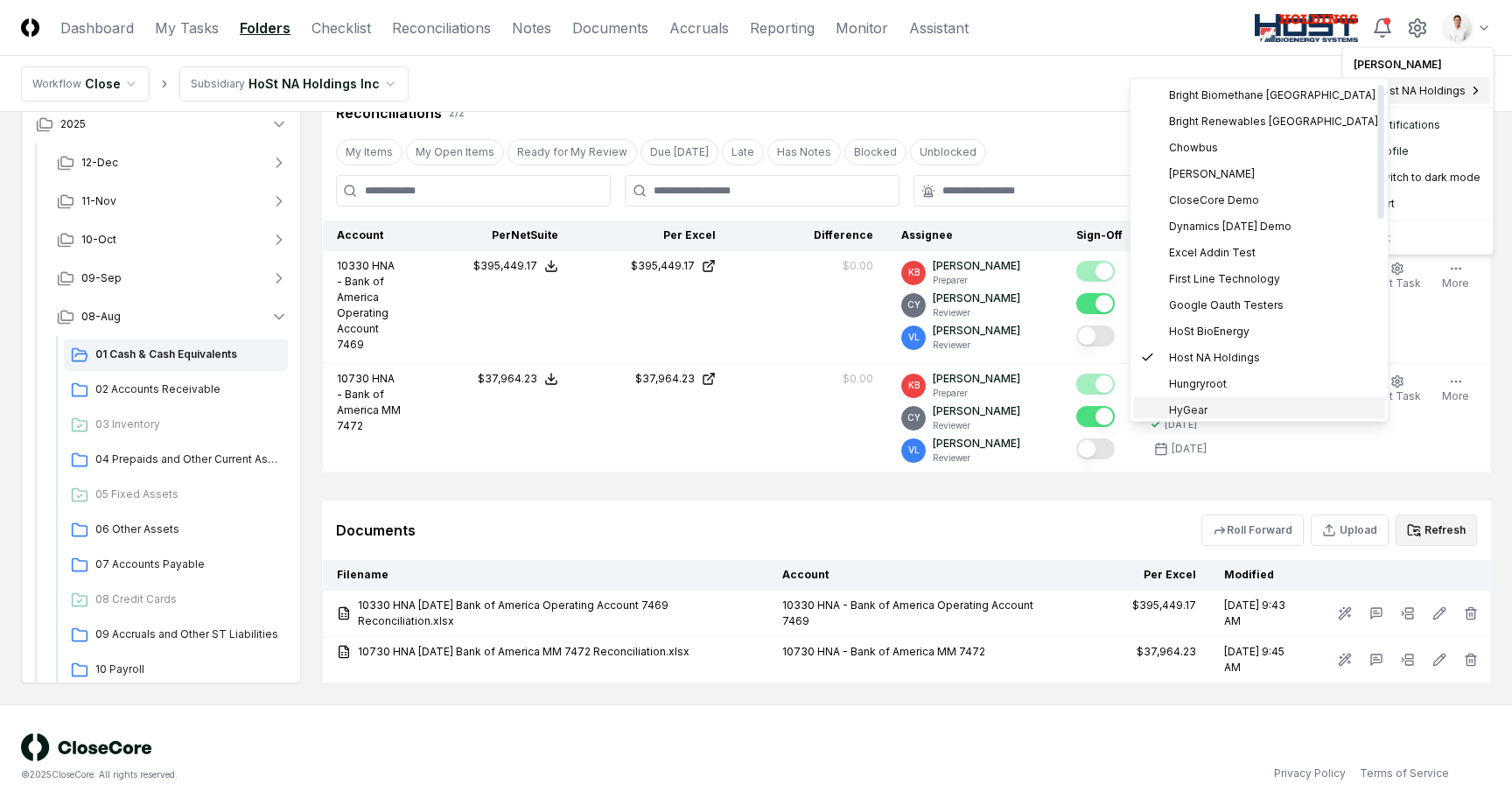
scroll to position [5, 0]
click at [1200, 403] on span "HyGear" at bounding box center [1187, 405] width 38 height 16
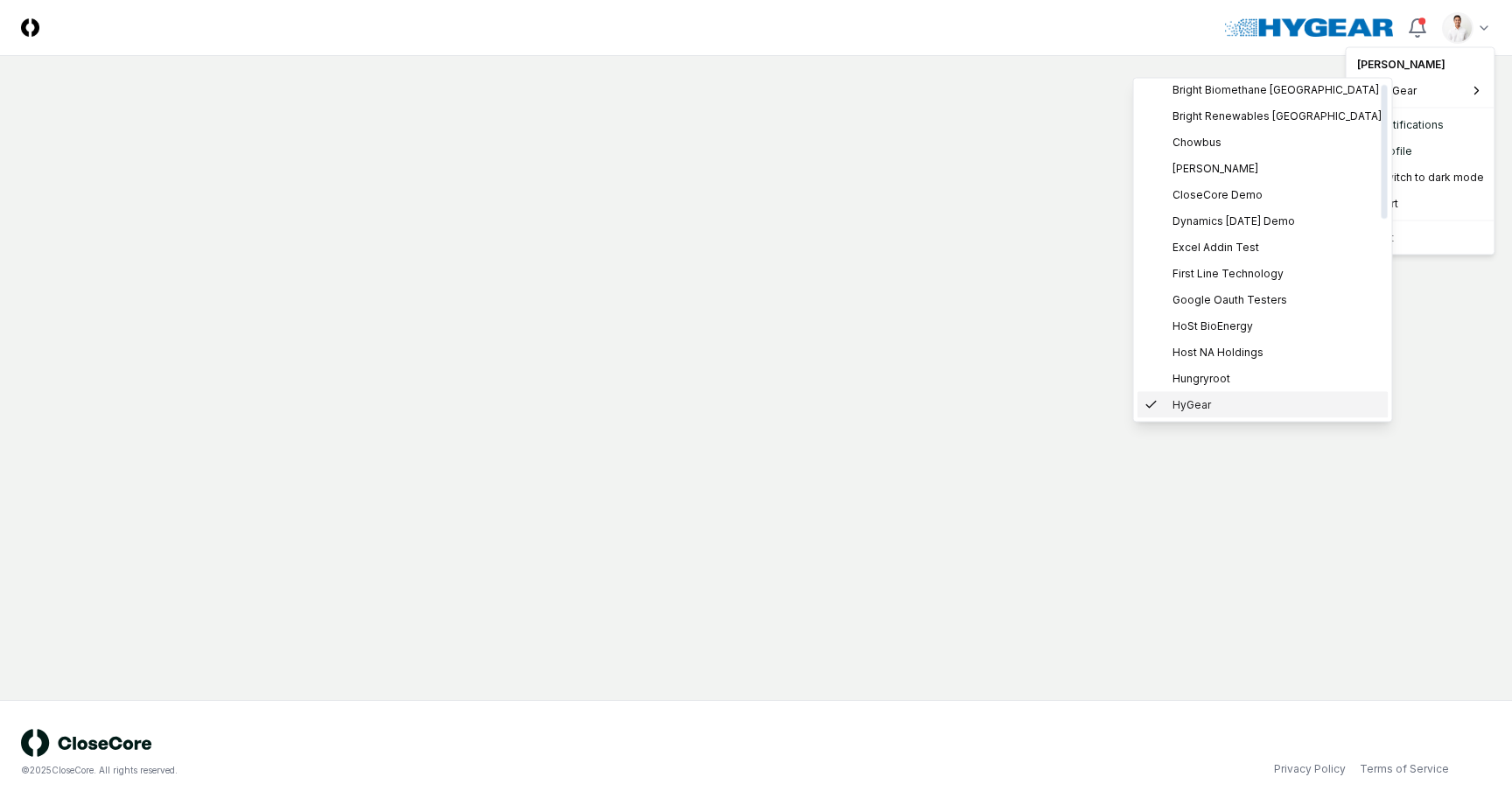
scroll to position [0, 0]
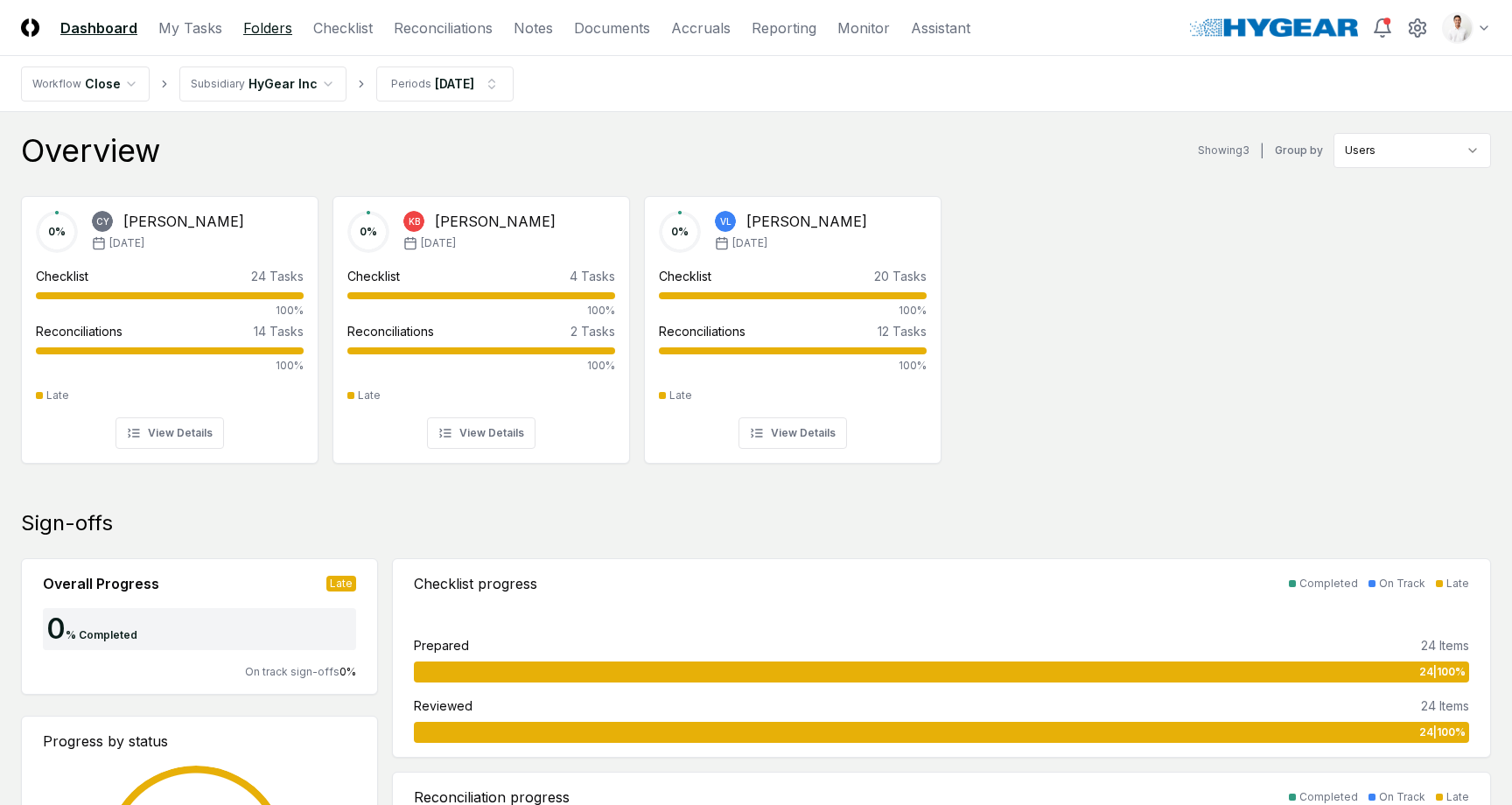
click at [273, 21] on link "Folders" at bounding box center [268, 27] width 49 height 21
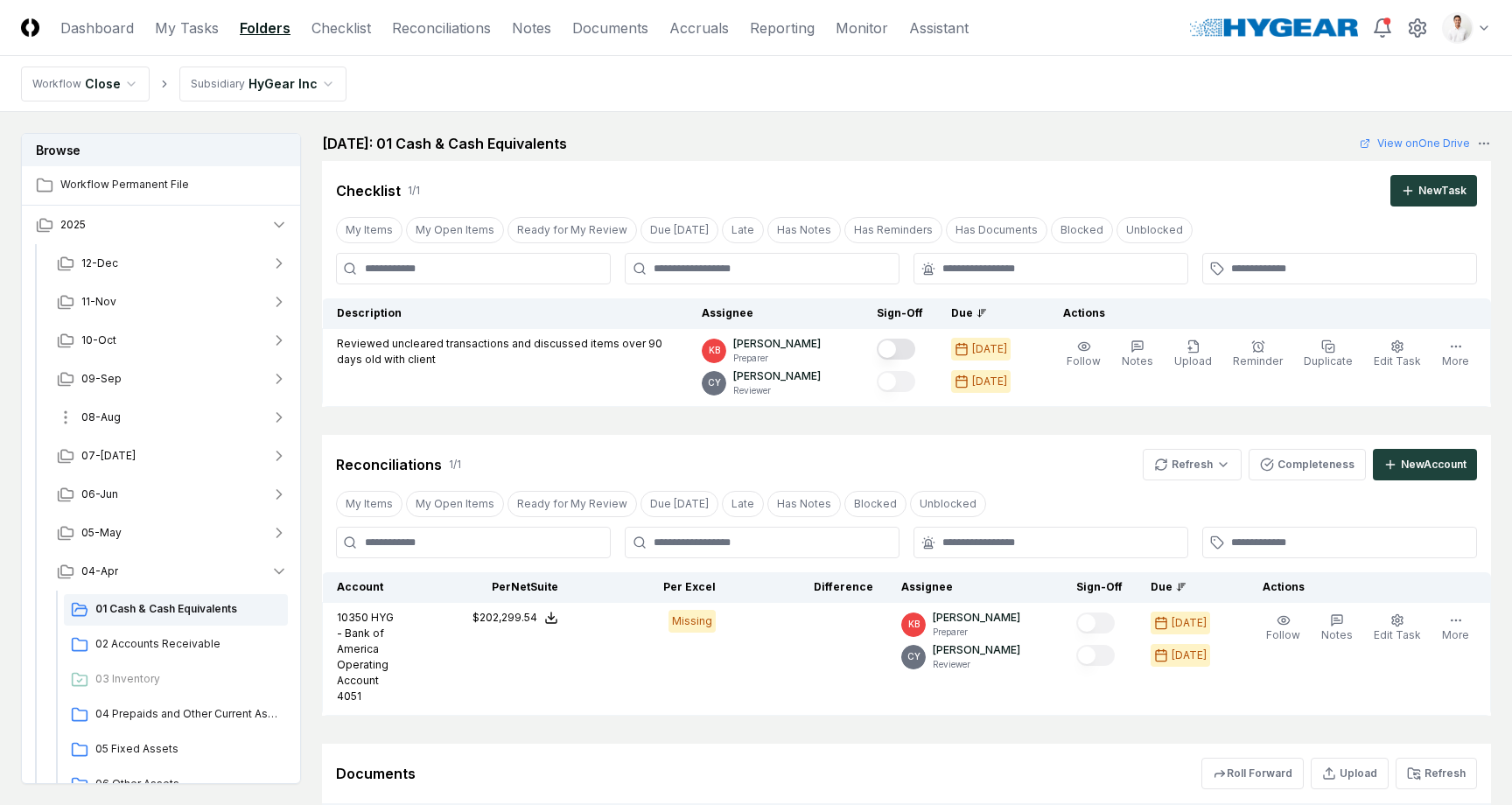
click at [136, 420] on button "08-Aug" at bounding box center [173, 417] width 259 height 38
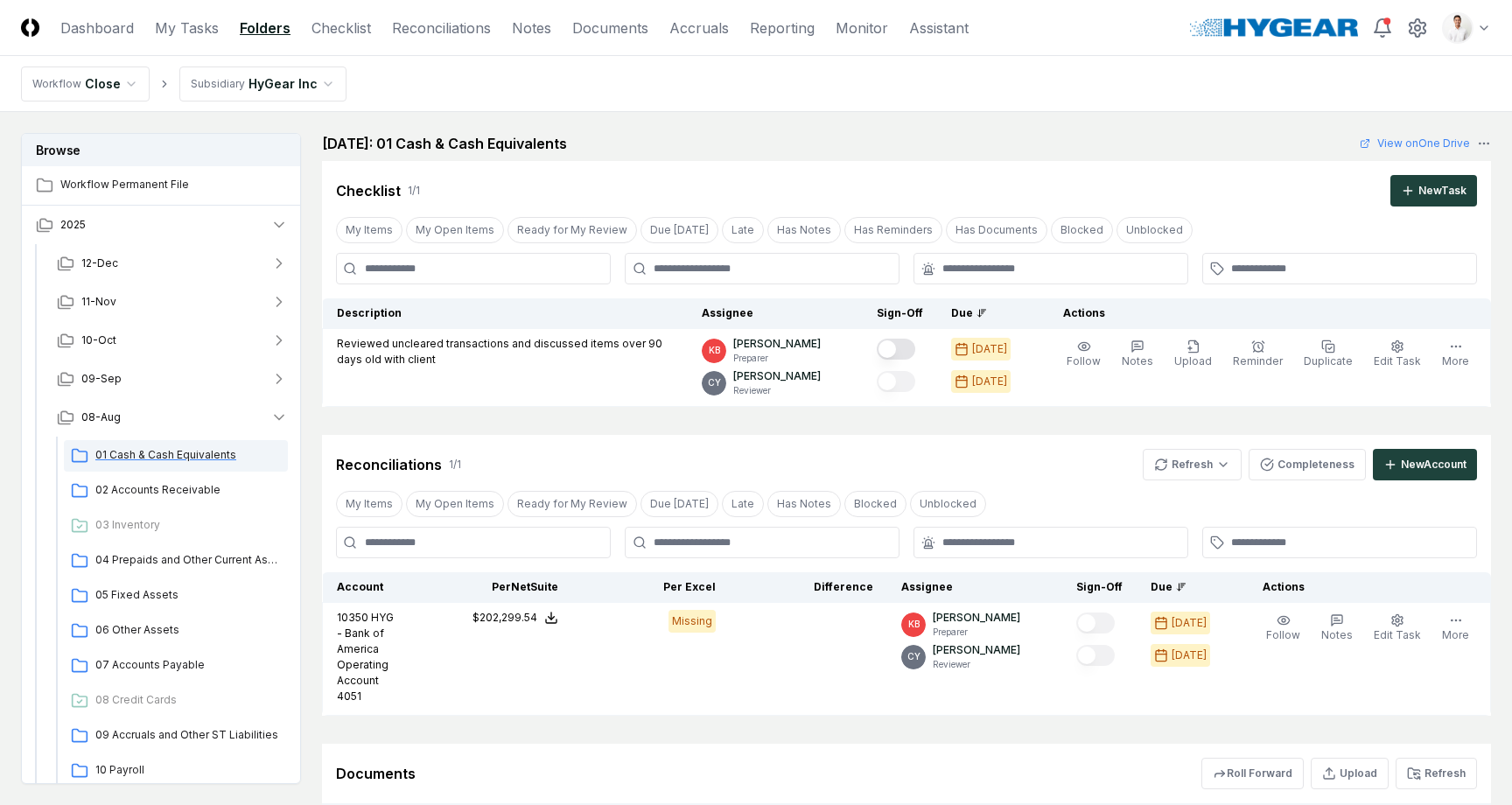
click at [136, 446] on div "01 Cash & Cash Equivalents" at bounding box center [176, 456] width 224 height 31
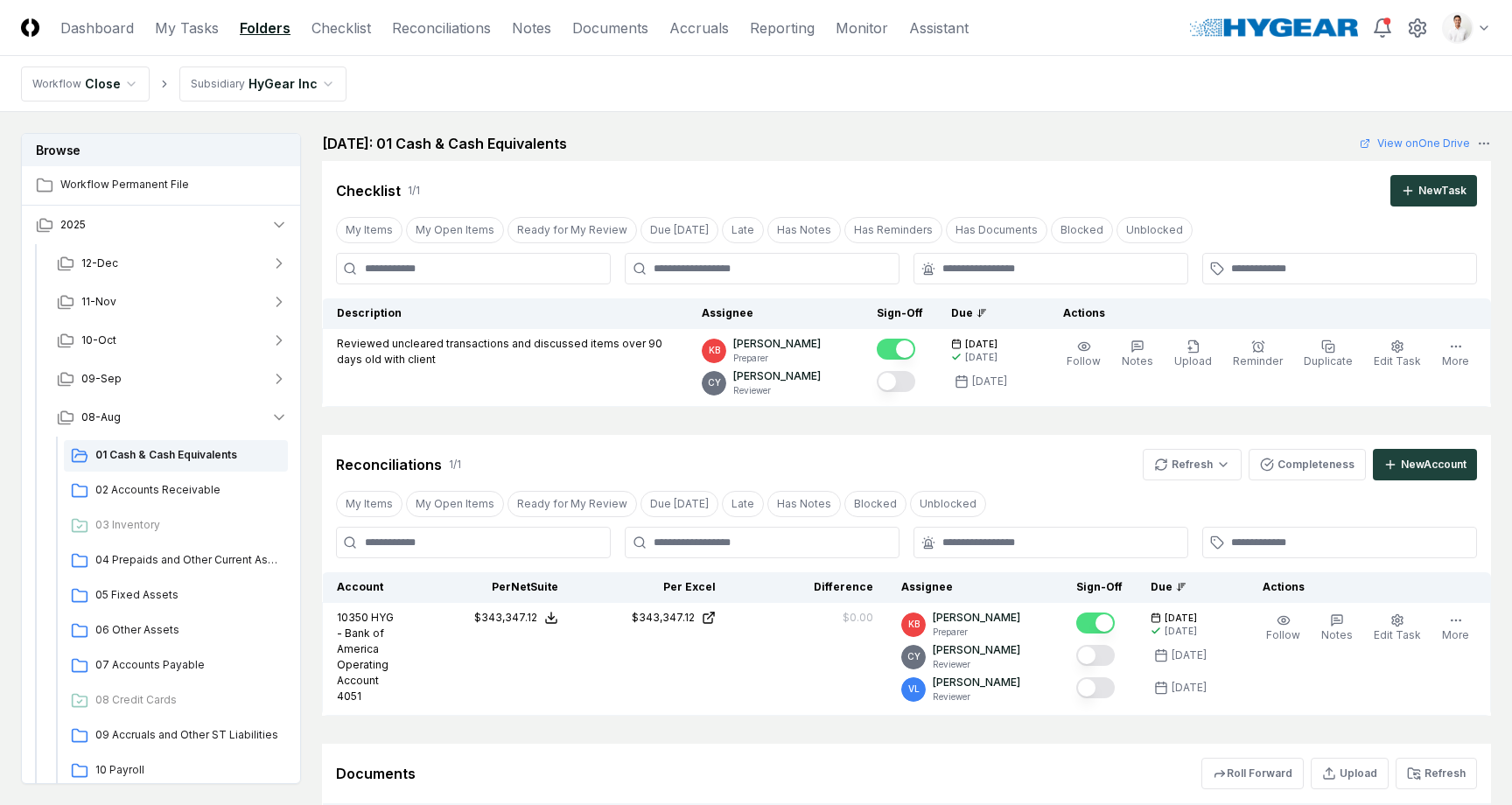
scroll to position [197, 0]
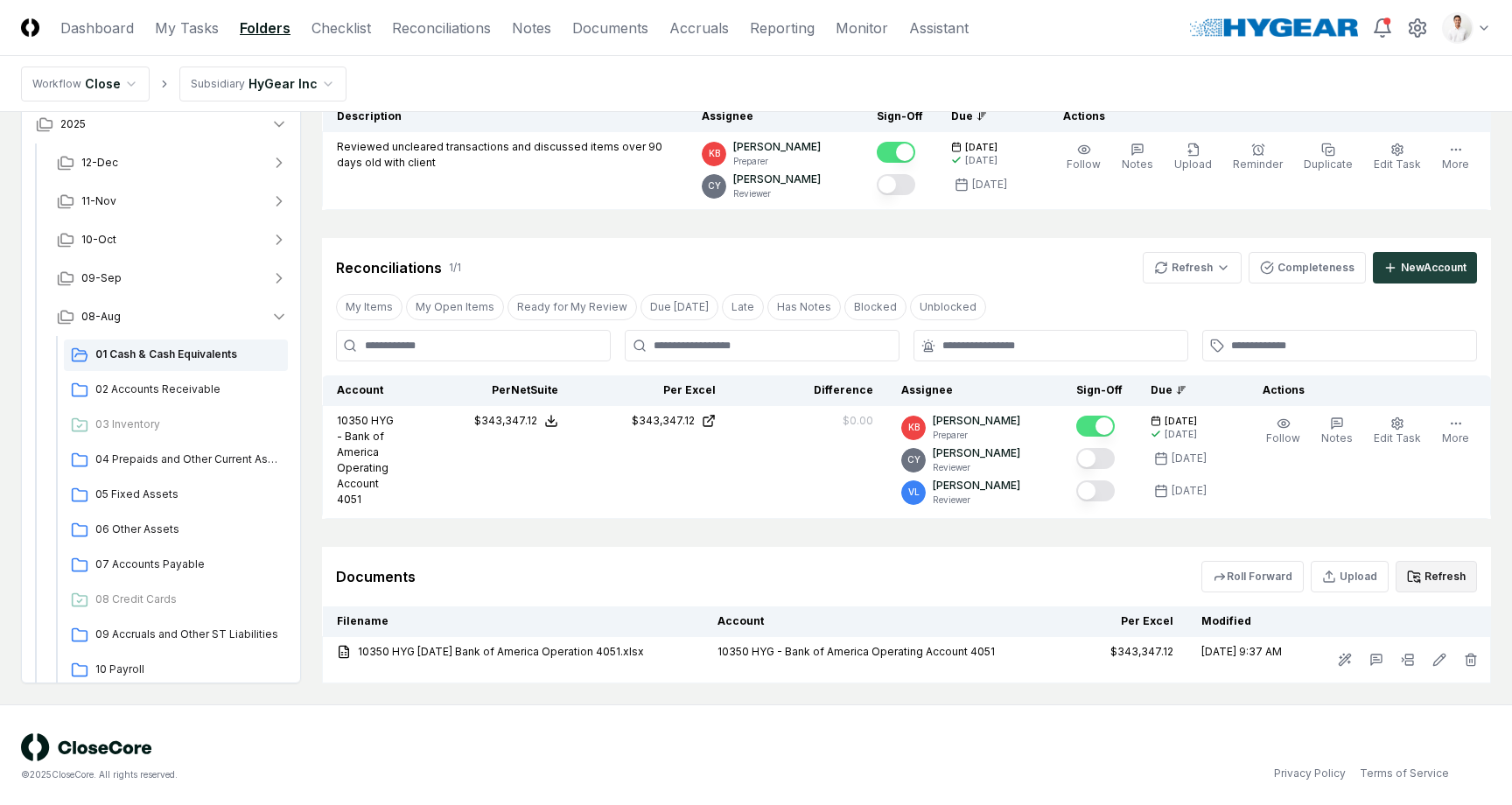
click at [1436, 570] on button "Refresh" at bounding box center [1436, 577] width 81 height 31
click at [1462, 32] on html "CloseCore Dashboard My Tasks Folders Checklist Reconciliations Notes Documents …" at bounding box center [756, 306] width 1512 height 1006
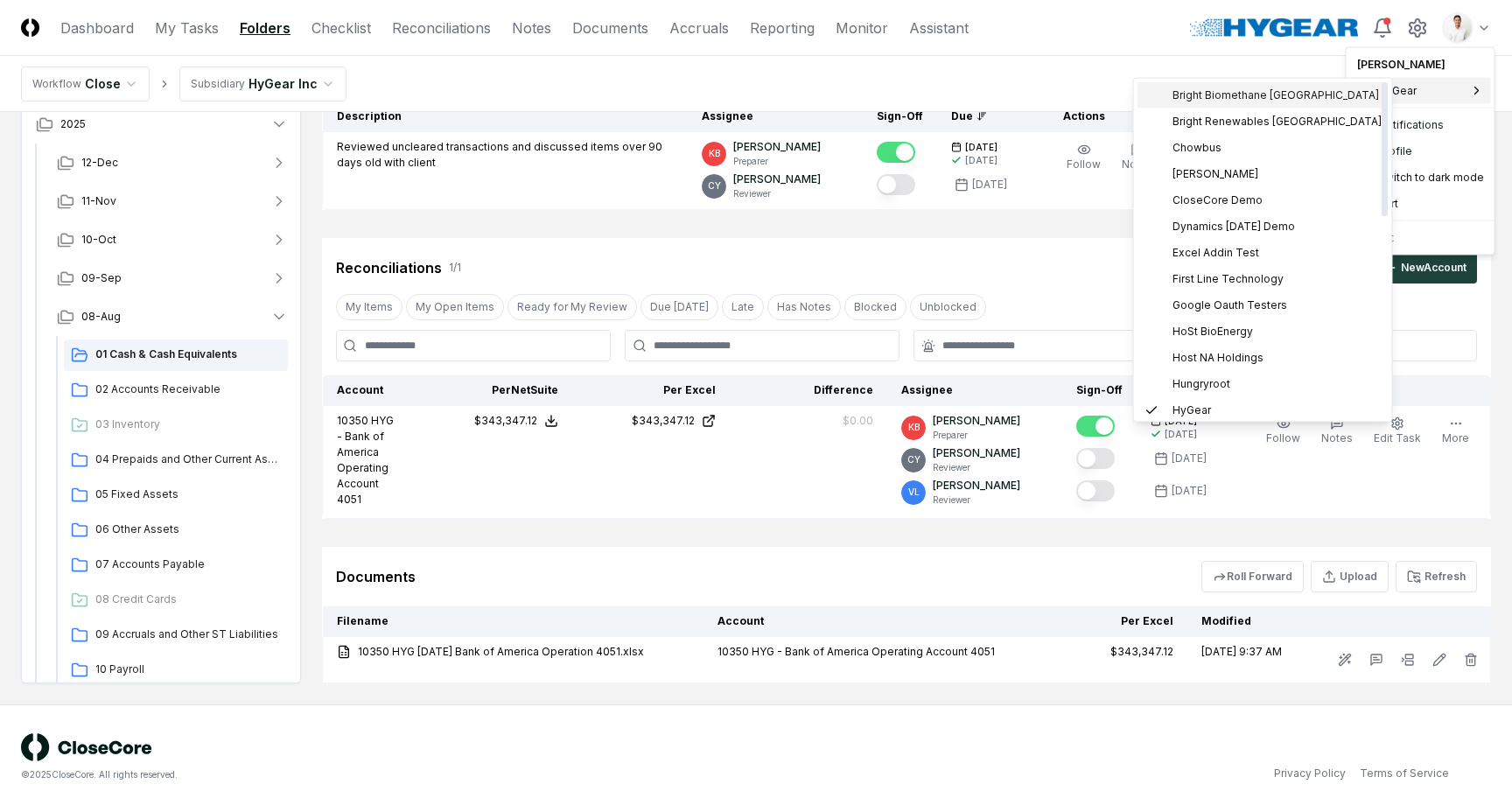
click at [1280, 100] on span "Bright Biomethane [GEOGRAPHIC_DATA]" at bounding box center [1276, 95] width 207 height 16
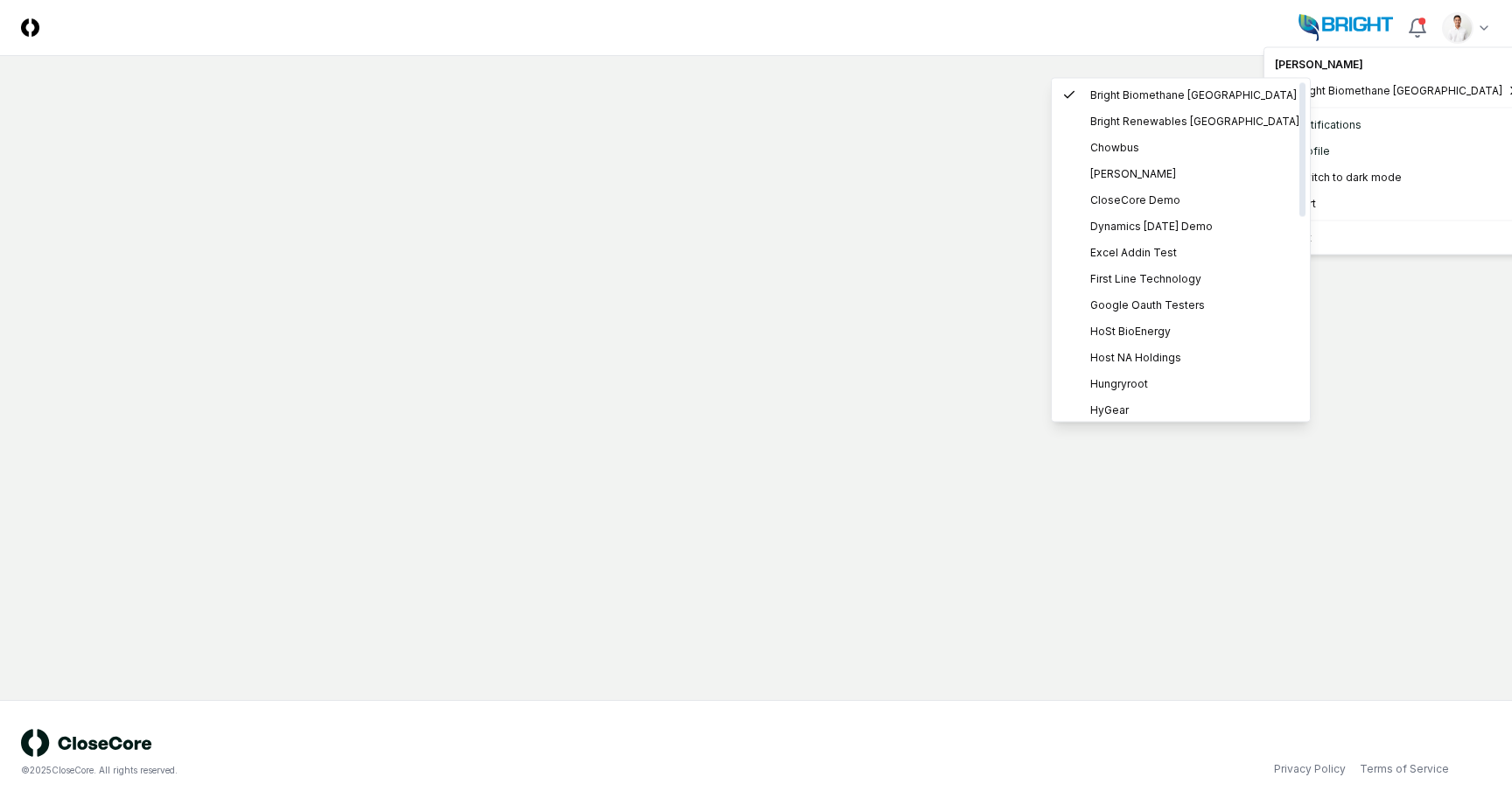
scroll to position [0, 0]
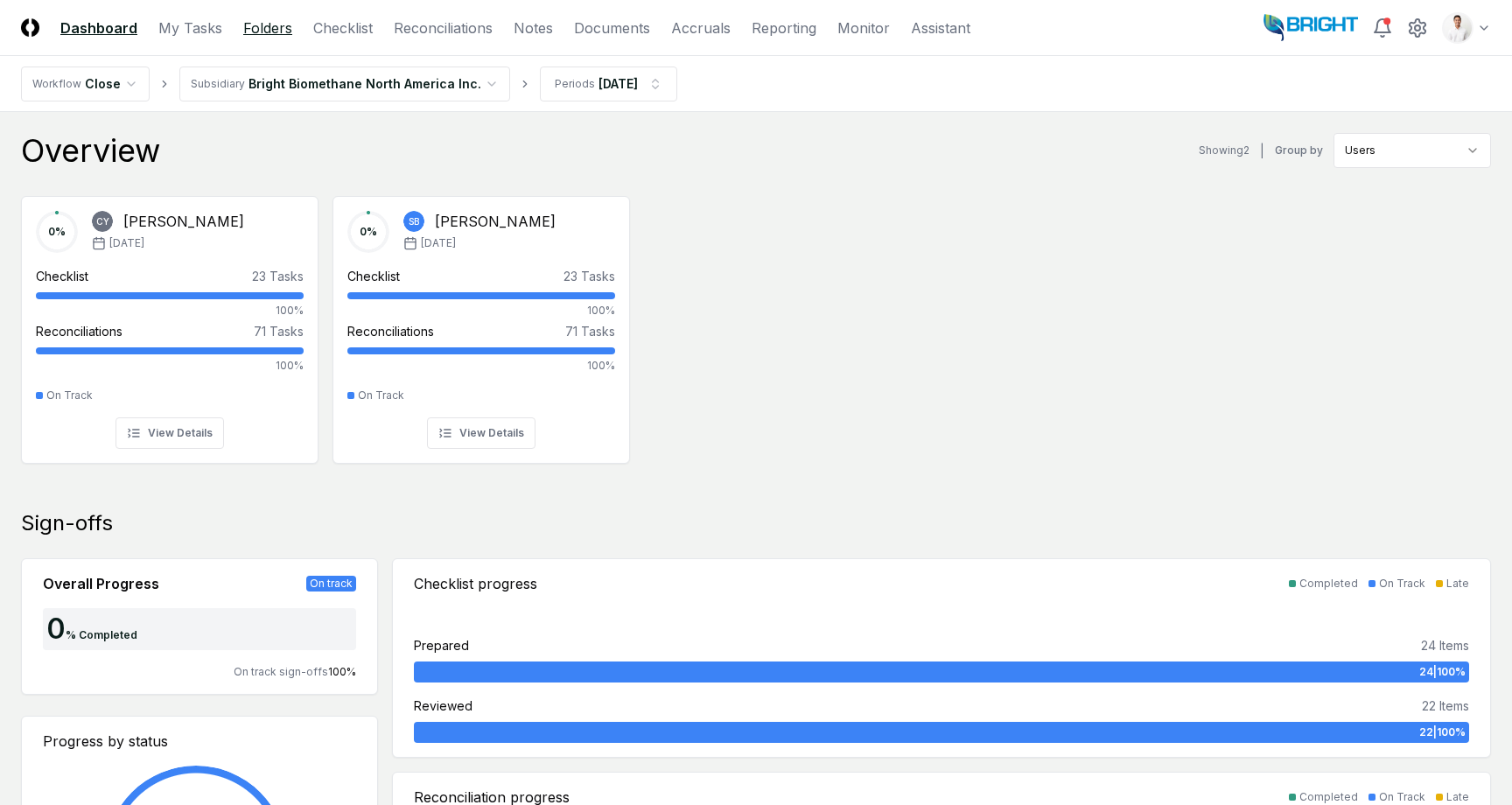
click at [265, 30] on link "Folders" at bounding box center [268, 27] width 49 height 21
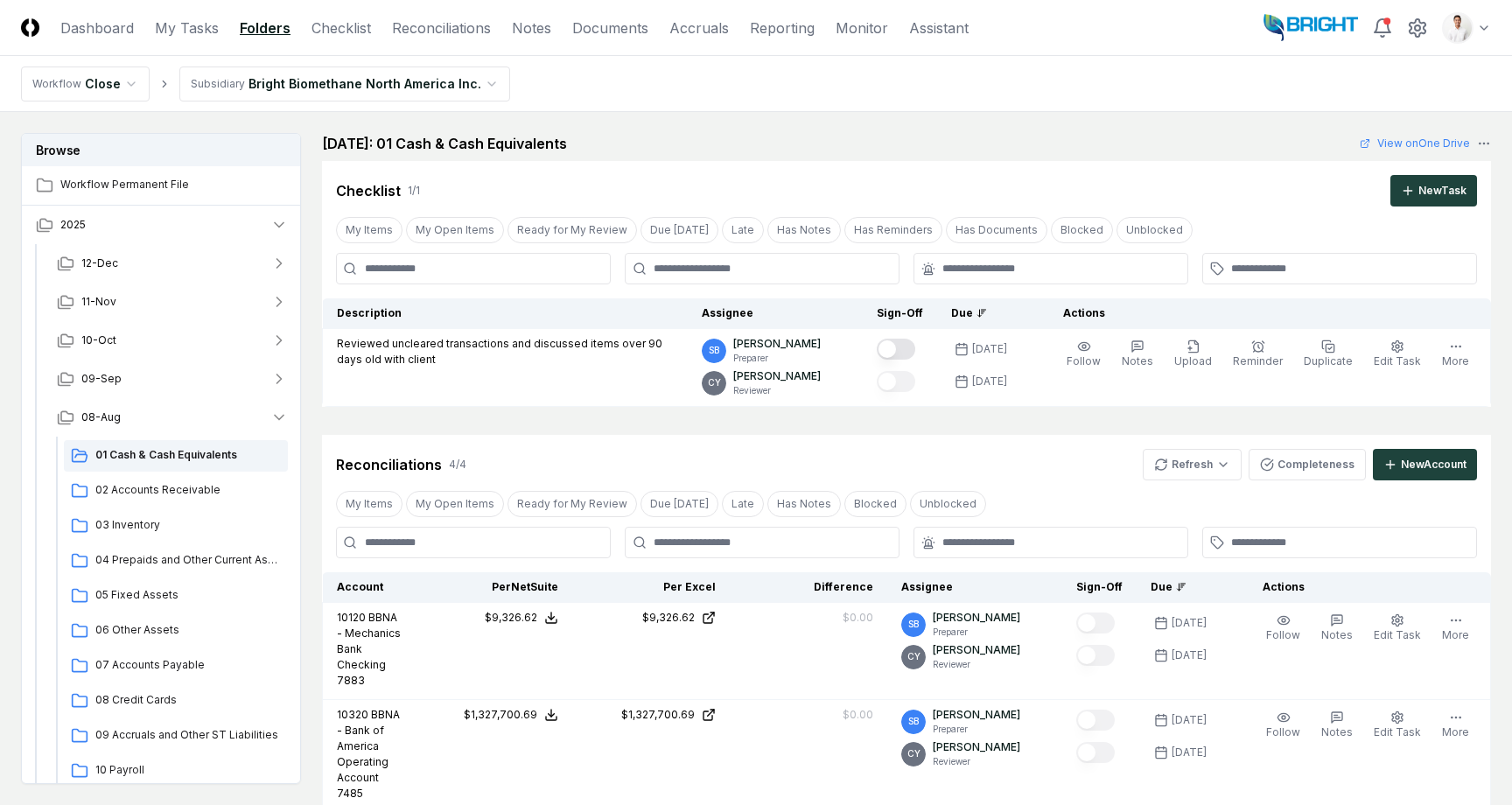
scroll to position [541, 0]
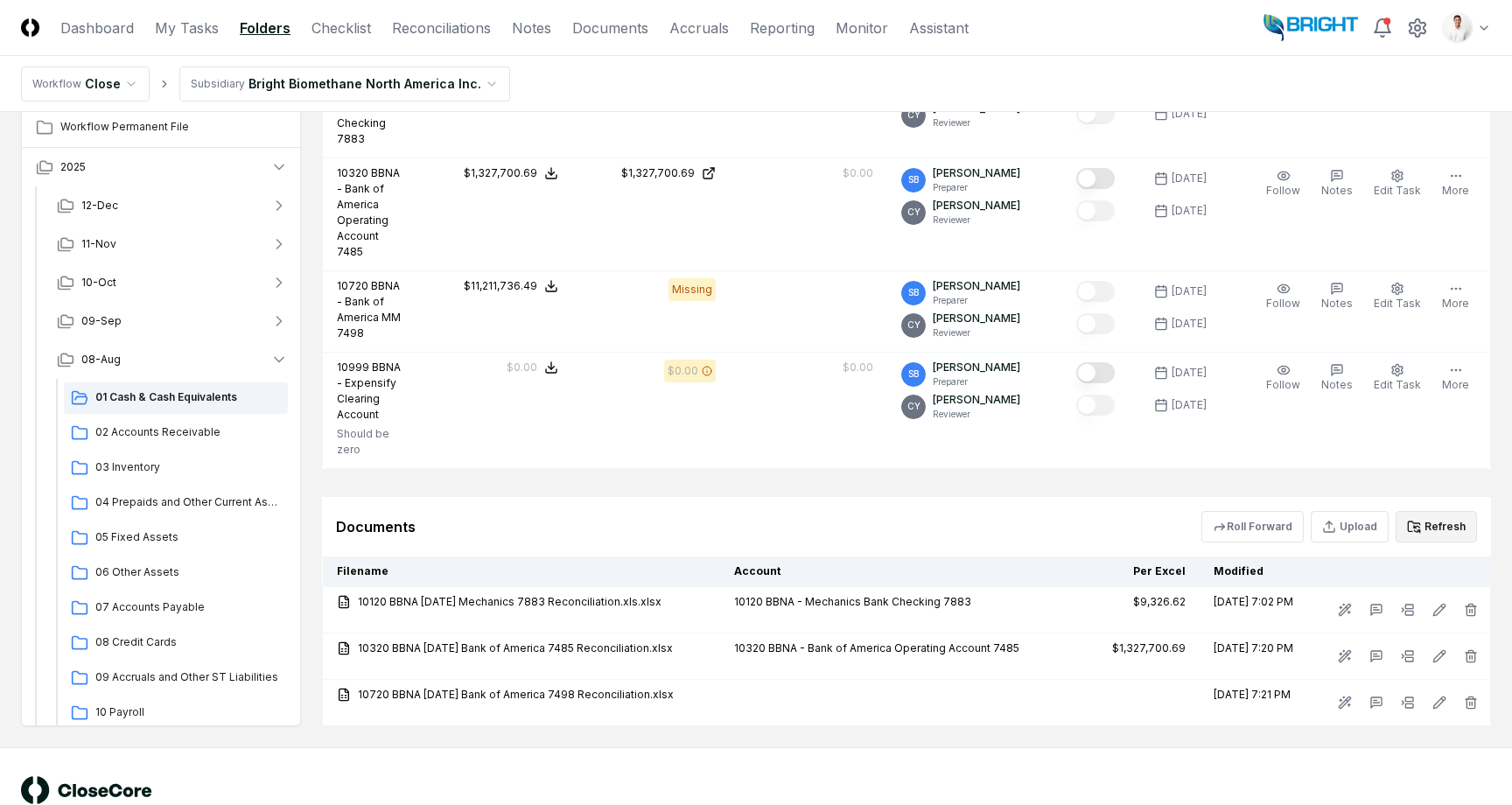
click at [1454, 511] on button "Refresh" at bounding box center [1436, 527] width 81 height 31
click at [1443, 511] on button "Refresh" at bounding box center [1436, 527] width 81 height 31
click at [834, 497] on div "Documents Roll Forward Upload Refresh" at bounding box center [906, 527] width 1169 height 60
click at [1437, 511] on button "Refresh" at bounding box center [1436, 527] width 81 height 31
click at [1446, 511] on button "Refresh" at bounding box center [1436, 527] width 81 height 31
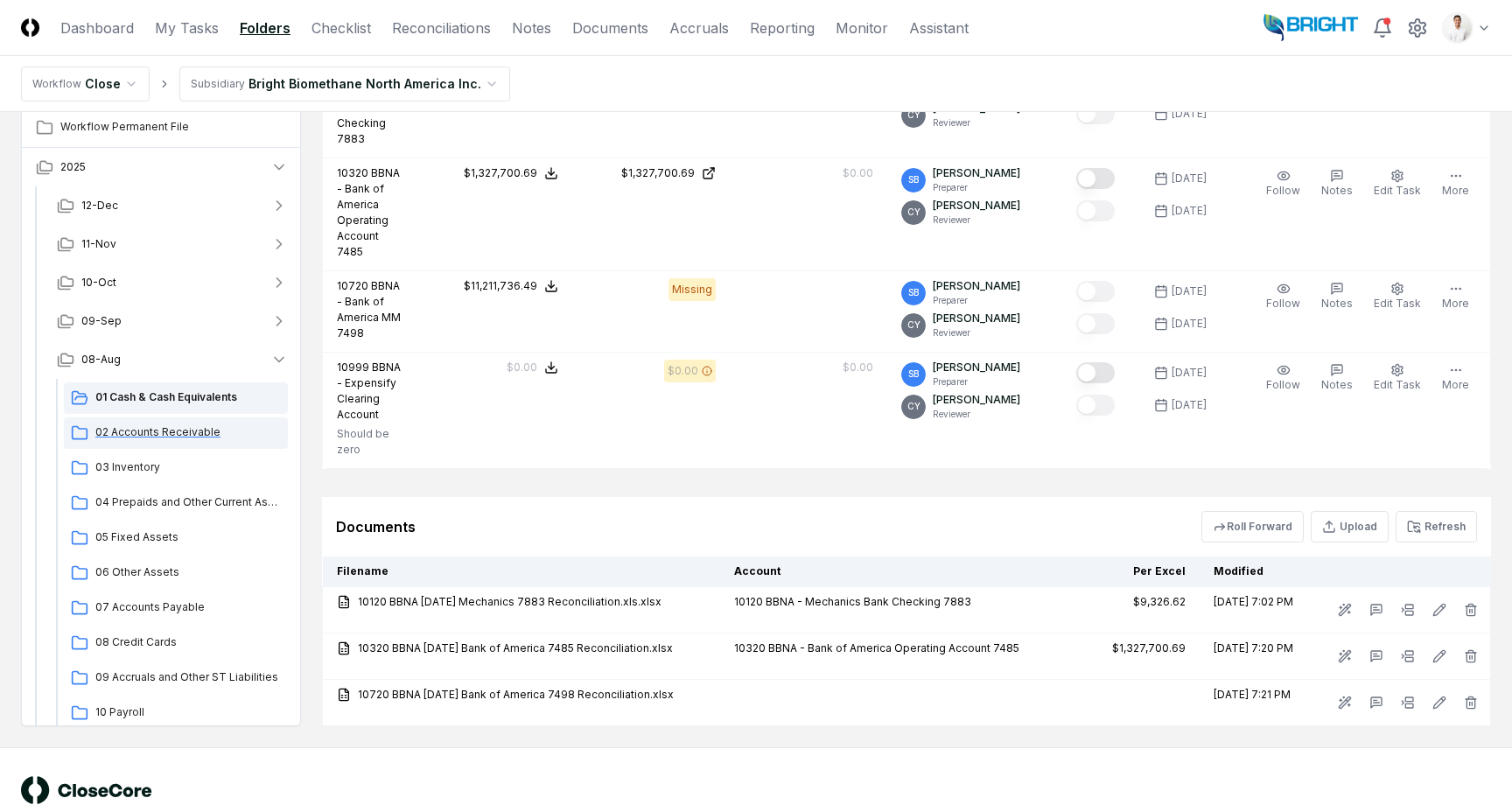
click at [100, 425] on span "02 Accounts Receivable" at bounding box center [187, 432] width 185 height 16
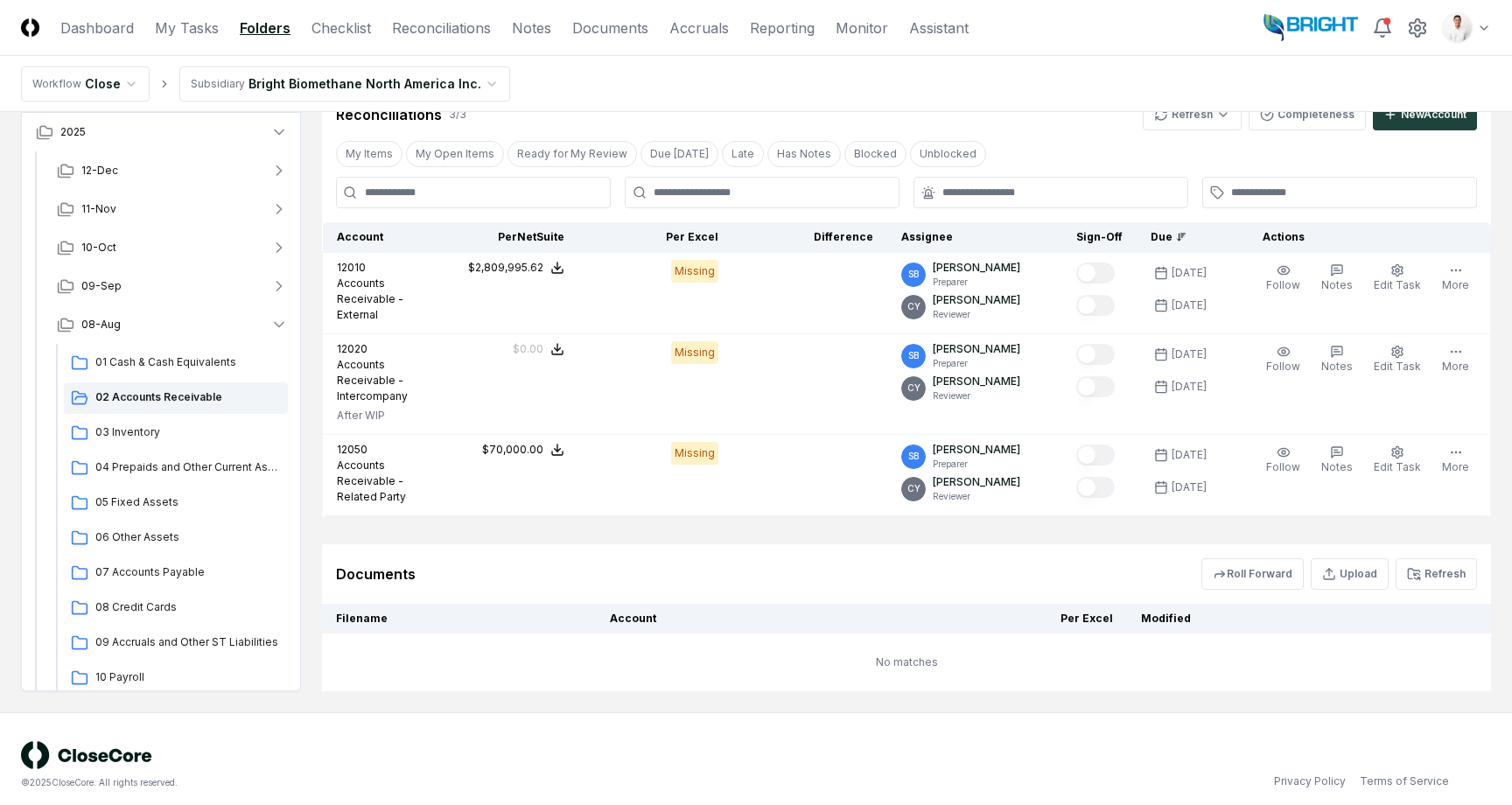
scroll to position [363, 0]
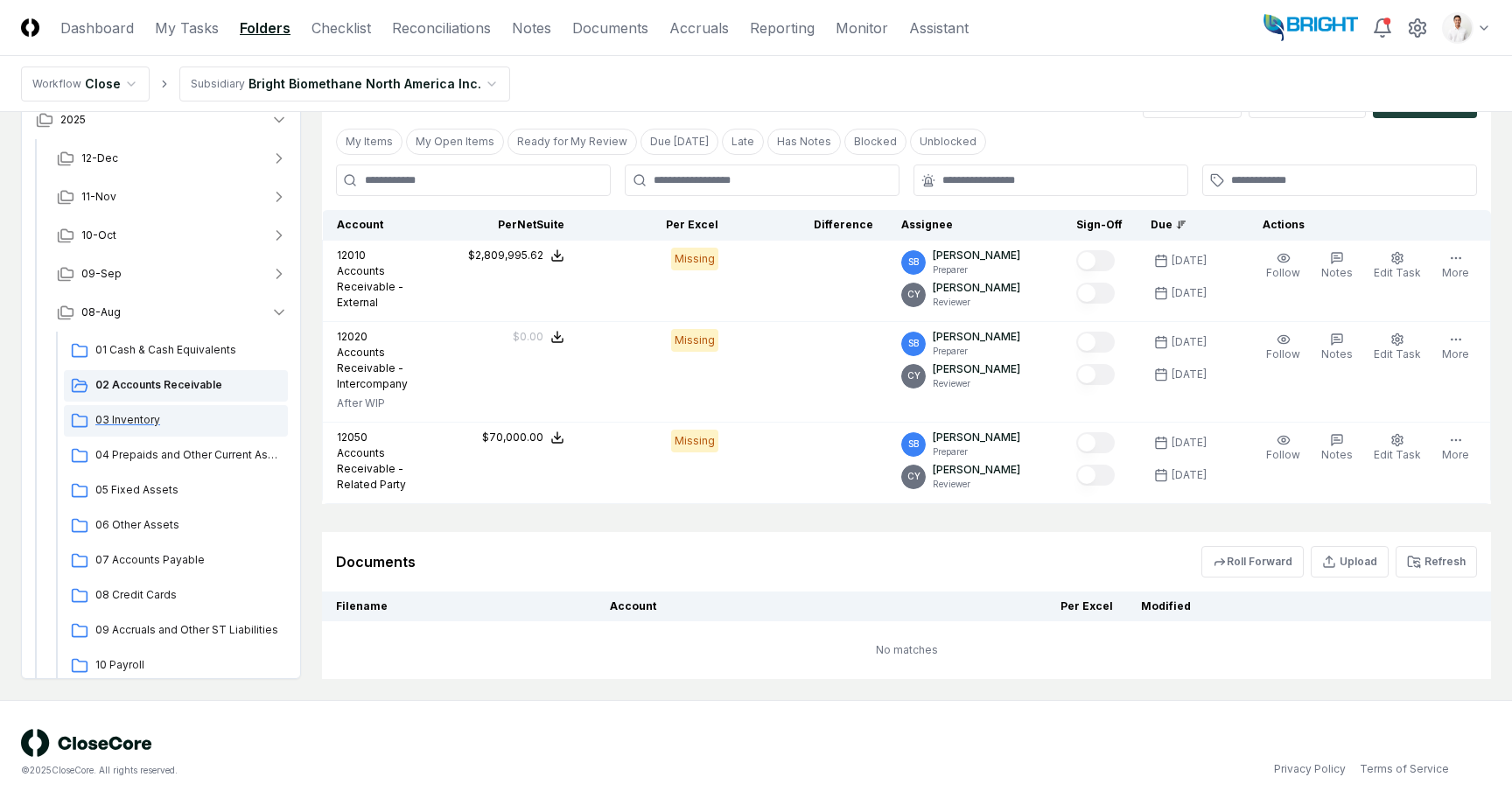
click at [192, 420] on span "03 Inventory" at bounding box center [187, 420] width 185 height 16
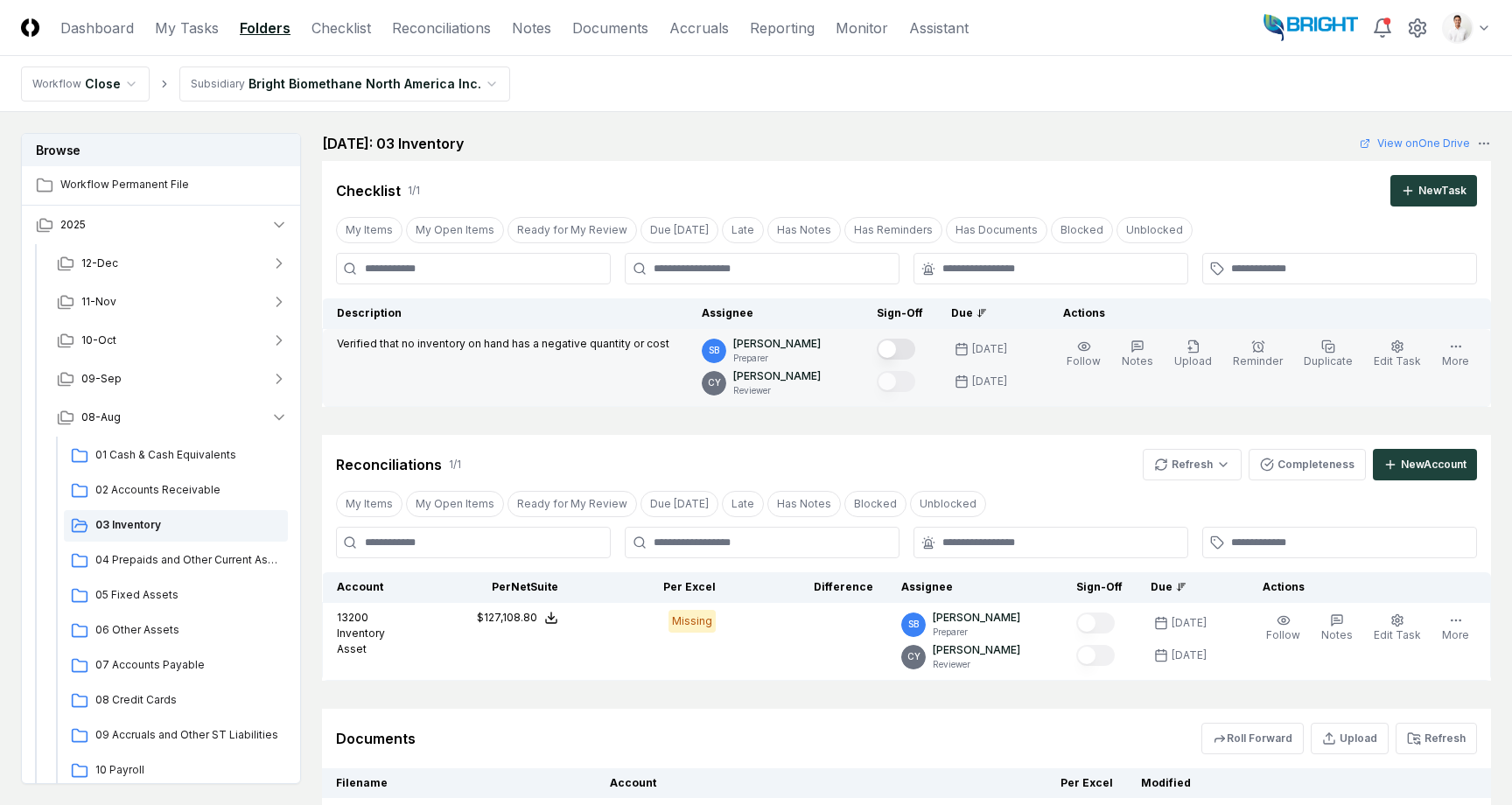
scroll to position [176, 0]
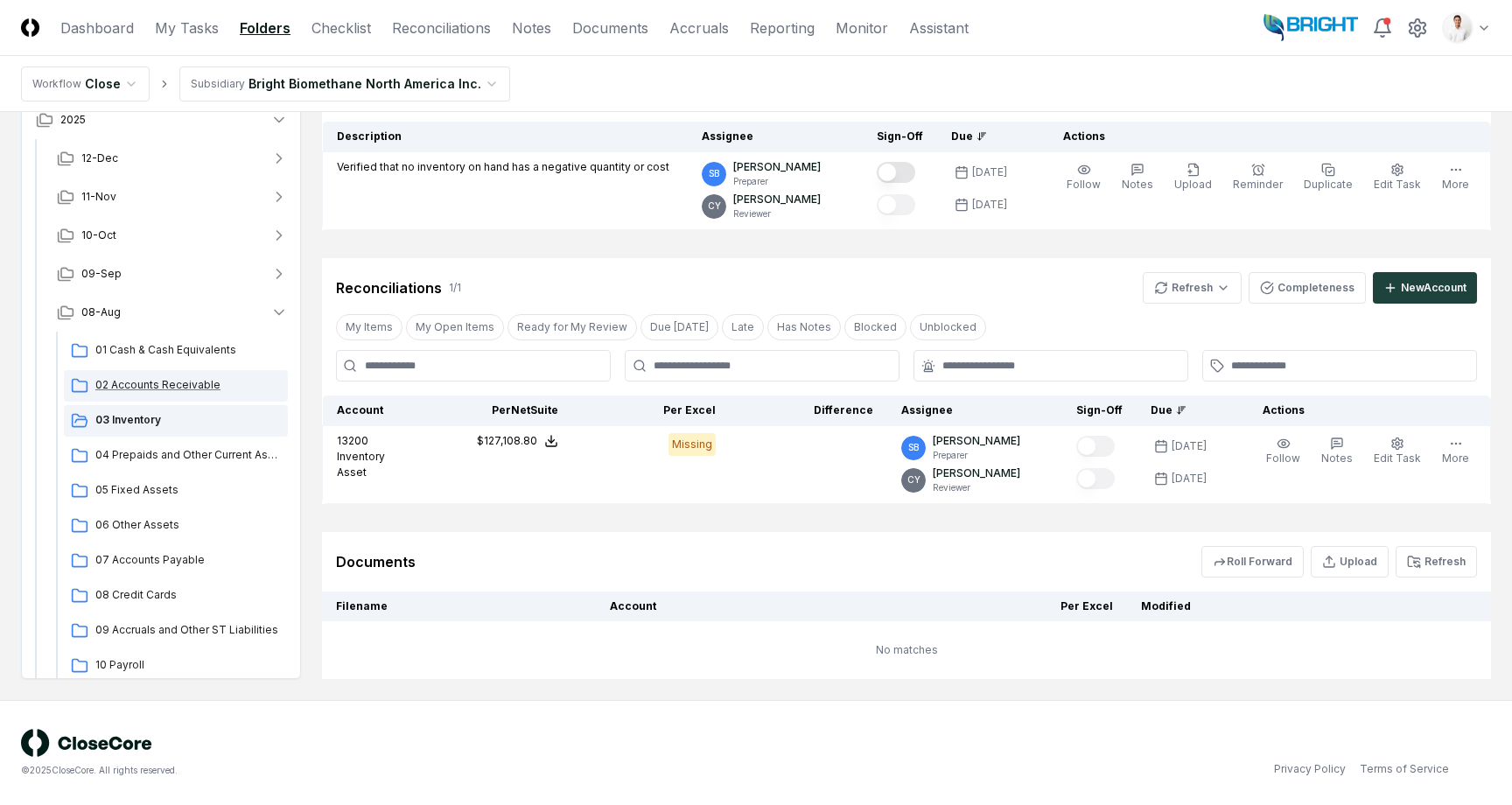
click at [156, 374] on div "02 Accounts Receivable" at bounding box center [176, 386] width 224 height 31
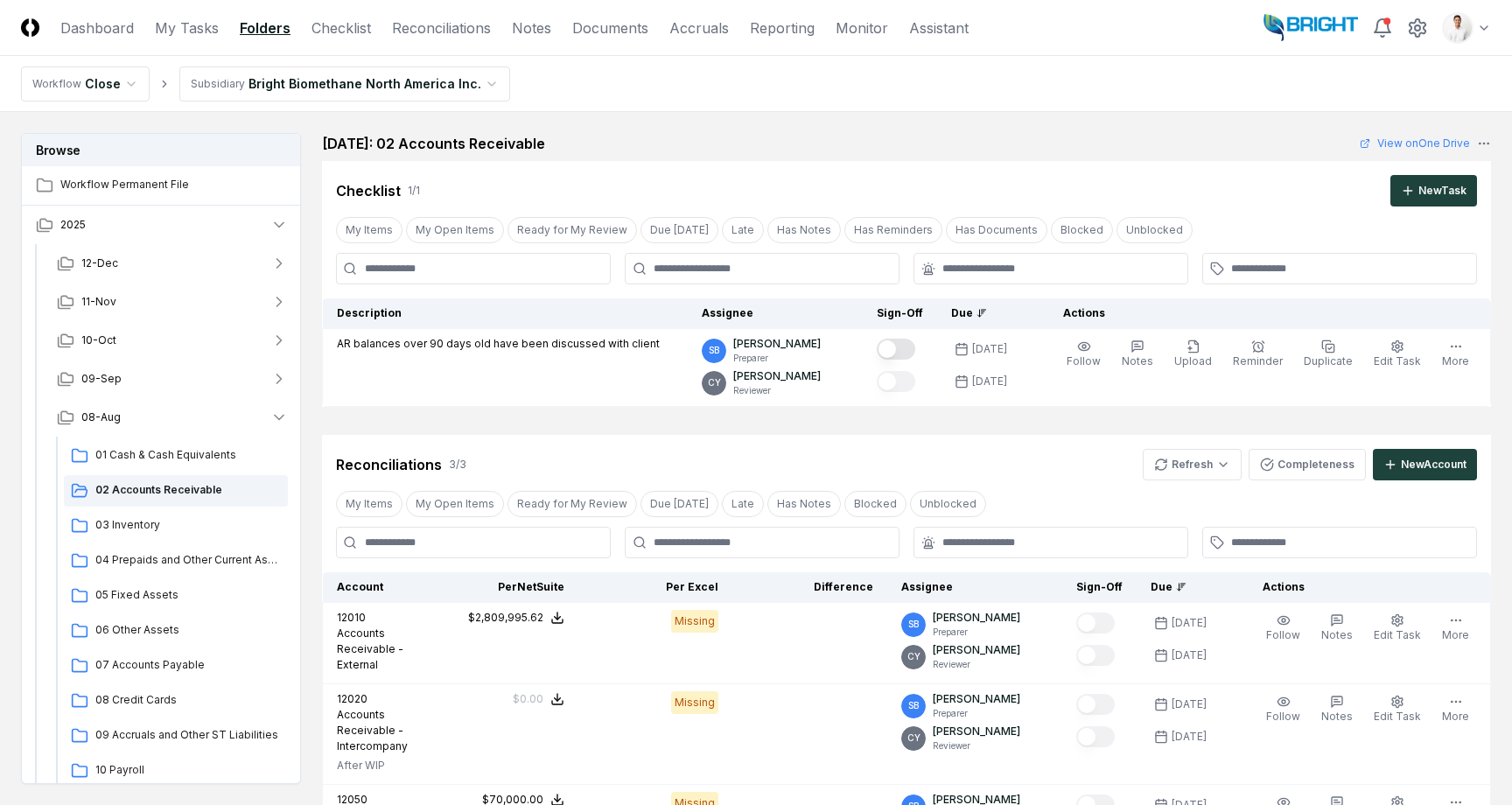
scroll to position [363, 0]
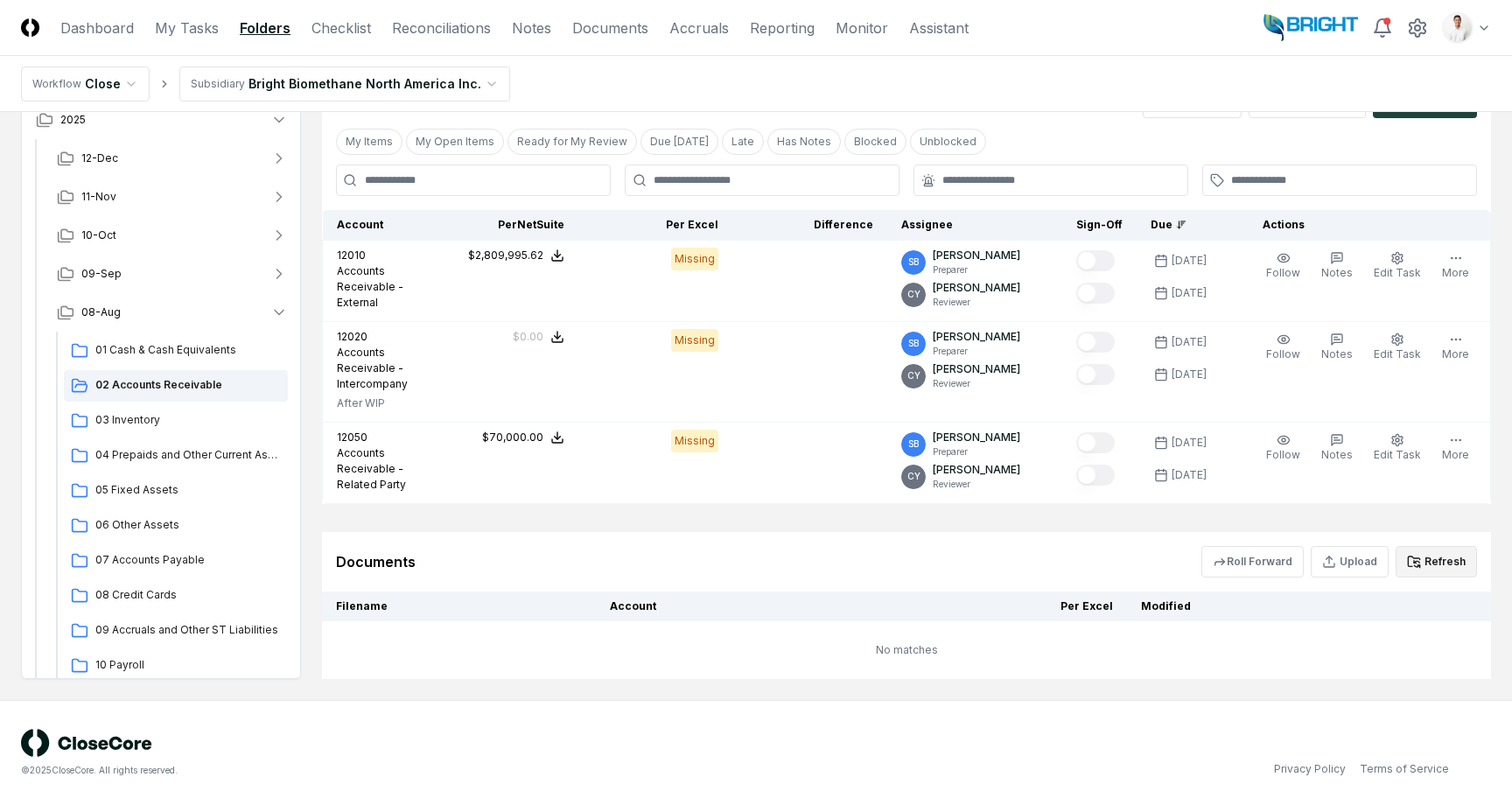
click at [1418, 548] on button "Refresh" at bounding box center [1436, 562] width 81 height 31
click at [251, 74] on html "CloseCore Dashboard My Tasks Folders Checklist Reconciliations Notes Documents …" at bounding box center [756, 221] width 1512 height 1168
click at [1084, 83] on nav "Workflow Close Subsidiary Bright Biomethane North America Inc." at bounding box center [756, 83] width 1512 height 56
click at [1029, 28] on header "CloseCore Dashboard My Tasks Folders Checklist Reconciliations Notes Documents …" at bounding box center [756, 27] width 1512 height 56
click at [1506, 23] on header "CloseCore Dashboard My Tasks Folders Checklist Reconciliations Notes Documents …" at bounding box center [756, 27] width 1512 height 56
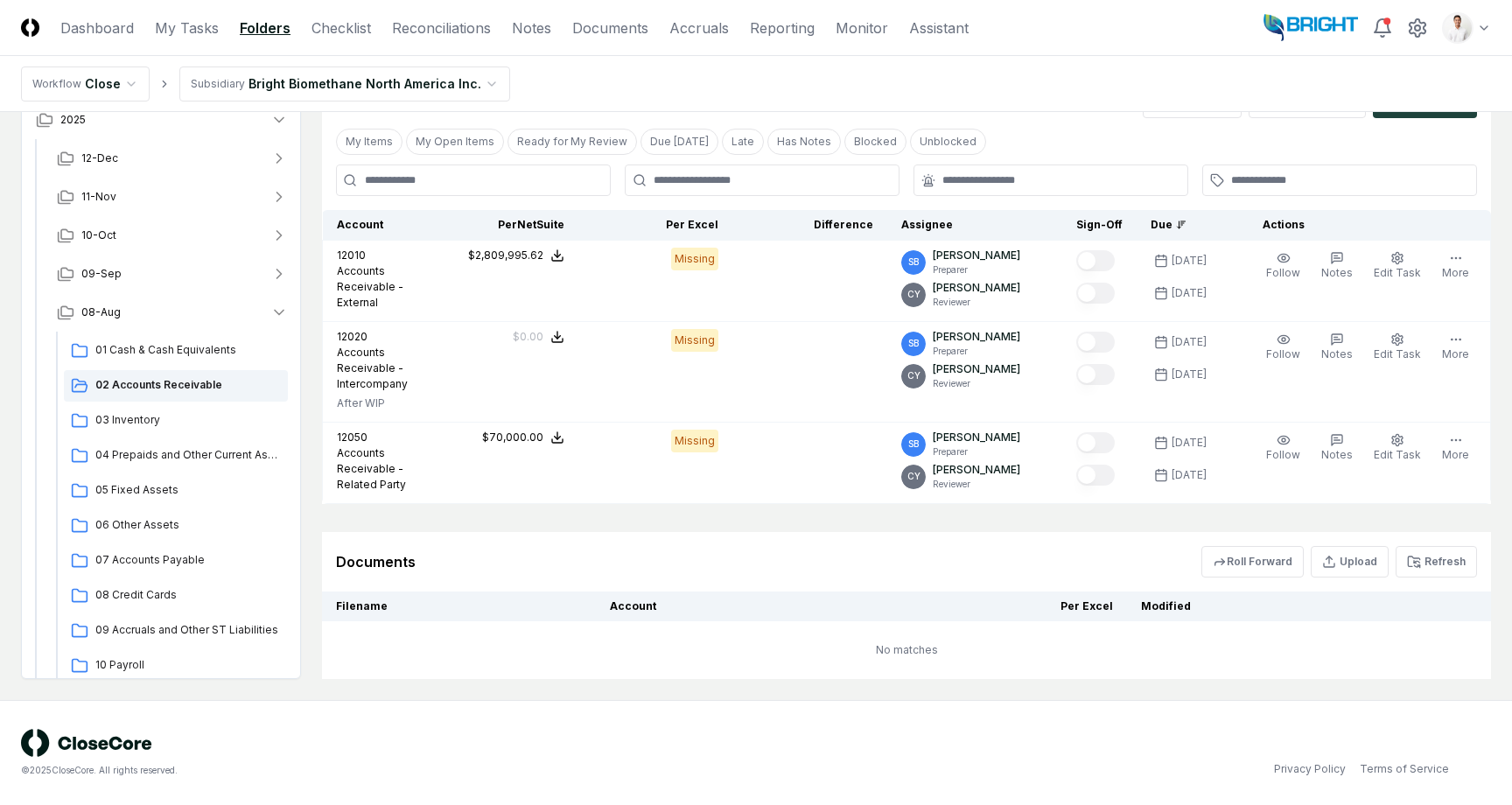
click at [1493, 23] on header "CloseCore Dashboard My Tasks Folders Checklist Reconciliations Notes Documents …" at bounding box center [756, 27] width 1512 height 56
click at [1489, 24] on html "CloseCore Dashboard My Tasks Folders Checklist Reconciliations Notes Documents …" at bounding box center [756, 221] width 1512 height 1168
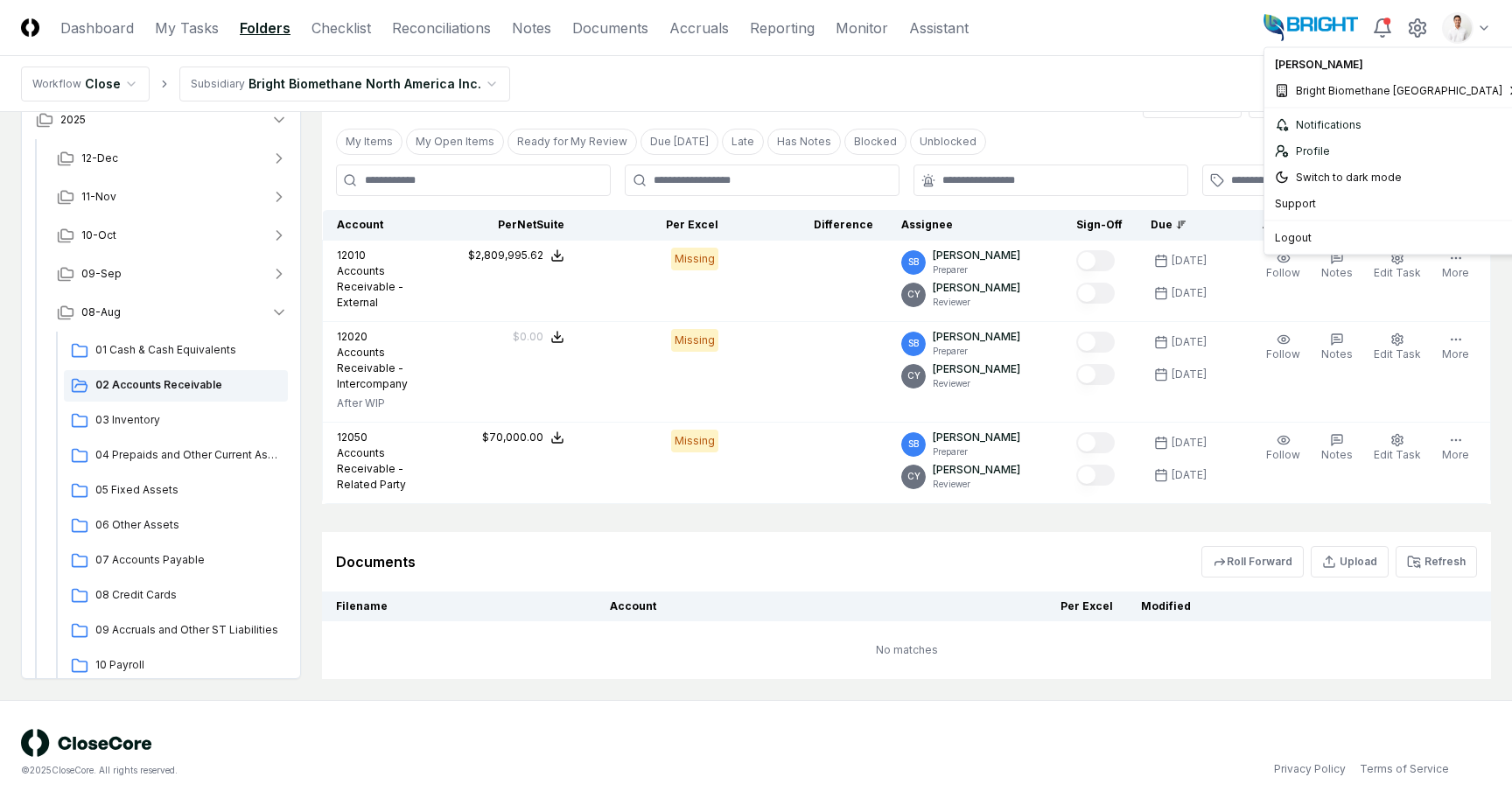
click at [1487, 24] on html "CloseCore Dashboard My Tasks Folders Checklist Reconciliations Notes Documents …" at bounding box center [756, 221] width 1512 height 1168
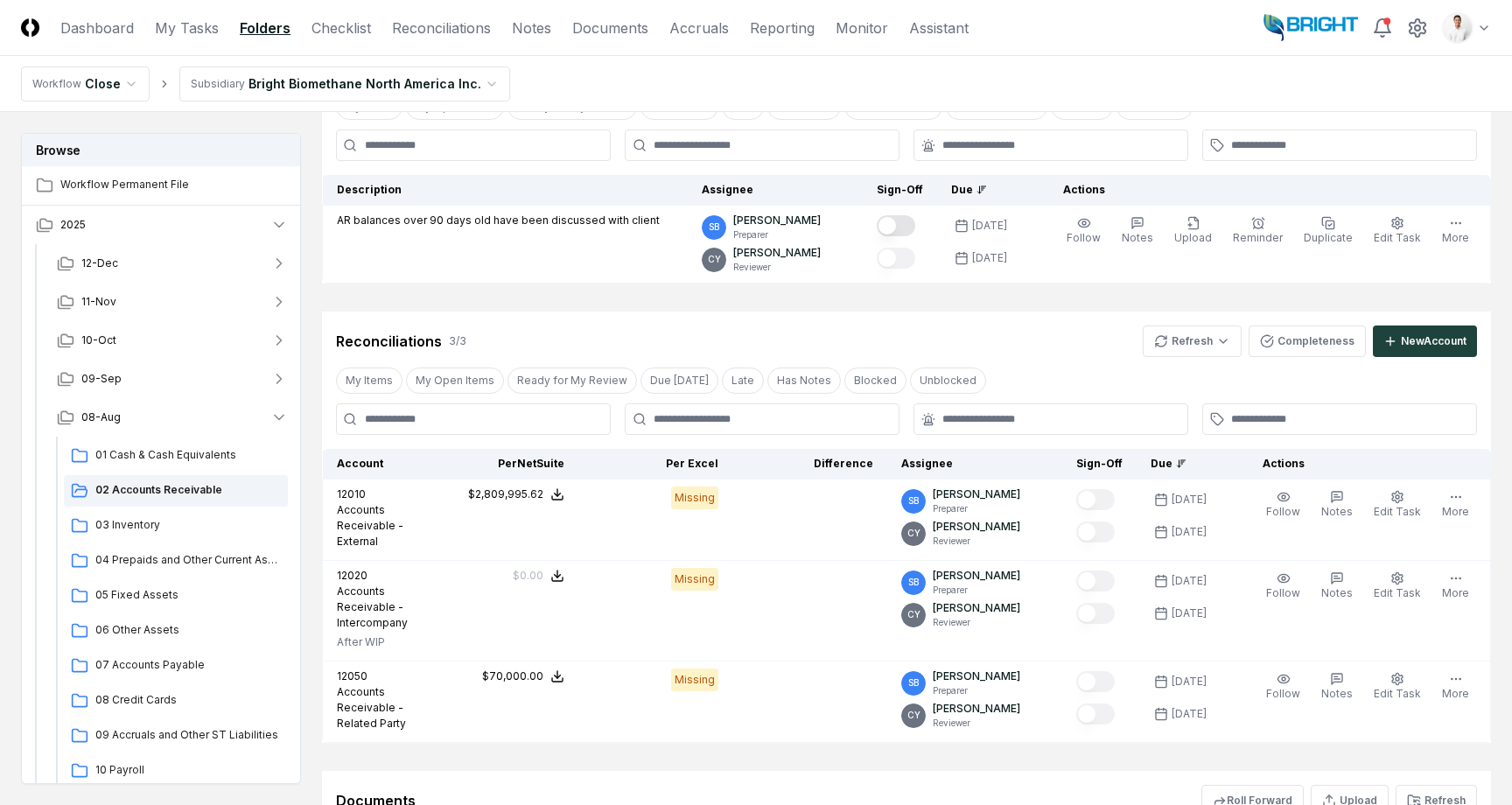
scroll to position [0, 0]
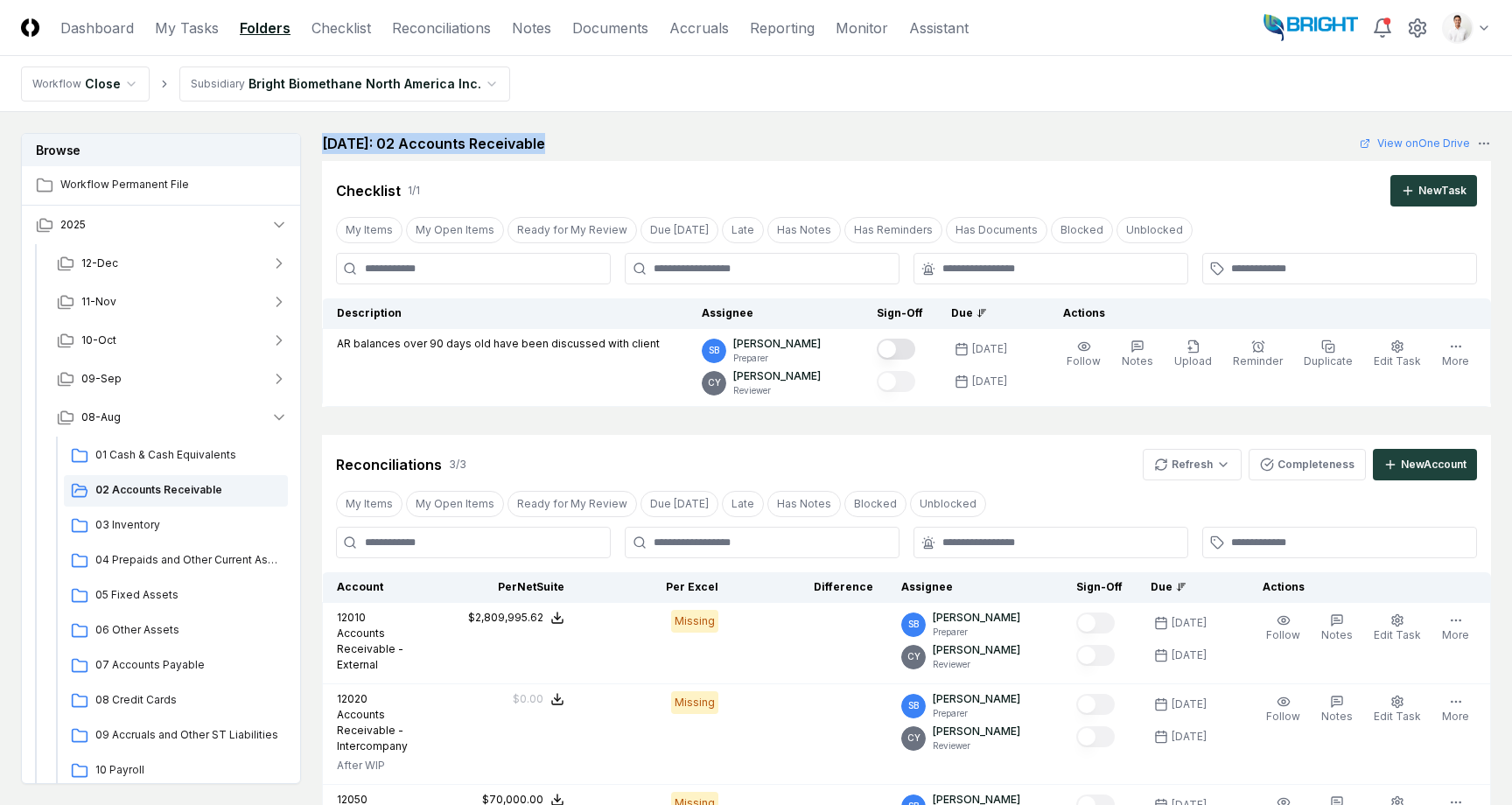
drag, startPoint x: 322, startPoint y: 137, endPoint x: 705, endPoint y: 140, distance: 383.0
click at [705, 139] on div "August 2025: 02 Accounts Receivable View on One Drive" at bounding box center [906, 143] width 1169 height 21
click at [705, 140] on div "August 2025: 02 Accounts Receivable View on One Drive" at bounding box center [906, 143] width 1169 height 21
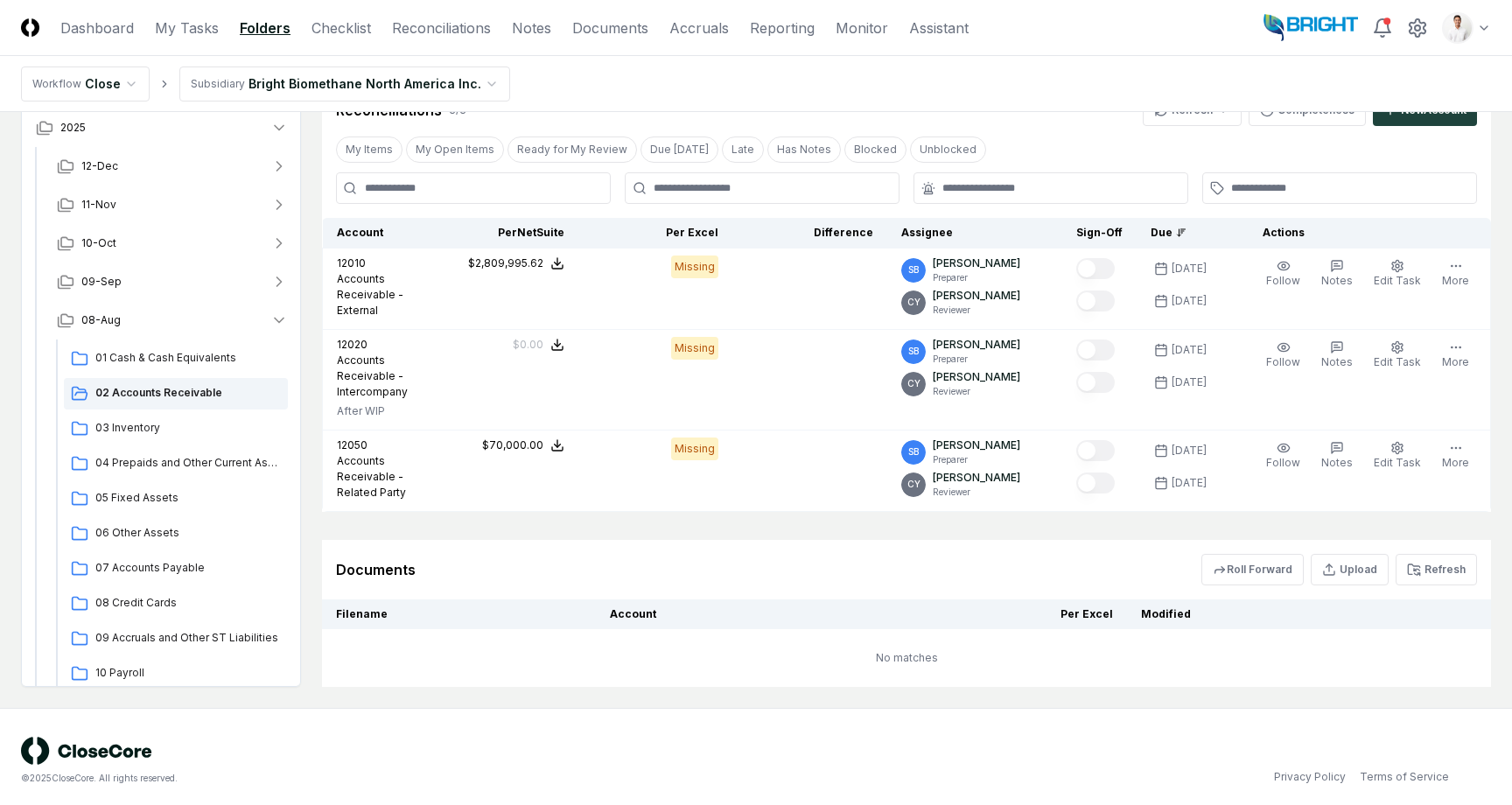
scroll to position [363, 0]
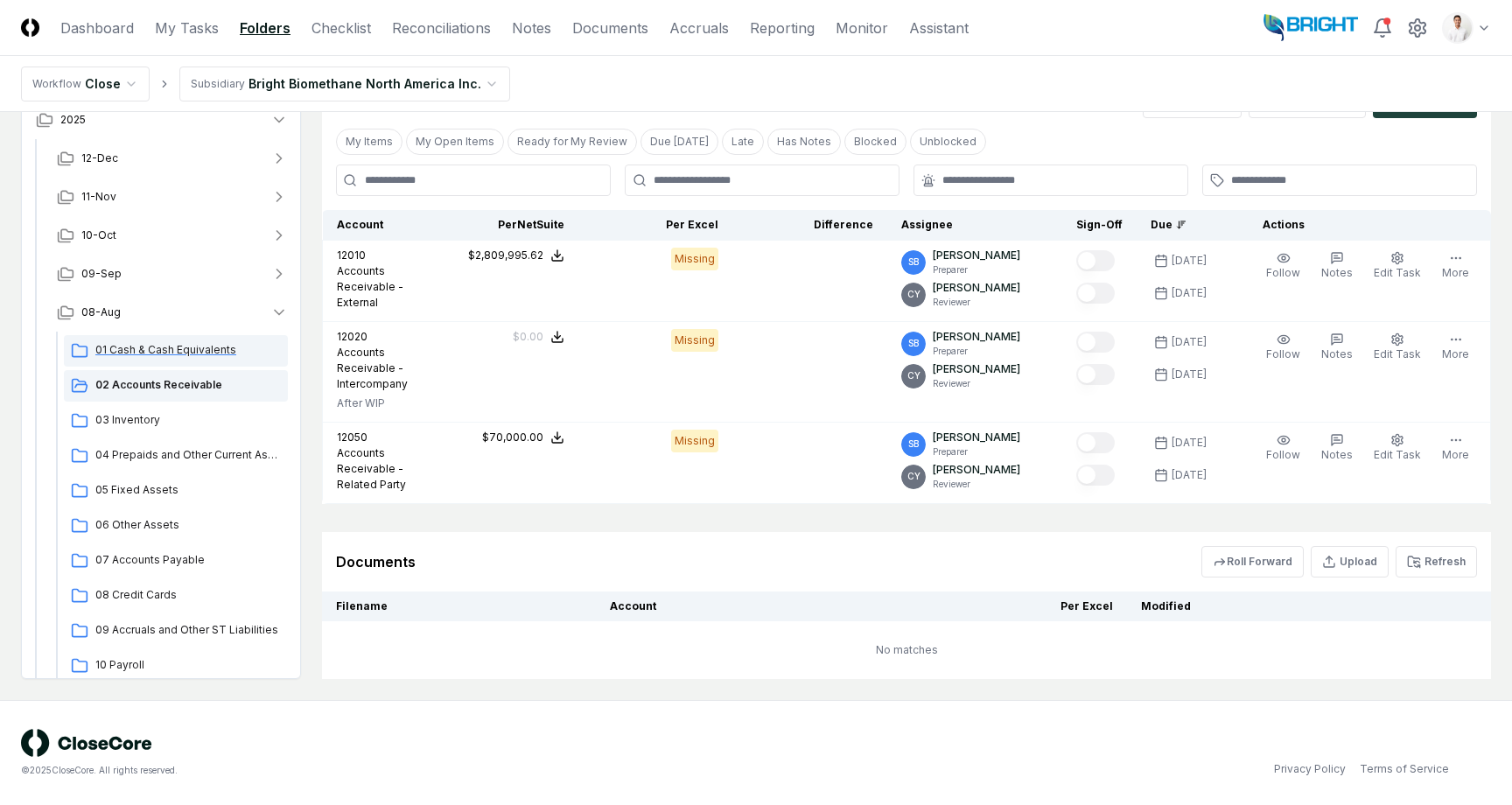
click at [176, 353] on span "01 Cash & Cash Equivalents" at bounding box center [187, 350] width 185 height 16
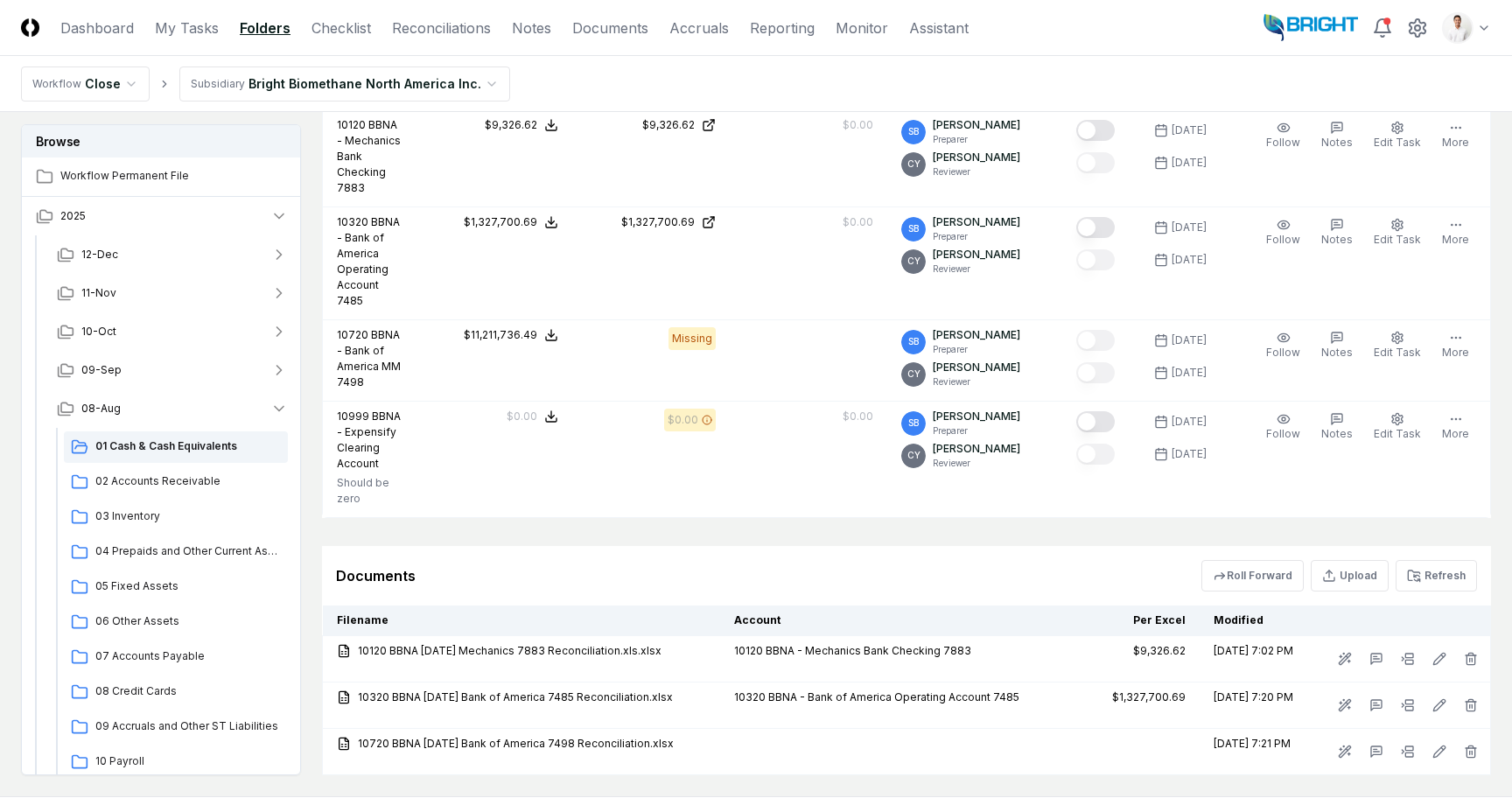
scroll to position [541, 0]
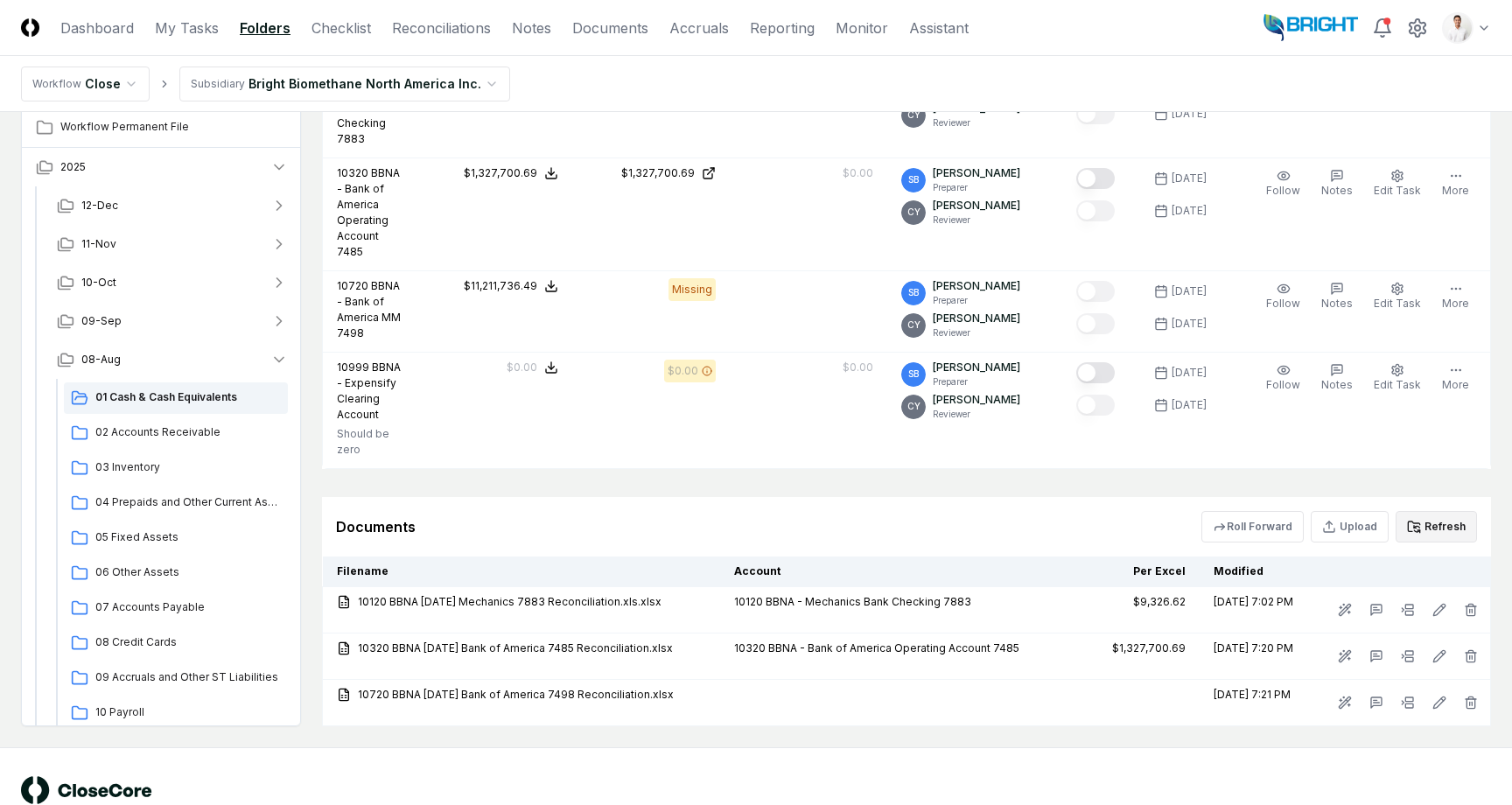
click at [1437, 511] on button "Refresh" at bounding box center [1436, 527] width 81 height 31
click at [1150, 46] on header "CloseCore Dashboard My Tasks Folders Checklist Reconciliations Notes Documents …" at bounding box center [756, 27] width 1512 height 56
click at [1462, 31] on html "CloseCore Dashboard My Tasks Folders Checklist Reconciliations Notes Documents …" at bounding box center [756, 156] width 1512 height 1394
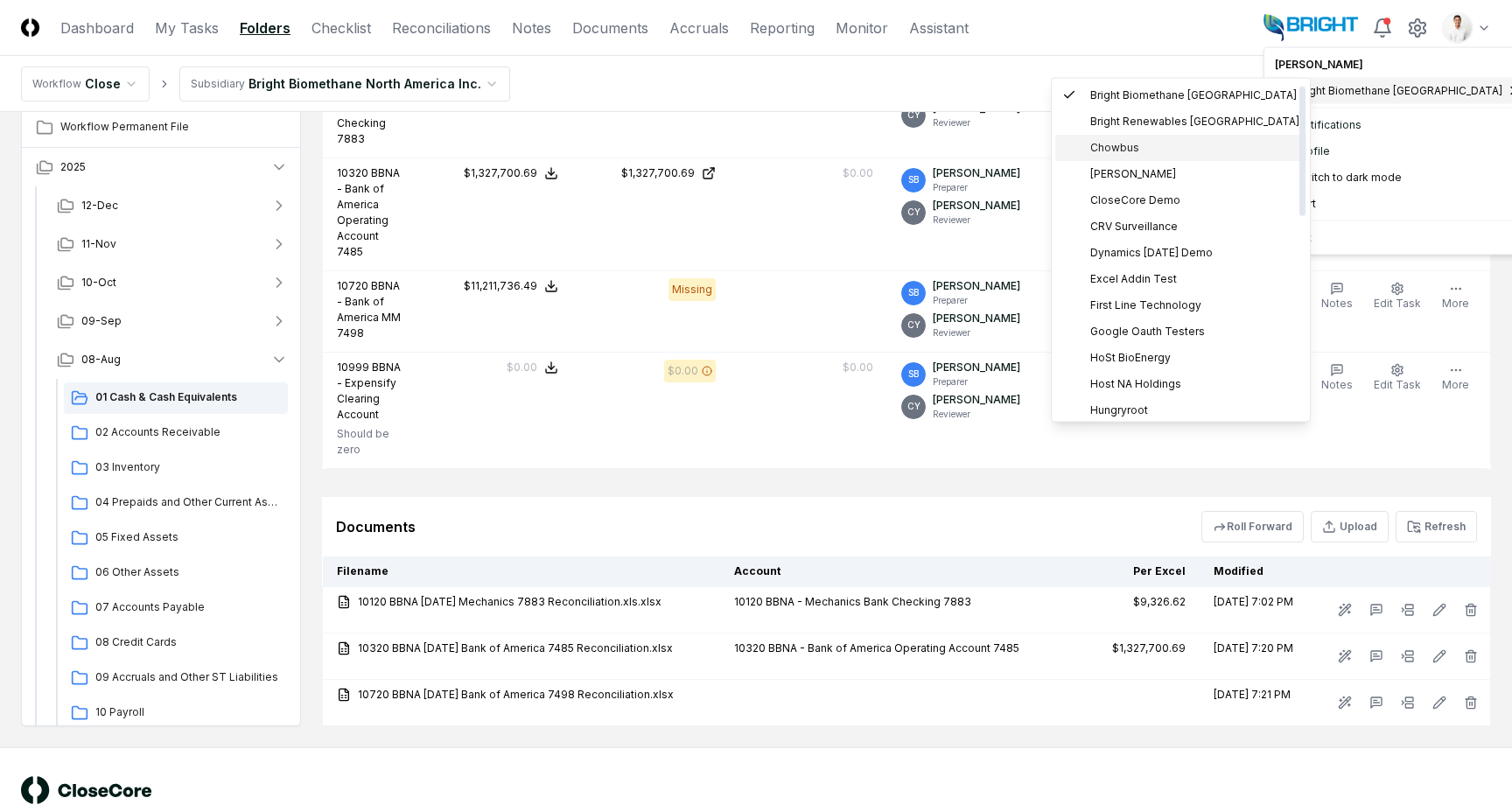
scroll to position [16, 0]
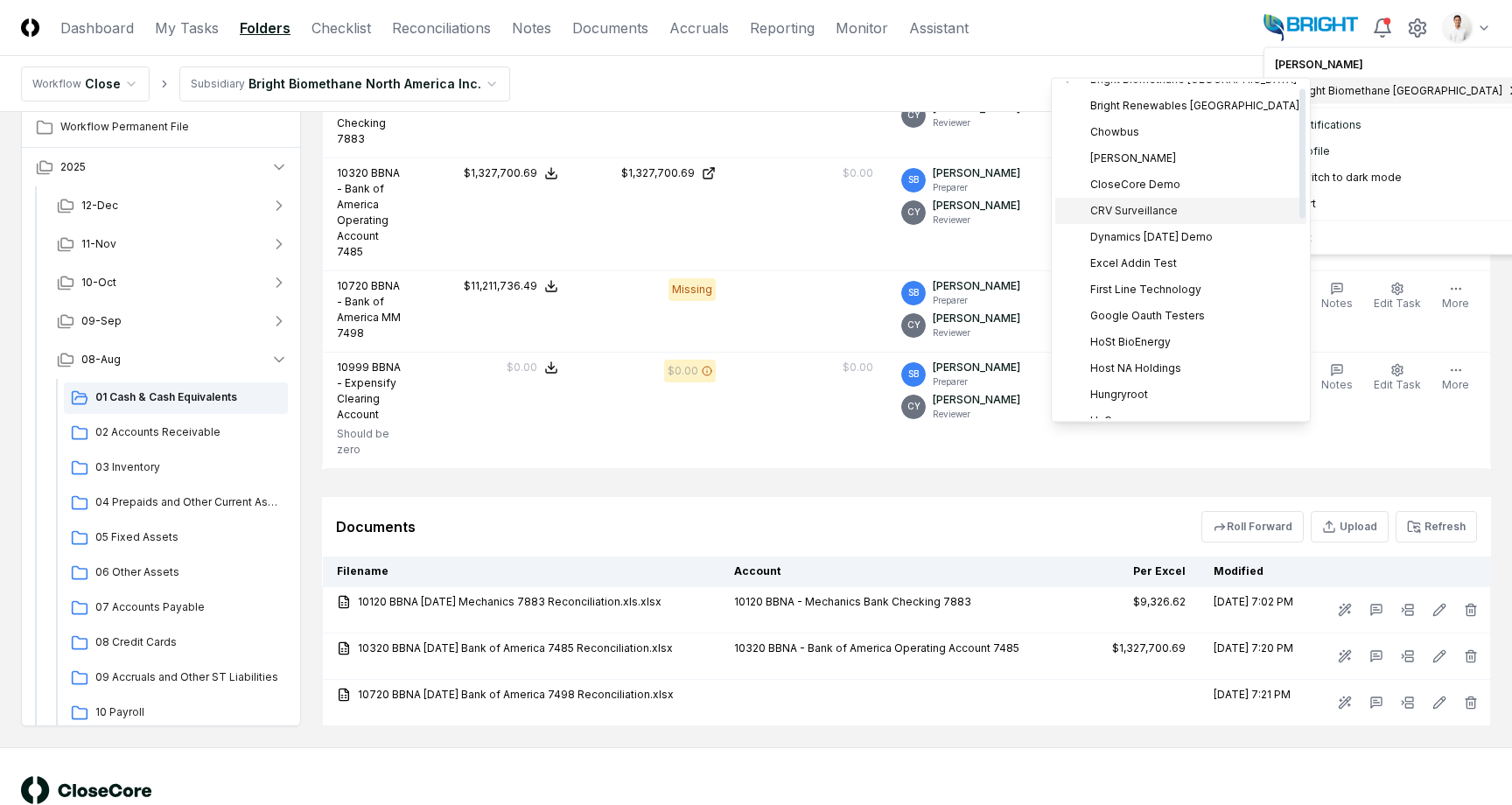
click at [1124, 200] on div "CRV Surveillance" at bounding box center [1181, 211] width 251 height 26
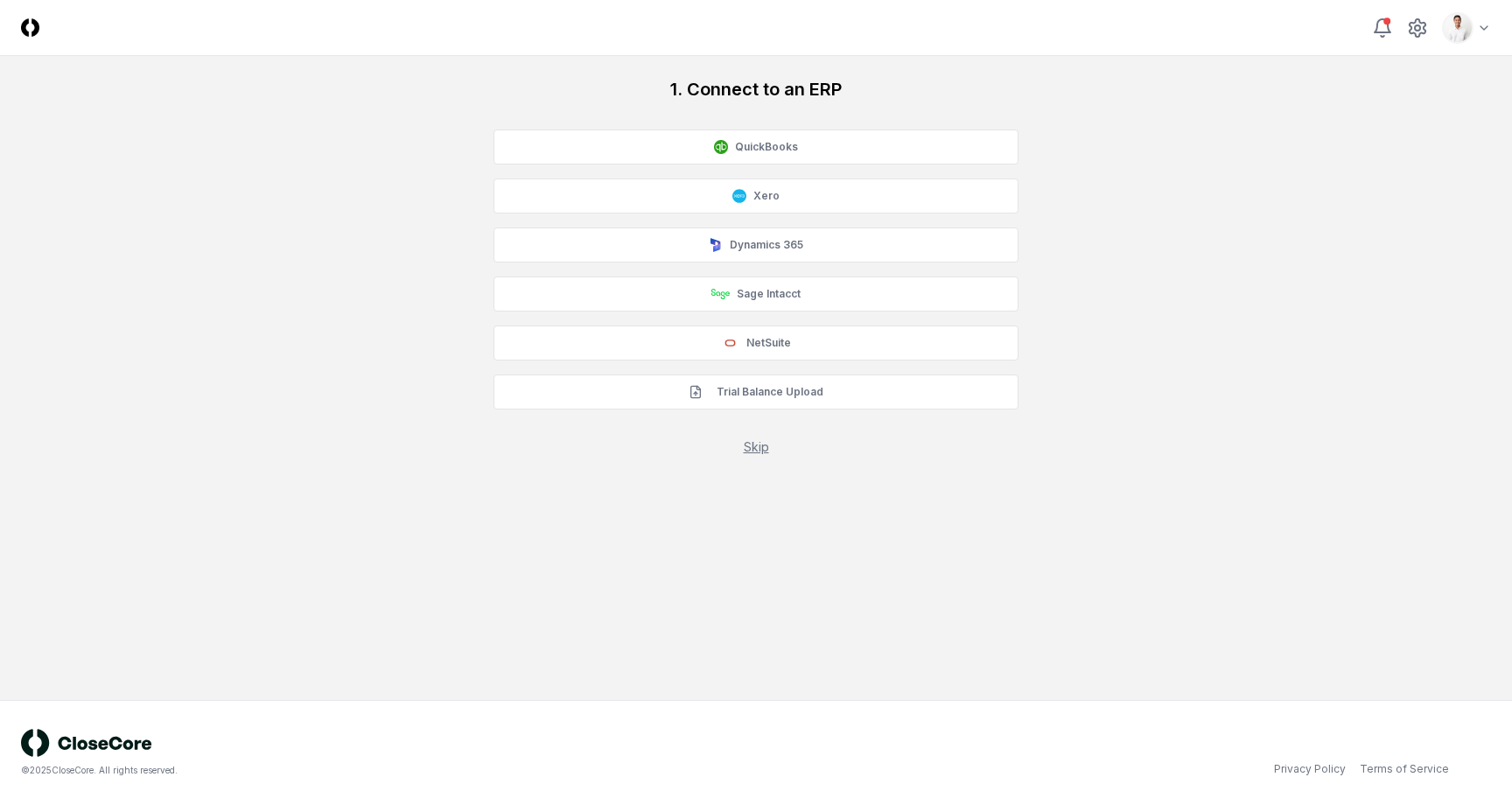
click at [1260, 124] on div "1. Connect to an ERP QuickBooks Xero Dynamics 365 Sage Intacct NetSuite Trial B…" at bounding box center [755, 267] width 1470 height 378
click at [1273, 119] on div "1. Connect to an ERP QuickBooks Xero Dynamics 365 Sage Intacct NetSuite Trial B…" at bounding box center [755, 267] width 1470 height 378
click at [1461, 25] on html "CloseCore Toggle navigation menu Toggle user menu 1. Connect to an ERP QuickBoo…" at bounding box center [756, 402] width 1512 height 805
click at [1184, 47] on html "CloseCore Toggle navigation menu Toggle user menu 1. Connect to an ERP QuickBoo…" at bounding box center [756, 402] width 1512 height 805
click at [1261, 144] on div "1. Connect to an ERP QuickBooks Xero Dynamics 365 Sage Intacct NetSuite Trial B…" at bounding box center [755, 267] width 1470 height 378
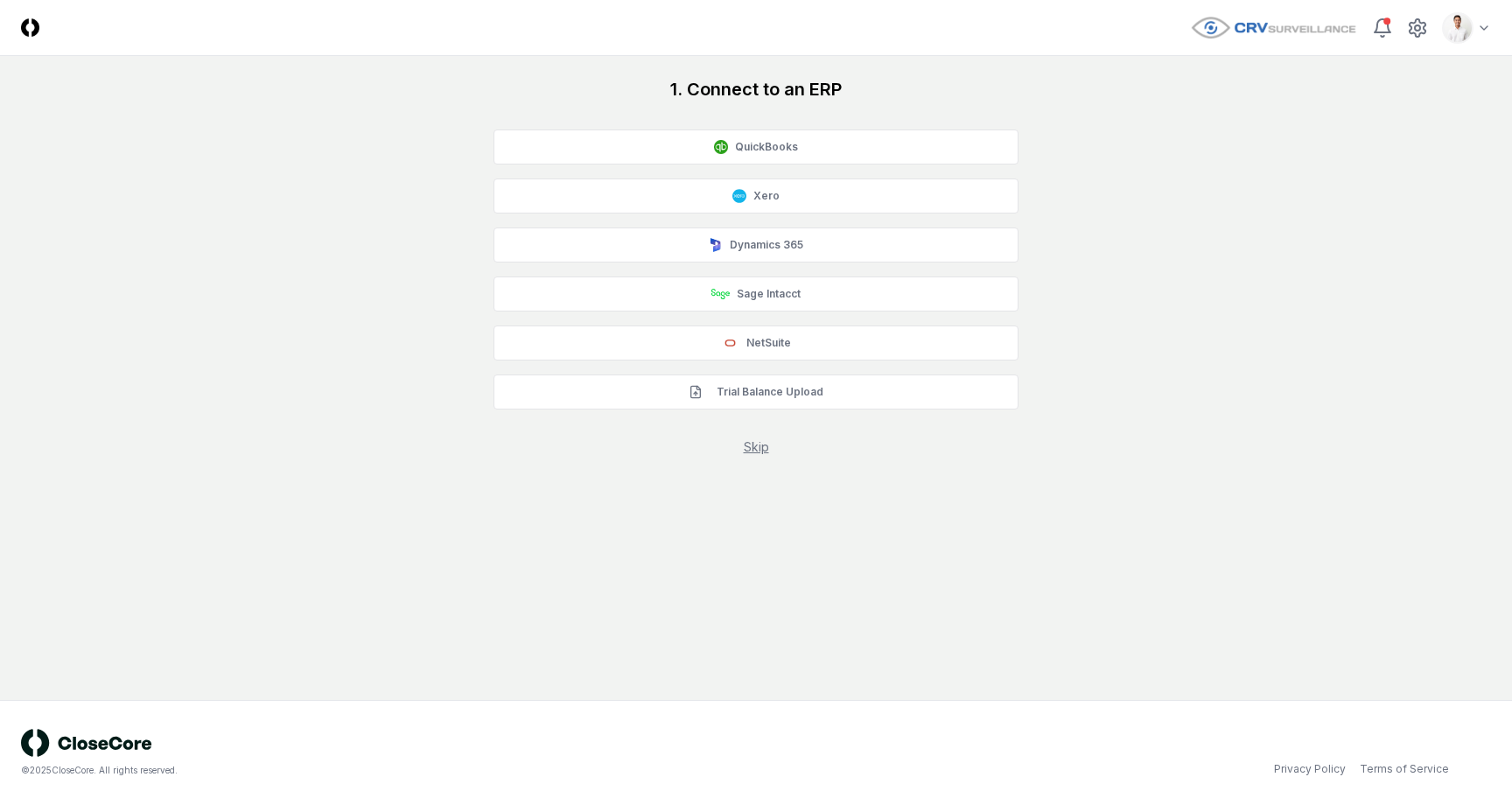
click at [1275, 112] on div "1. Connect to an ERP QuickBooks Xero Dynamics 365 Sage Intacct NetSuite Trial B…" at bounding box center [755, 267] width 1470 height 378
click at [1438, 144] on div "1. Connect to an ERP QuickBooks Xero Dynamics 365 Sage Intacct NetSuite Trial B…" at bounding box center [755, 267] width 1470 height 378
click at [1328, 102] on div "1. Connect to an ERP QuickBooks Xero Dynamics 365 Sage Intacct NetSuite Trial B…" at bounding box center [755, 267] width 1470 height 378
